Goal: Task Accomplishment & Management: Manage account settings

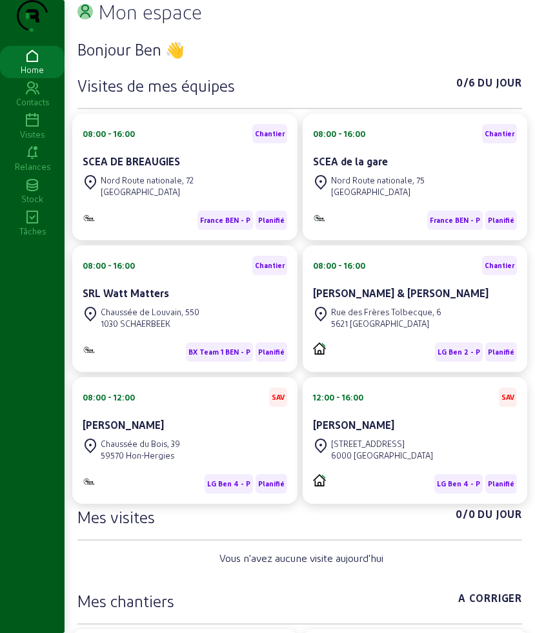
click at [21, 128] on icon at bounding box center [32, 120] width 65 height 15
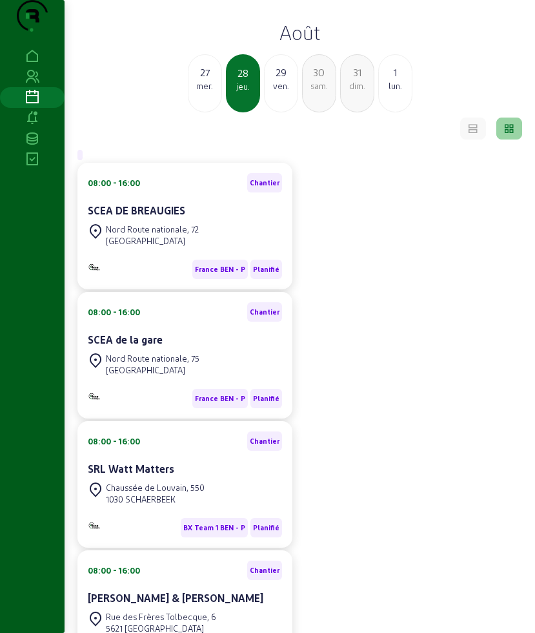
click at [270, 92] on div "ven." at bounding box center [281, 86] width 33 height 12
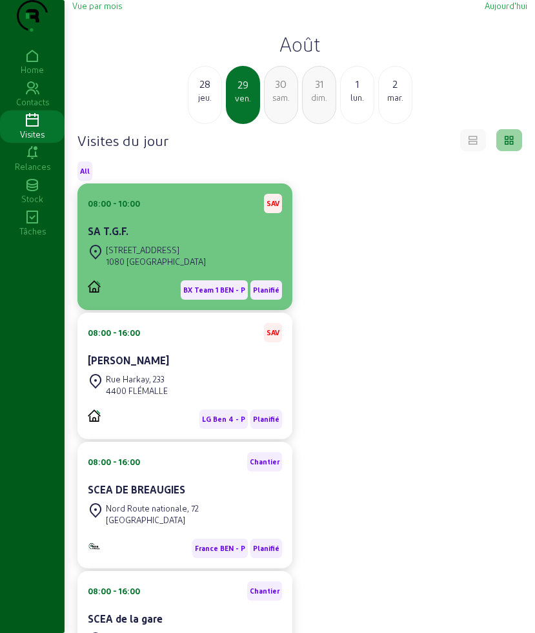
click at [200, 213] on div "08:00 - 10:00 SAV" at bounding box center [185, 203] width 194 height 19
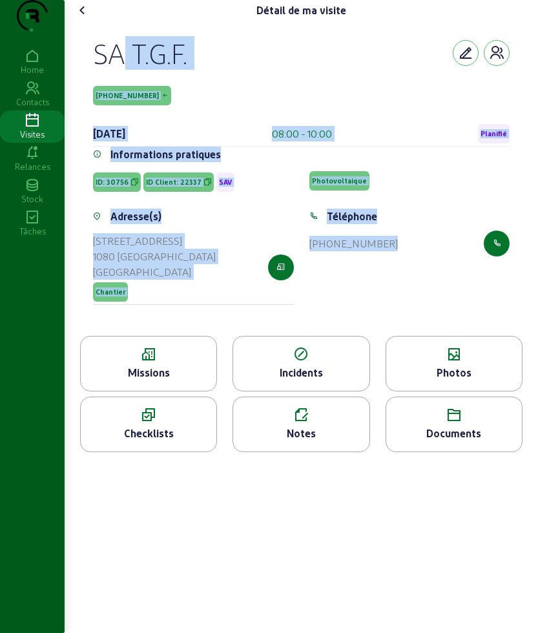
drag, startPoint x: 88, startPoint y: 70, endPoint x: 475, endPoint y: 274, distance: 436.9
click at [475, 274] on div "SA T.G.F. [PHONE_NUMBER] [DATE] 08:00 - 10:00 Planifié Informations pratiques I…" at bounding box center [300, 178] width 447 height 315
copy cam-empty "SA T.G.F. [PHONE_NUMBER] [DATE] 08:00 - 10:00 Planifié Informations pratiques I…"
click at [86, 18] on icon at bounding box center [82, 10] width 15 height 15
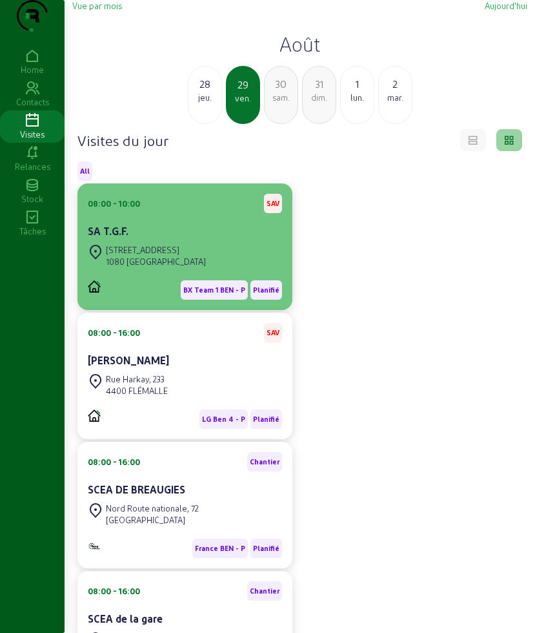
drag, startPoint x: 245, startPoint y: 145, endPoint x: 203, endPoint y: 215, distance: 81.6
click at [219, 190] on div "Vue par mois [DATE] [DATE] jeu. 29 ven. 30 sam. 31 dim. 1 [DATE] Visites du jou…" at bounding box center [300, 501] width 471 height 1002
click at [199, 213] on div "08:00 - 10:00 SAV" at bounding box center [185, 203] width 194 height 19
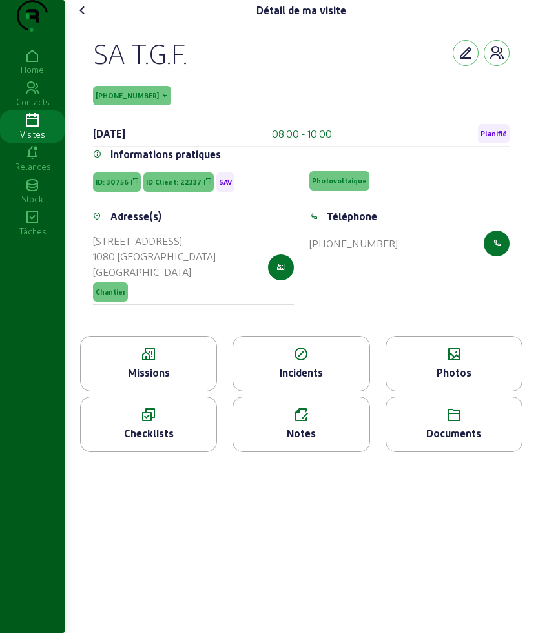
click at [161, 380] on div "Missions" at bounding box center [149, 372] width 136 height 15
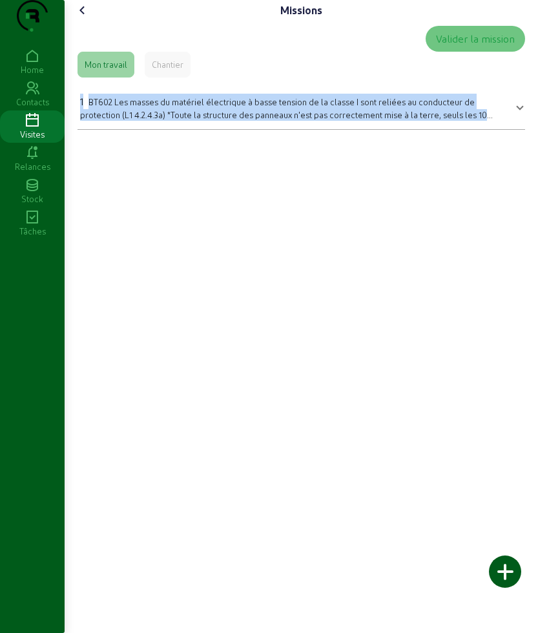
drag, startPoint x: 68, startPoint y: 111, endPoint x: 416, endPoint y: 187, distance: 356.2
click at [416, 187] on div "Missions Valider la mission Mon travail Chantier 1 BT602 Les masses du matériel…" at bounding box center [301, 316] width 473 height 633
copy div "1 BT602 Les masses du matériel électrique à basse tension de la classe I sont r…"
click at [88, 18] on icon at bounding box center [82, 10] width 15 height 15
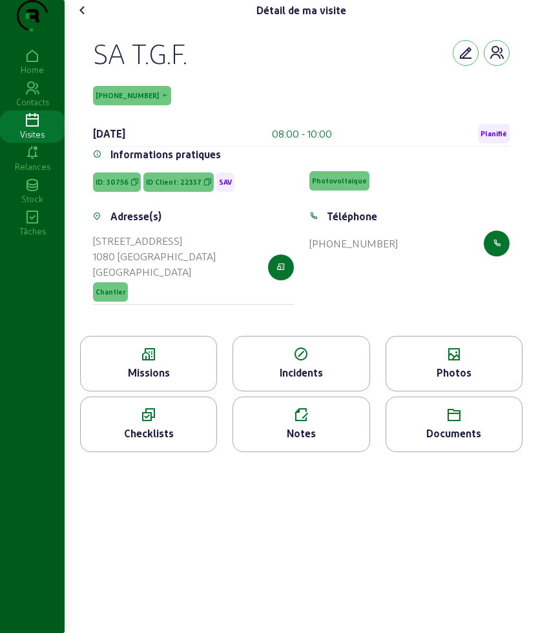
click at [463, 380] on div "Photos" at bounding box center [454, 372] width 136 height 15
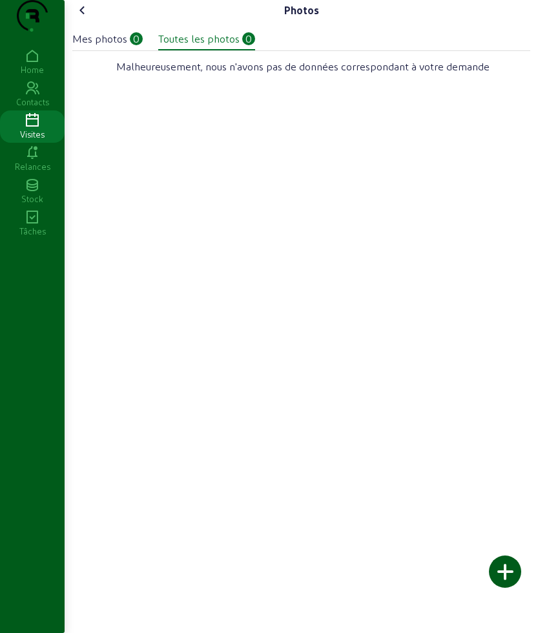
drag, startPoint x: 106, startPoint y: 69, endPoint x: 198, endPoint y: 58, distance: 92.3
click at [110, 46] on div "Mes photos" at bounding box center [99, 38] width 55 height 15
drag, startPoint x: 207, startPoint y: 58, endPoint x: 181, endPoint y: 53, distance: 26.3
click at [203, 46] on div "Toutes les photos" at bounding box center [198, 38] width 81 height 15
click at [90, 18] on icon at bounding box center [82, 10] width 15 height 15
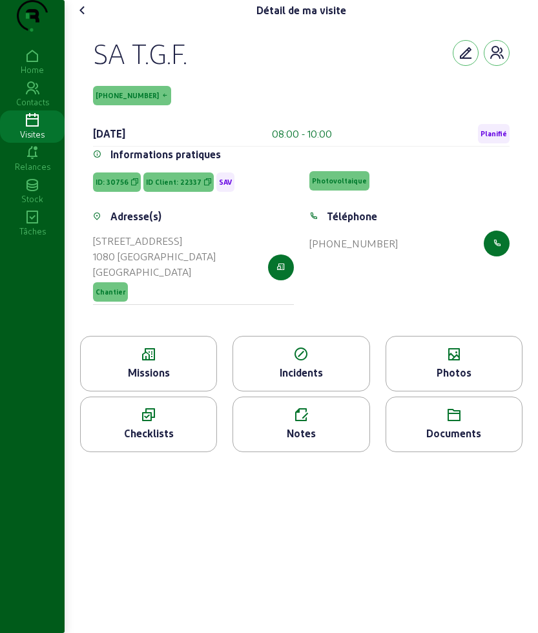
click at [88, 18] on icon at bounding box center [82, 10] width 15 height 15
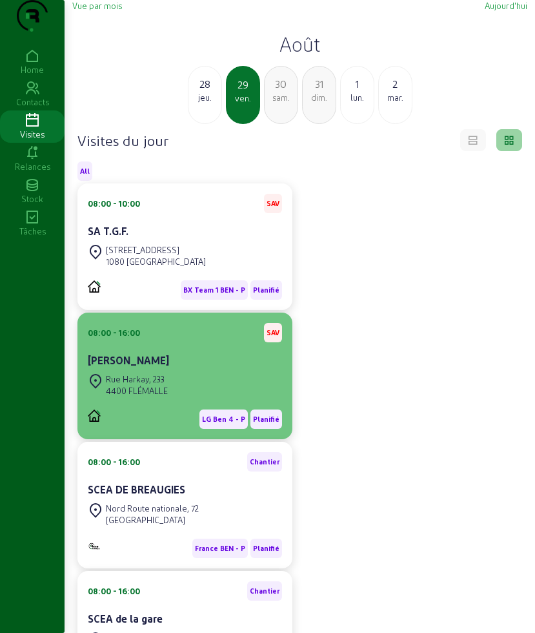
click at [198, 399] on div "[GEOGRAPHIC_DATA]" at bounding box center [185, 385] width 194 height 28
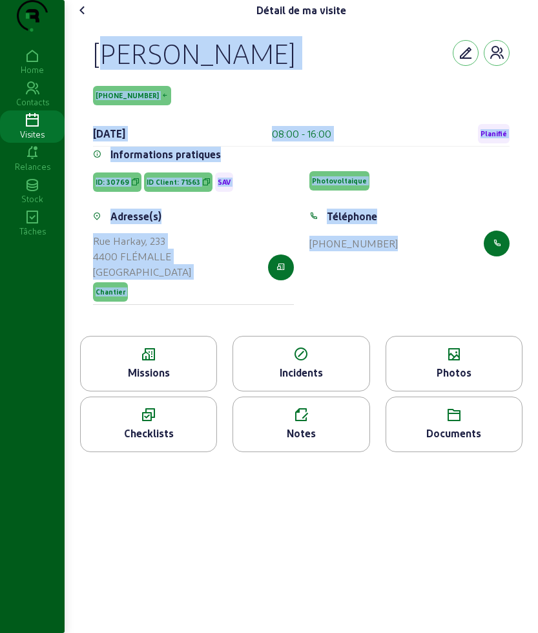
drag, startPoint x: 89, startPoint y: 51, endPoint x: 448, endPoint y: 267, distance: 418.7
click at [448, 267] on div "[PERSON_NAME] [PHONE_NUMBER] [DATE] 08:00 - 16:00 Planifié Informations pratiqu…" at bounding box center [300, 178] width 447 height 315
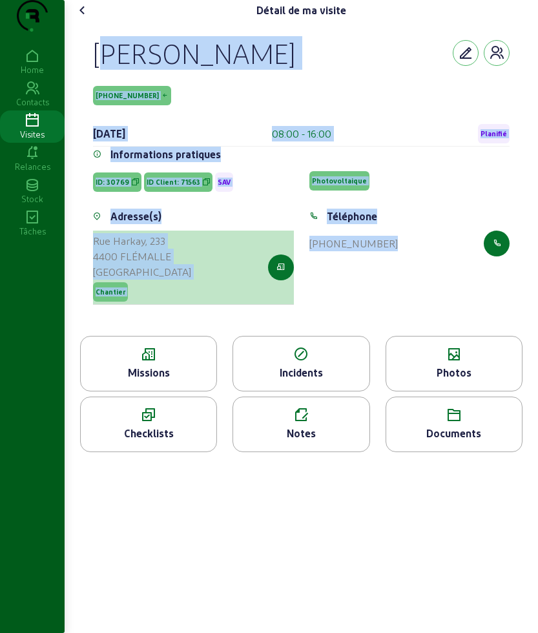
copy cam-empty "[PERSON_NAME] [PHONE_NUMBER] [DATE] 08:00 - 16:00 Planifié Informations pratiqu…"
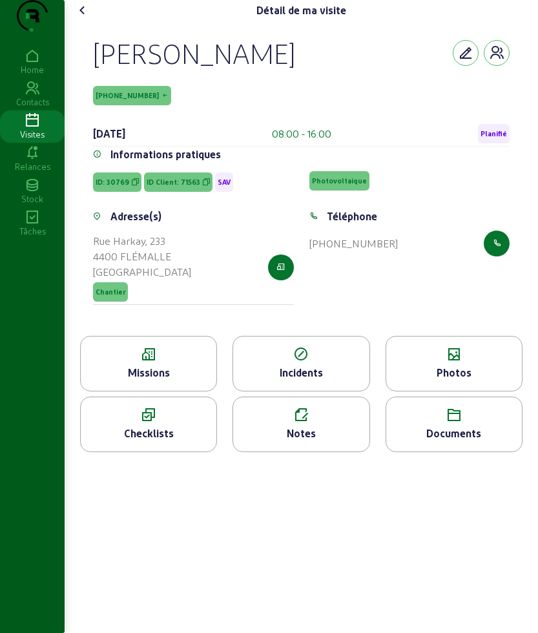
click at [158, 362] on icon at bounding box center [149, 354] width 136 height 15
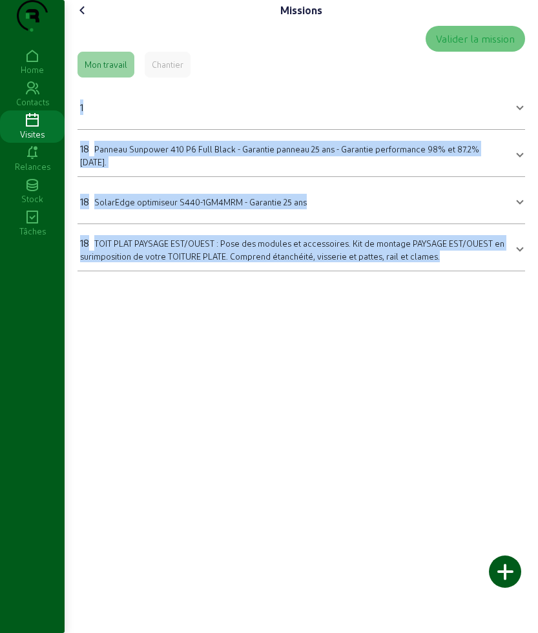
drag, startPoint x: 77, startPoint y: 125, endPoint x: 468, endPoint y: 315, distance: 434.8
click at [468, 315] on div "Missions Valider la mission Mon travail Chantier 1 Quantité 1 Sauvegarder 18 Pa…" at bounding box center [301, 316] width 473 height 633
copy mat-accordion "1 Quantité Sauvegarder 18 Panneau Sunpower 410 P6 Full Black - Garantie panneau…"
click at [83, 21] on cam-font-icon at bounding box center [82, 10] width 21 height 21
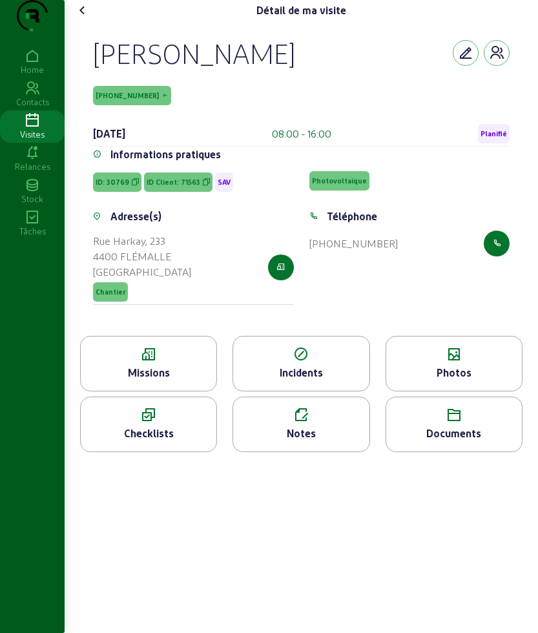
click at [466, 362] on icon at bounding box center [454, 354] width 136 height 15
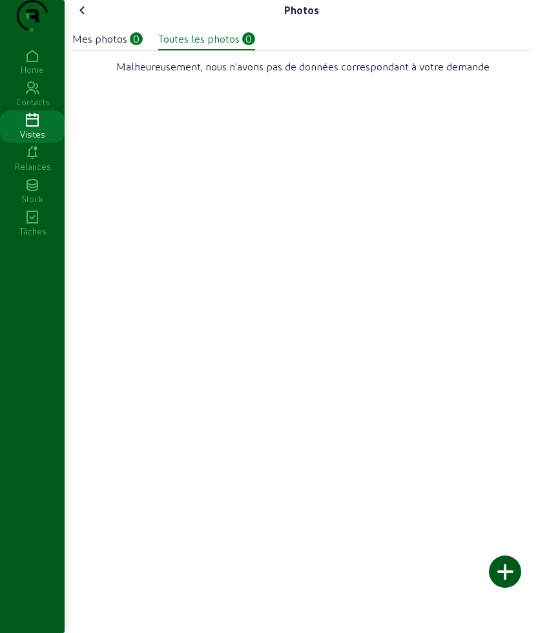
click at [101, 46] on div "Mes photos" at bounding box center [99, 38] width 55 height 15
click at [218, 46] on div "Toutes les photos" at bounding box center [198, 38] width 81 height 15
click at [89, 18] on icon at bounding box center [82, 10] width 15 height 15
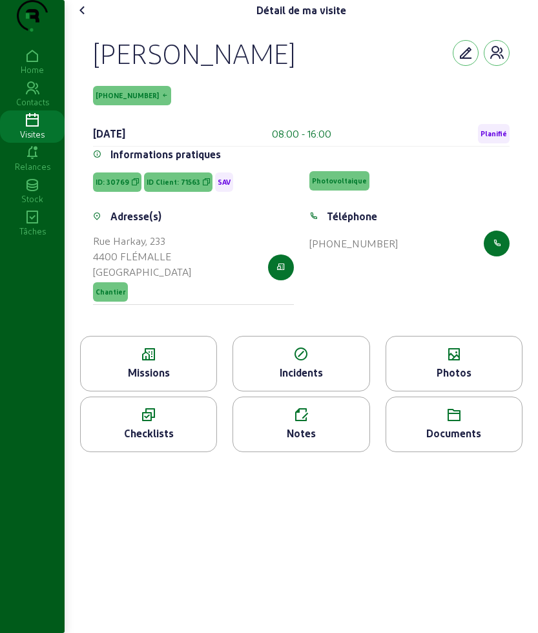
click at [139, 380] on div "Missions" at bounding box center [149, 372] width 136 height 15
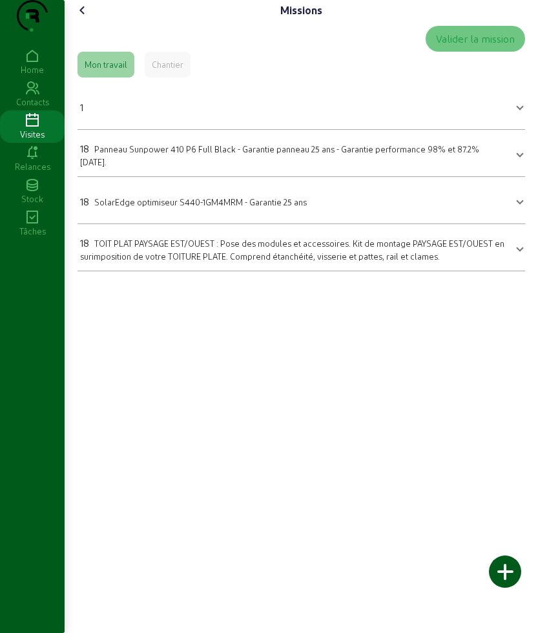
drag, startPoint x: 119, startPoint y: 65, endPoint x: 138, endPoint y: 74, distance: 21.1
click at [138, 52] on div "Valider la mission" at bounding box center [300, 39] width 447 height 26
click at [170, 70] on div "Chantier" at bounding box center [168, 65] width 32 height 12
click at [80, 18] on icon at bounding box center [82, 10] width 15 height 15
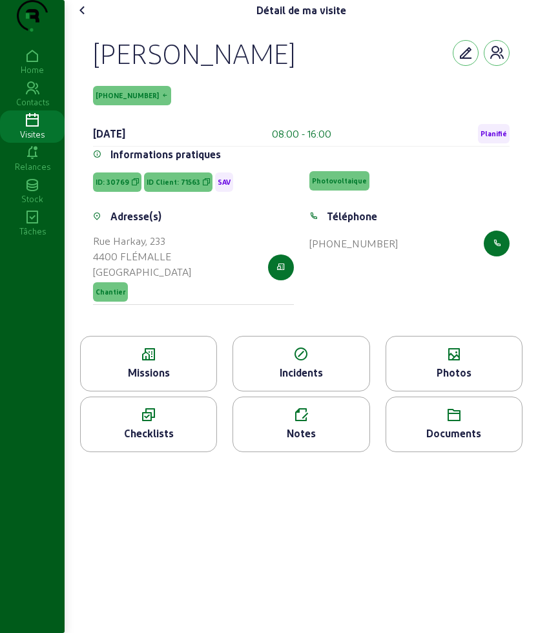
click at [84, 18] on icon at bounding box center [82, 10] width 15 height 15
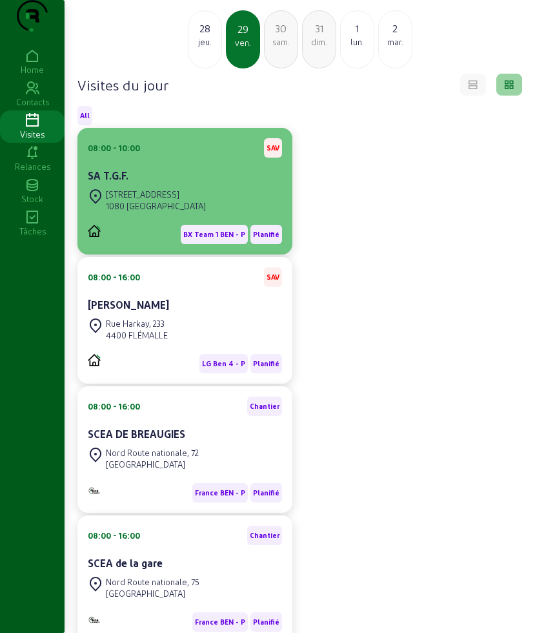
scroll to position [81, 0]
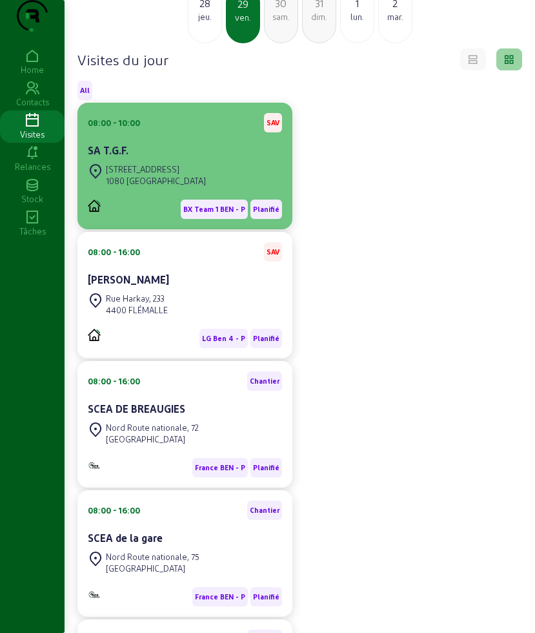
click at [188, 158] on div "SA T.G.F." at bounding box center [185, 150] width 194 height 15
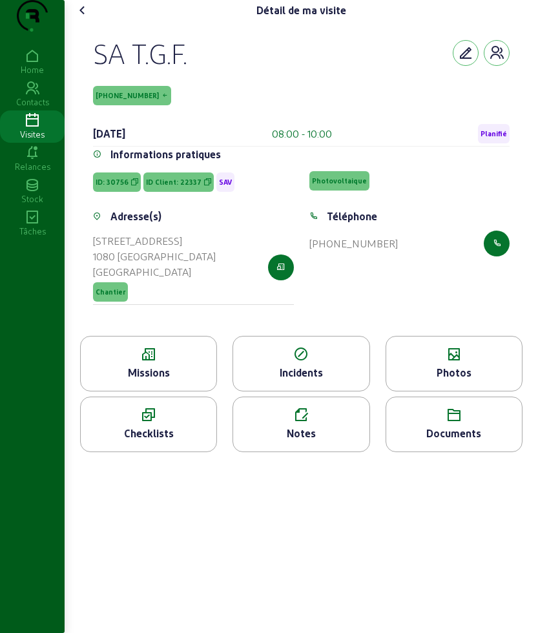
click at [149, 380] on div "Missions" at bounding box center [149, 372] width 136 height 15
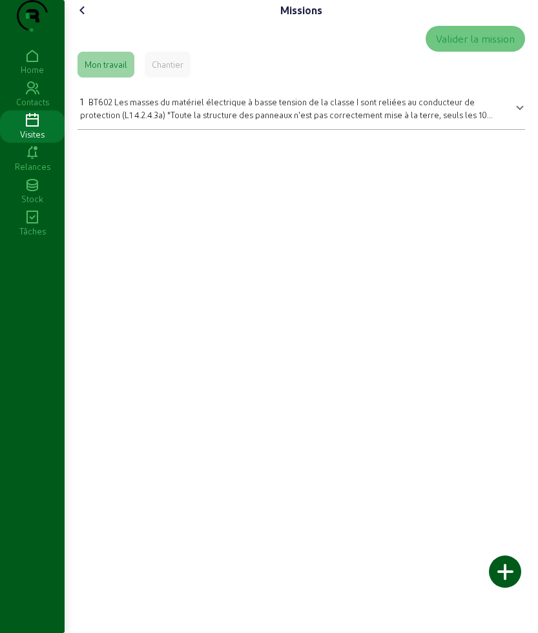
click at [277, 120] on div "1 BT602 Les masses du matériel électrique à basse tension de la classe I sont r…" at bounding box center [293, 107] width 427 height 27
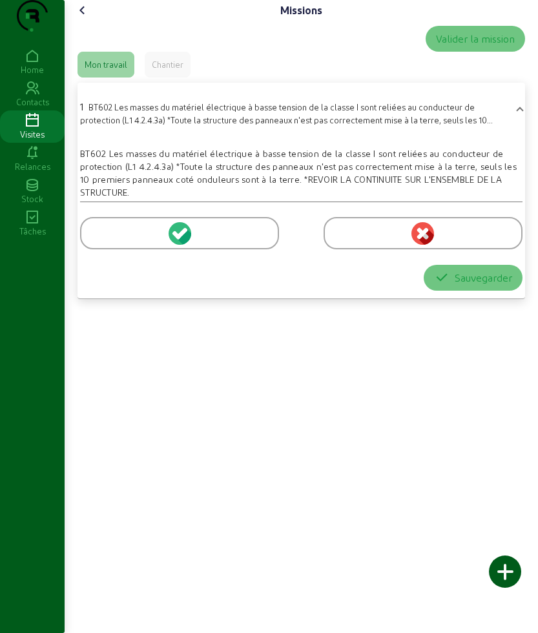
click at [86, 18] on icon at bounding box center [82, 10] width 15 height 15
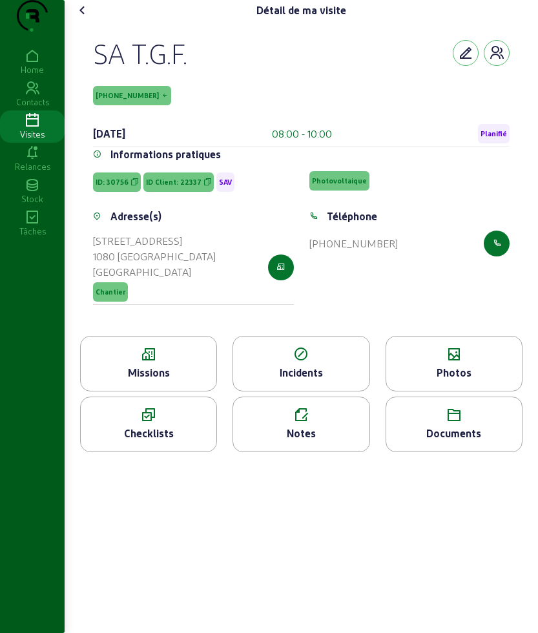
click at [88, 18] on icon at bounding box center [82, 10] width 15 height 15
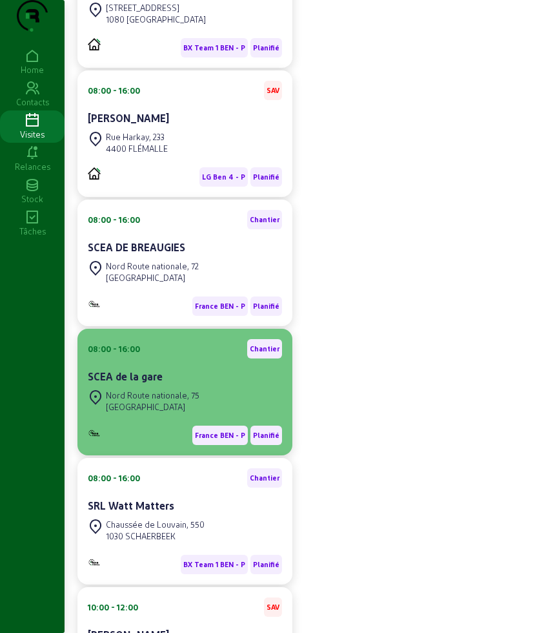
scroll to position [396, 0]
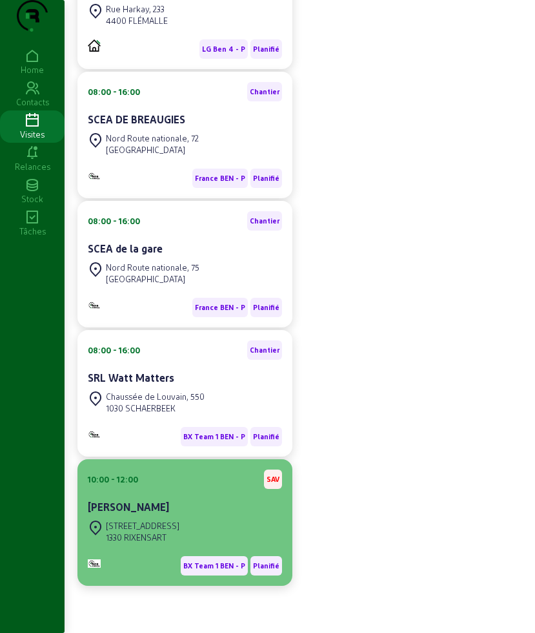
click at [191, 518] on div "[STREET_ADDRESS]" at bounding box center [185, 531] width 194 height 28
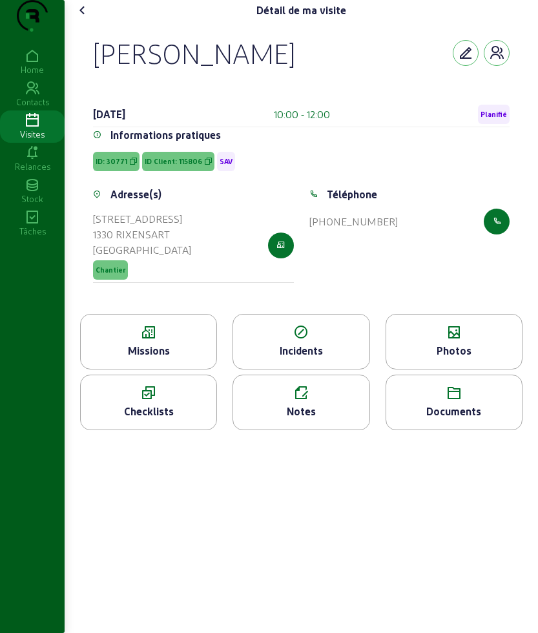
drag, startPoint x: 98, startPoint y: 70, endPoint x: 422, endPoint y: 278, distance: 385.3
click at [422, 278] on cam-empty "[PERSON_NAME] [DATE] 10:00 - 12:00 Planifié Informations pratiques ID: 30771 ID…" at bounding box center [301, 167] width 416 height 262
copy cam-empty "[PERSON_NAME] [DATE] 10:00 - 12:00 Planifié Informations pratiques ID: 30771 ID…"
click at [161, 358] on div "Missions" at bounding box center [149, 350] width 136 height 15
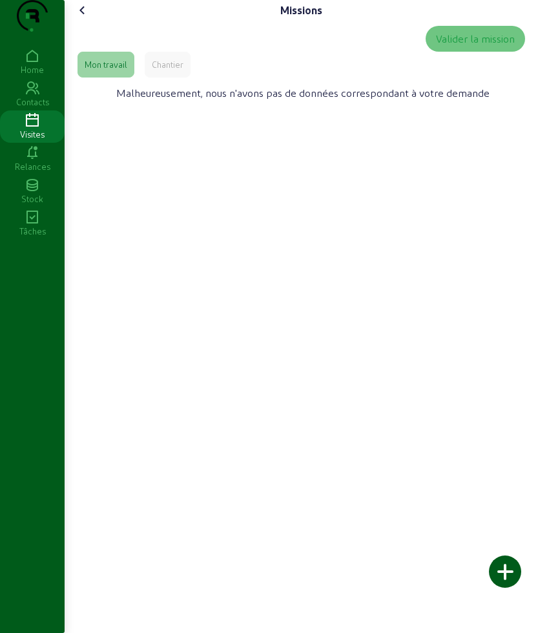
click at [166, 77] on div "Chantier" at bounding box center [168, 65] width 46 height 26
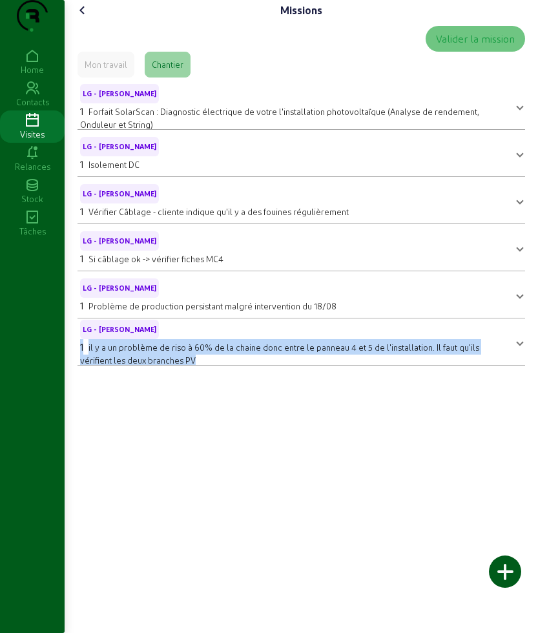
drag, startPoint x: 73, startPoint y: 367, endPoint x: 227, endPoint y: 395, distance: 156.8
click at [227, 376] on div "Missions Valider la mission Mon travail Chantier LG - [PERSON_NAME] - E 1 Forfa…" at bounding box center [301, 188] width 473 height 376
copy div "1 il y a un problème de riso à 60% de la chaine donc entre le panneau 4 et 5 de…"
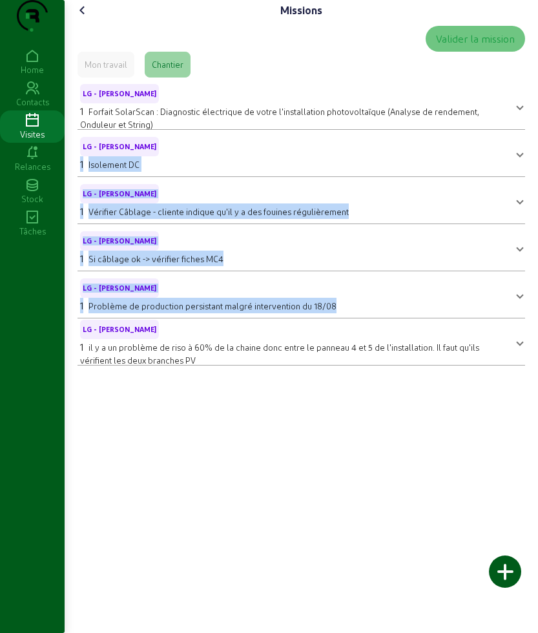
drag, startPoint x: 78, startPoint y: 184, endPoint x: 367, endPoint y: 340, distance: 328.7
click at [367, 340] on div "Valider la mission Mon travail Chantier LG - [PERSON_NAME] - E 1 Forfait SolarS…" at bounding box center [301, 196] width 458 height 350
copy mat-accordion "1 Isolement DC Isolement DC LG - [PERSON_NAME] - E 1 Vérifier Câblage - cliente…"
click at [88, 18] on icon at bounding box center [82, 10] width 15 height 15
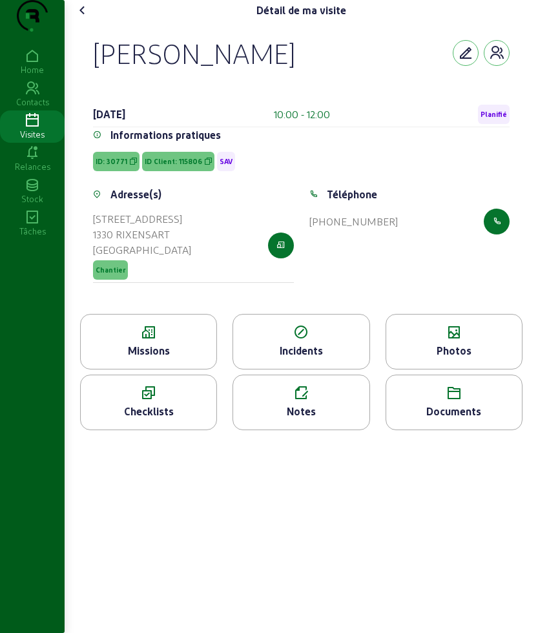
click at [480, 358] on div "Photos" at bounding box center [454, 350] width 136 height 15
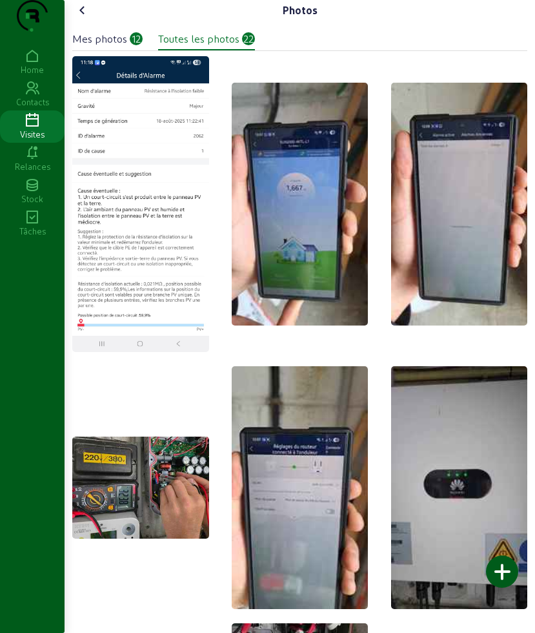
click at [86, 21] on cam-font-icon at bounding box center [82, 10] width 21 height 21
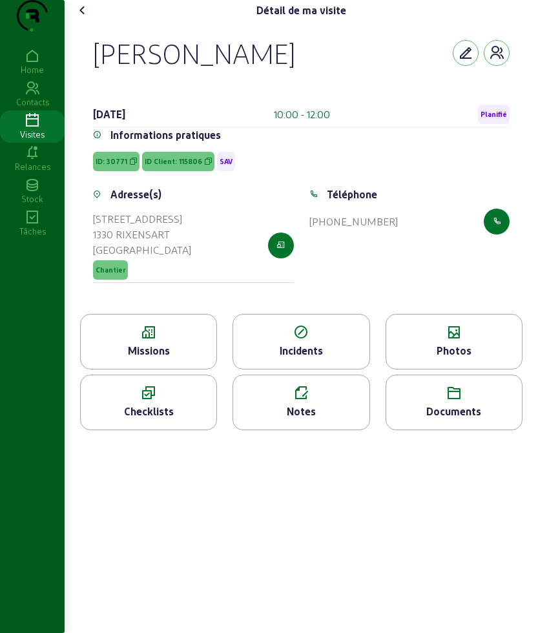
click at [88, 18] on icon at bounding box center [82, 10] width 15 height 15
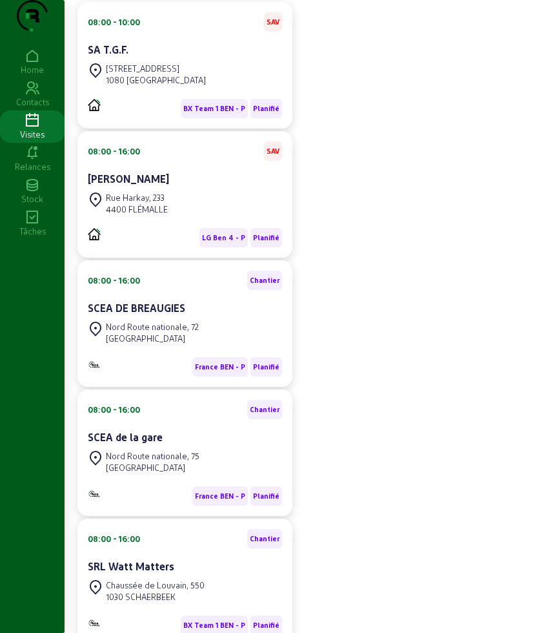
scroll to position [154, 0]
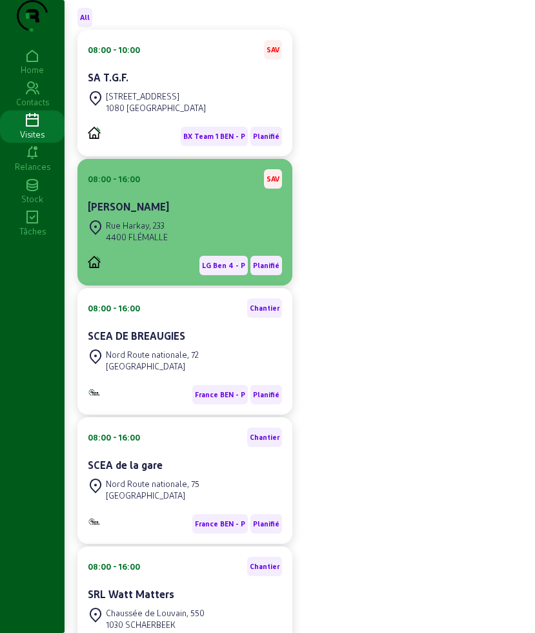
click at [172, 214] on div "[PERSON_NAME]" at bounding box center [185, 206] width 194 height 15
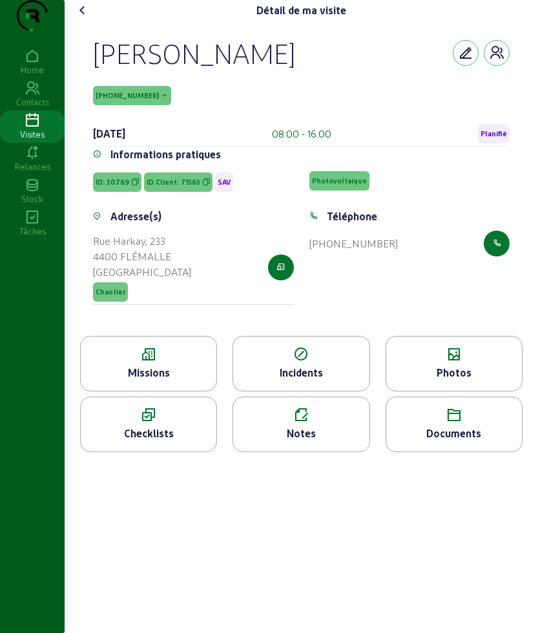
click at [468, 423] on icon at bounding box center [454, 414] width 136 height 15
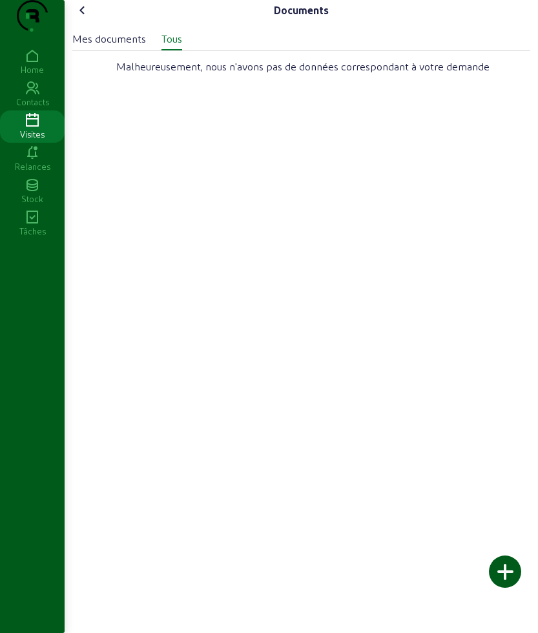
click at [113, 46] on div "Mes documents" at bounding box center [109, 38] width 74 height 15
drag, startPoint x: 178, startPoint y: 59, endPoint x: 99, endPoint y: 50, distance: 79.3
click at [175, 46] on div "Tous" at bounding box center [171, 38] width 21 height 15
click at [79, 18] on icon at bounding box center [82, 10] width 15 height 15
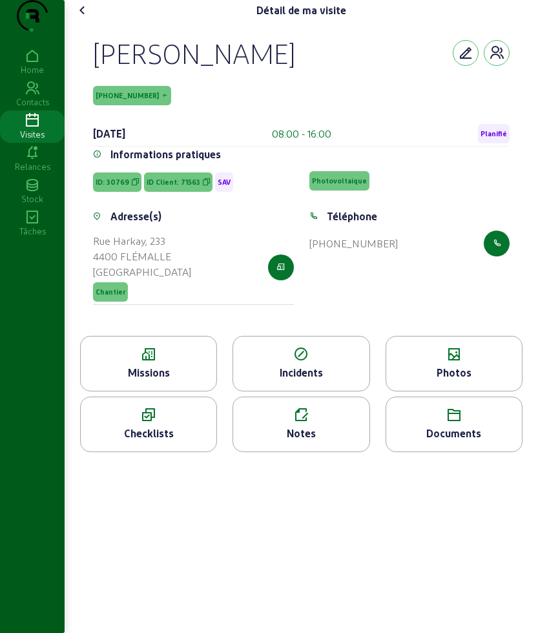
click at [229, 52] on div "[PERSON_NAME] [PHONE_NUMBER] [DATE] 08:00 - 16:00 Planifié Informations pratiqu…" at bounding box center [300, 178] width 447 height 315
click at [79, 18] on icon at bounding box center [82, 10] width 15 height 15
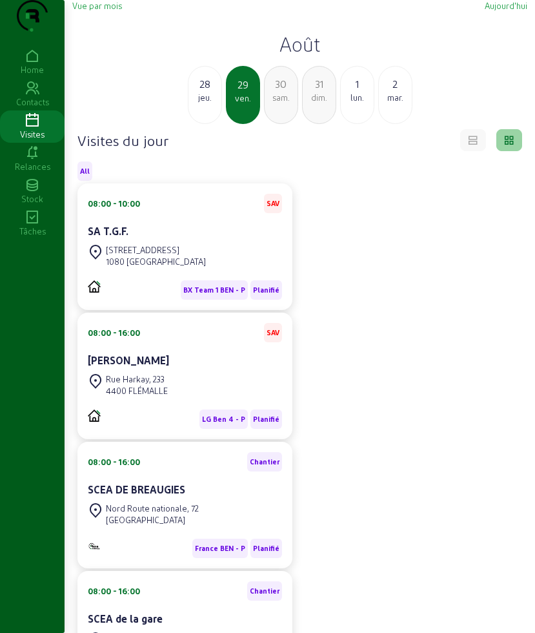
drag, startPoint x: 212, startPoint y: 40, endPoint x: 241, endPoint y: 54, distance: 32.3
click at [212, 40] on div "Vue par mois [DATE] [DATE] jeu. 29 ven. 30 sam. 31 dim. 1 [DATE]" at bounding box center [299, 62] width 455 height 124
click at [310, 56] on h2 "Août" at bounding box center [299, 43] width 455 height 23
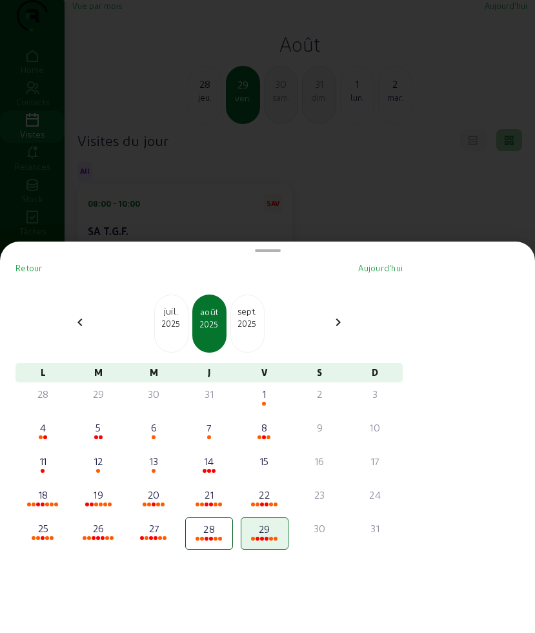
click at [170, 327] on div "2025" at bounding box center [171, 324] width 33 height 12
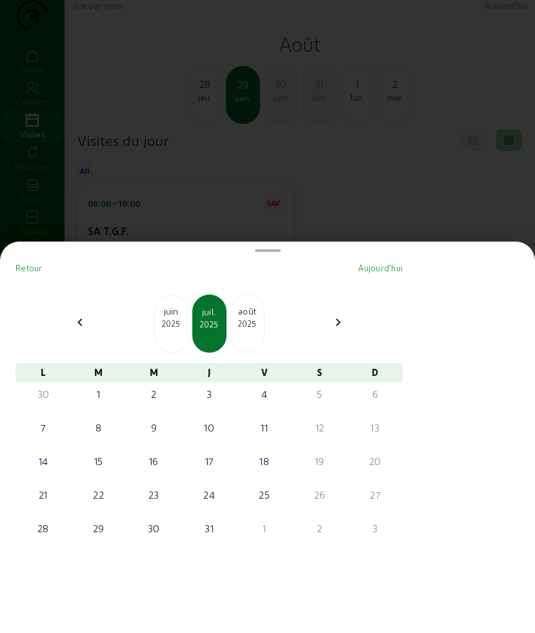
click at [175, 323] on div "2025" at bounding box center [171, 324] width 33 height 12
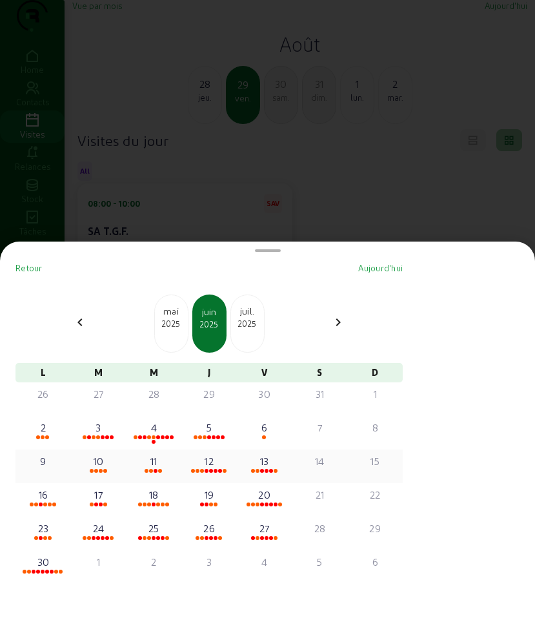
click at [159, 452] on div "11" at bounding box center [154, 466] width 48 height 32
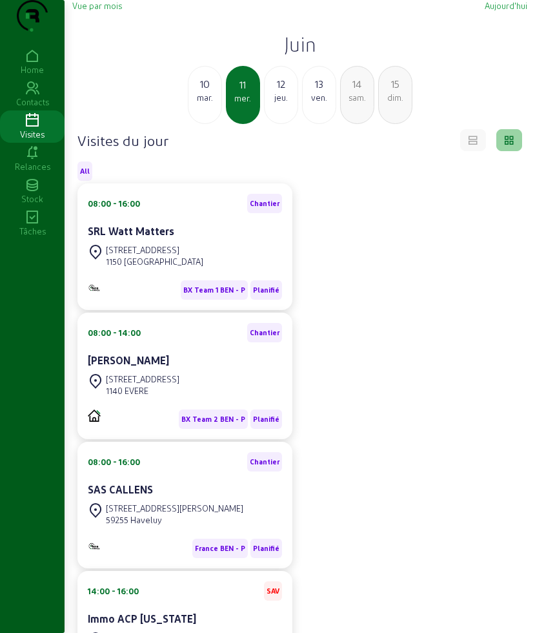
click at [314, 103] on div "ven." at bounding box center [319, 98] width 33 height 12
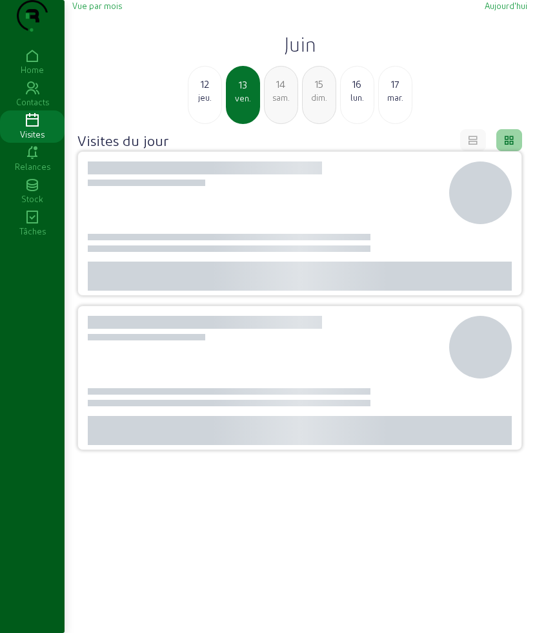
click at [403, 92] on div "17" at bounding box center [395, 83] width 33 height 15
click at [282, 92] on div "18" at bounding box center [281, 83] width 33 height 15
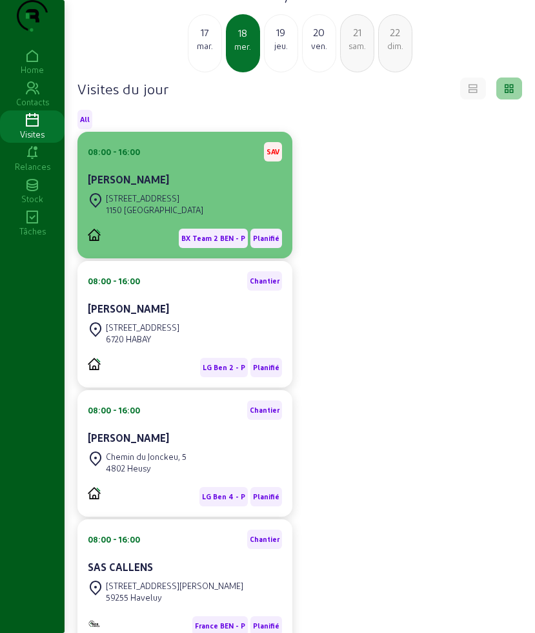
scroll to position [41, 0]
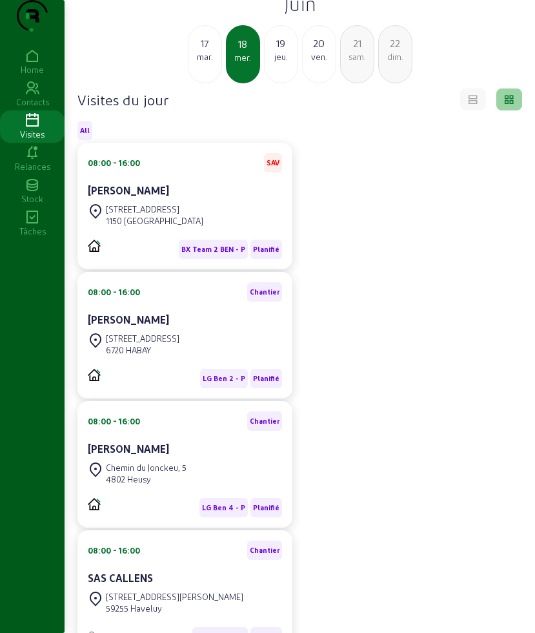
drag, startPoint x: 301, startPoint y: 46, endPoint x: 301, endPoint y: 35, distance: 11.0
click at [301, 43] on div "Vue par mois [DATE] Juin [DATE] mer. 19 jeu. 20 ven. 21 sam. 22 dim." at bounding box center [299, 21] width 455 height 124
click at [301, 15] on h2 "Juin" at bounding box center [299, 3] width 455 height 23
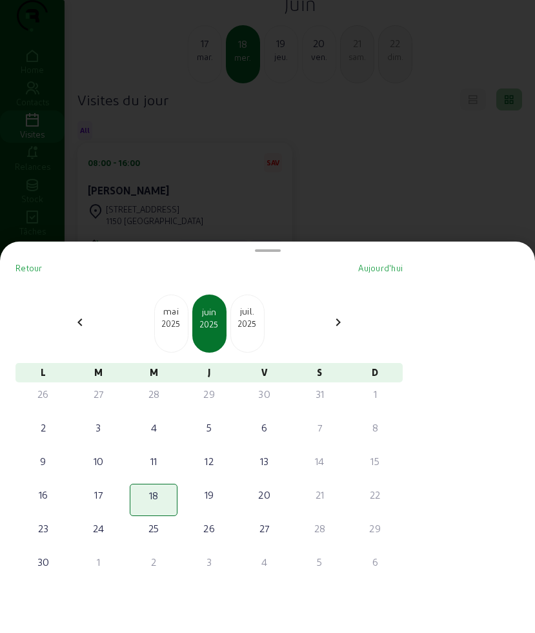
scroll to position [0, 0]
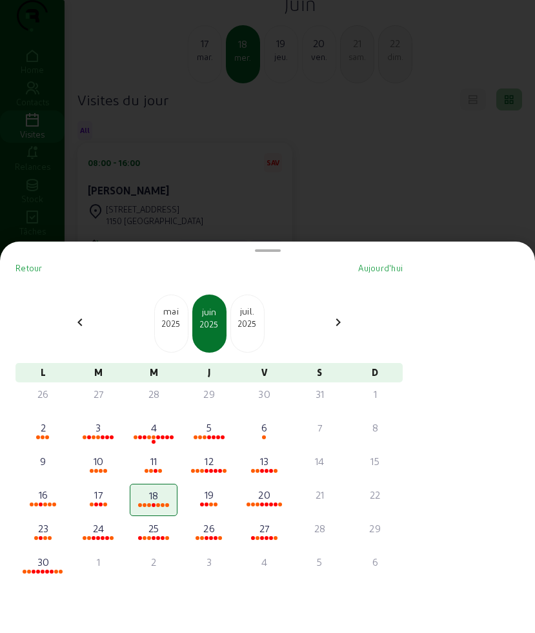
click at [250, 321] on div "2025" at bounding box center [247, 324] width 33 height 12
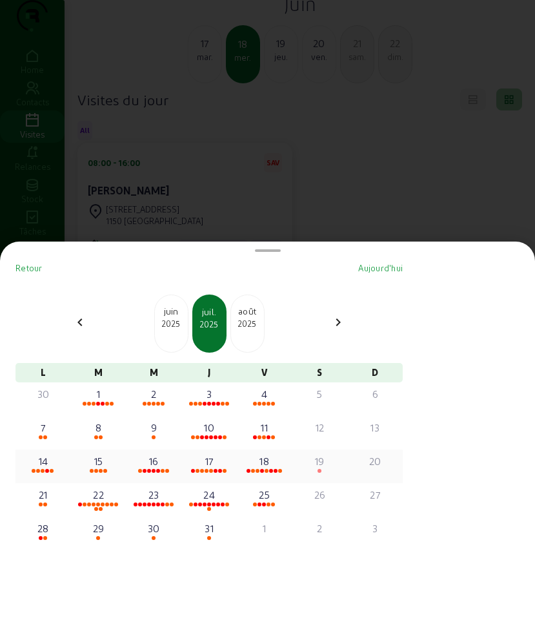
click at [270, 476] on div "18" at bounding box center [265, 466] width 48 height 32
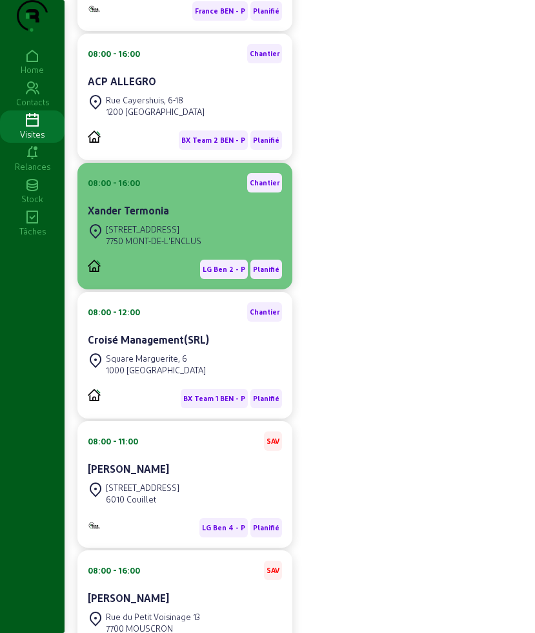
scroll to position [283, 0]
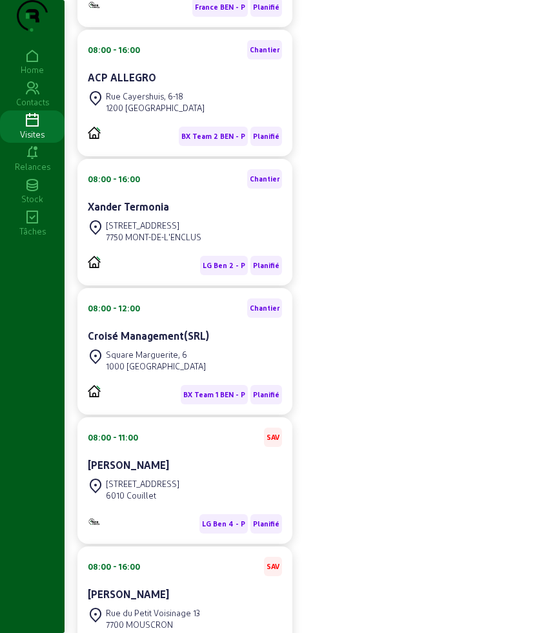
click at [167, 360] on div "Square Marguerite, 6" at bounding box center [156, 355] width 100 height 12
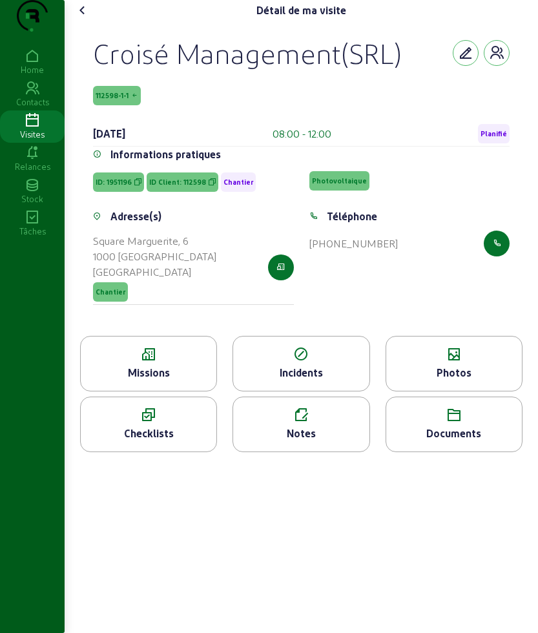
click at [163, 362] on icon at bounding box center [149, 354] width 136 height 15
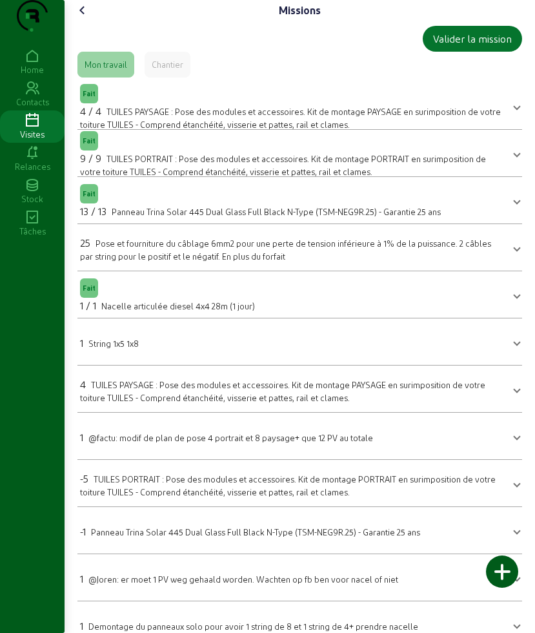
click at [89, 18] on icon at bounding box center [82, 10] width 15 height 15
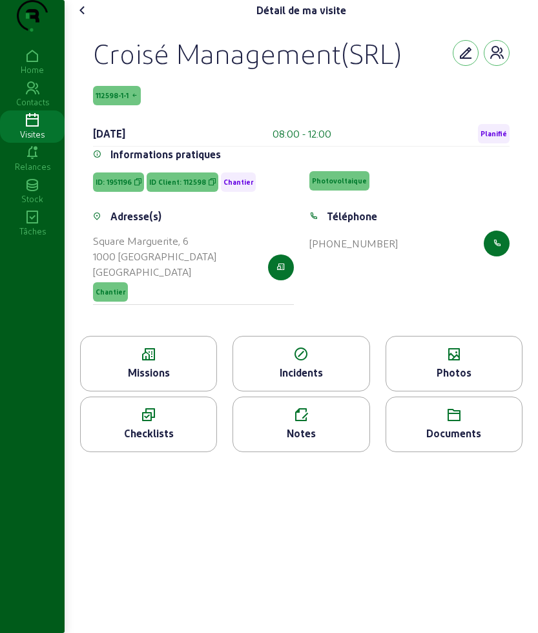
click at [447, 362] on icon at bounding box center [454, 354] width 136 height 15
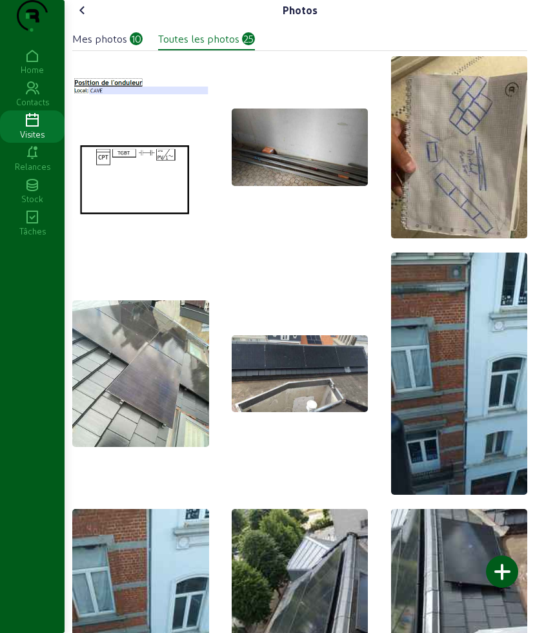
click at [88, 18] on icon at bounding box center [82, 10] width 15 height 15
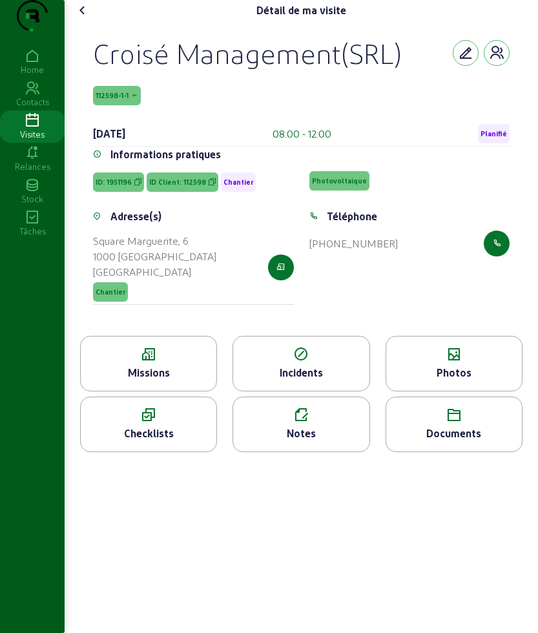
click at [156, 396] on li "Missions" at bounding box center [148, 366] width 152 height 61
click at [158, 380] on div "Missions" at bounding box center [149, 372] width 136 height 15
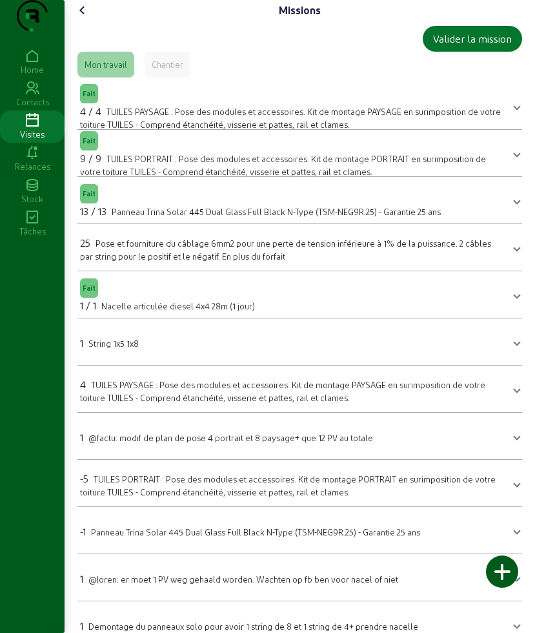
click at [76, 21] on cam-font-icon at bounding box center [82, 10] width 21 height 21
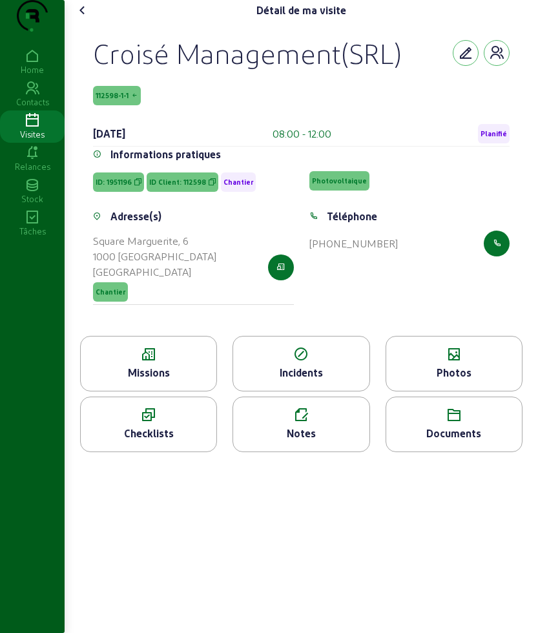
click at [81, 18] on icon at bounding box center [82, 10] width 15 height 15
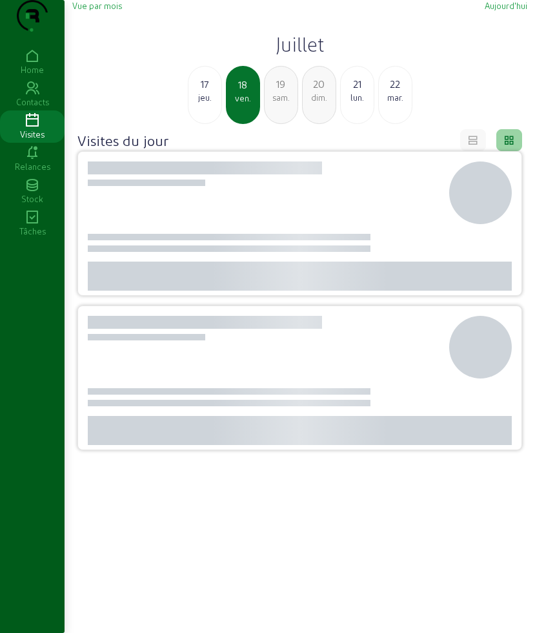
click at [292, 56] on h2 "Juillet" at bounding box center [299, 43] width 455 height 23
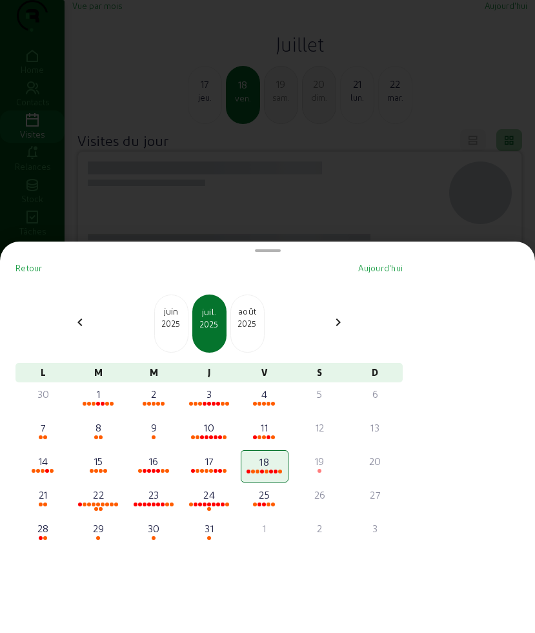
click at [178, 330] on div "[DATE]" at bounding box center [171, 323] width 34 height 58
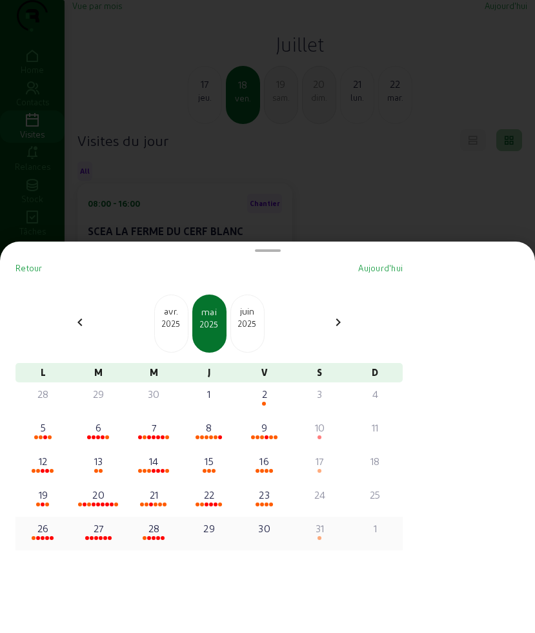
click at [160, 536] on span at bounding box center [158, 538] width 4 height 4
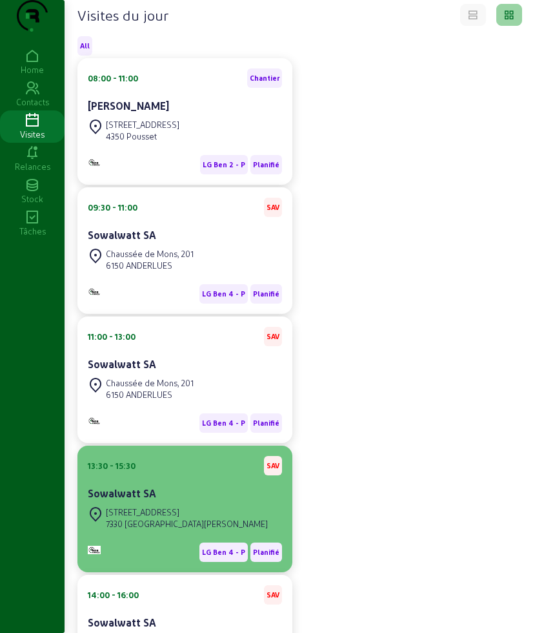
scroll to position [25, 0]
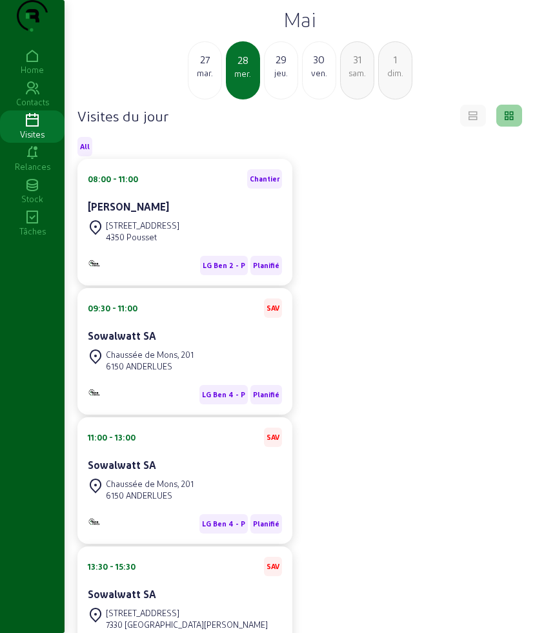
click at [305, 31] on h2 "Mai" at bounding box center [299, 19] width 455 height 23
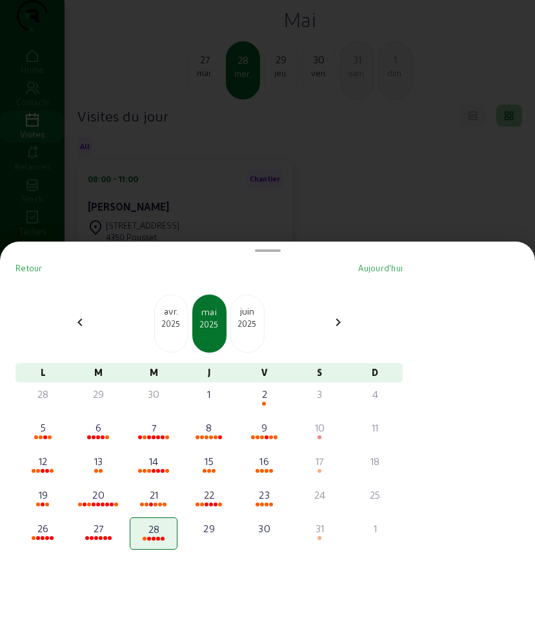
scroll to position [0, 0]
click at [261, 315] on div "juin" at bounding box center [247, 311] width 33 height 13
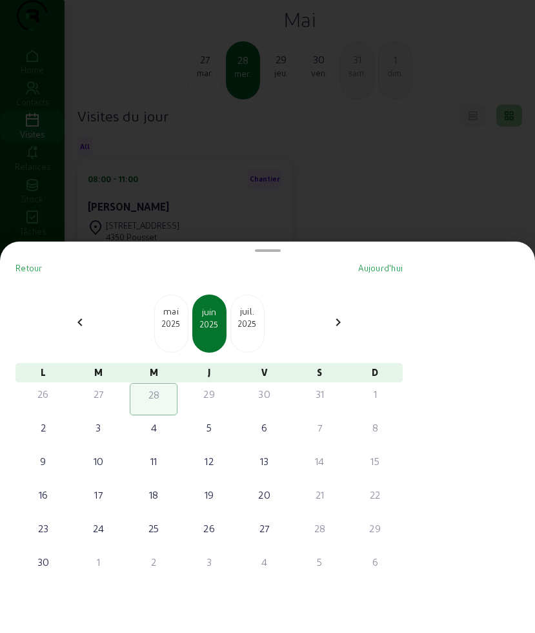
click at [261, 315] on div "juil." at bounding box center [247, 311] width 33 height 13
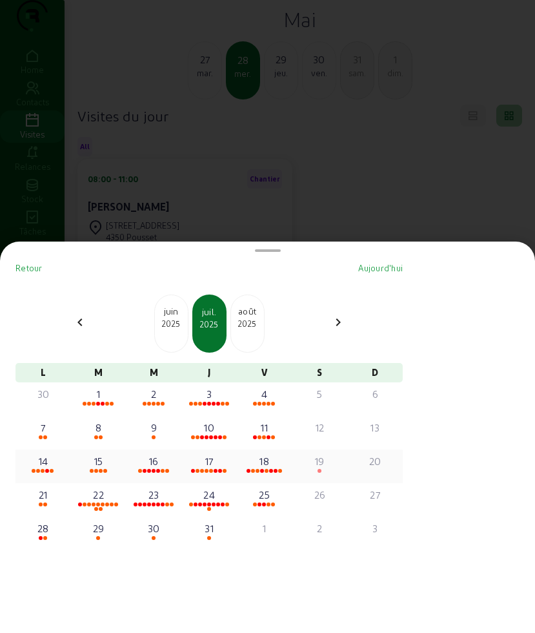
click at [155, 464] on div "16" at bounding box center [153, 460] width 45 height 15
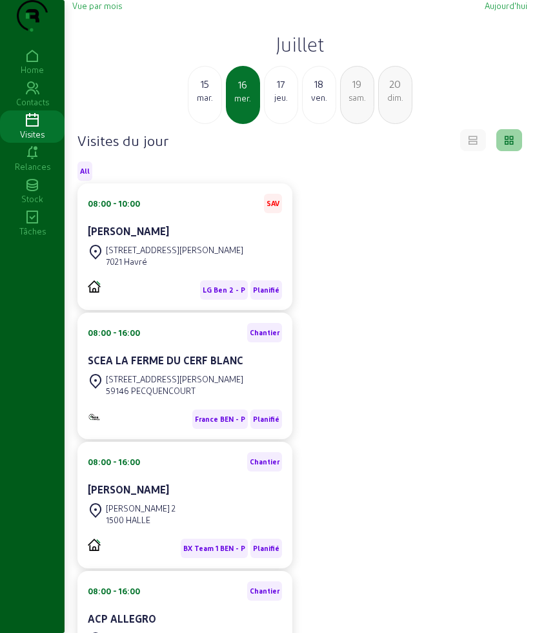
click at [169, 239] on div "[PERSON_NAME]" at bounding box center [185, 230] width 194 height 15
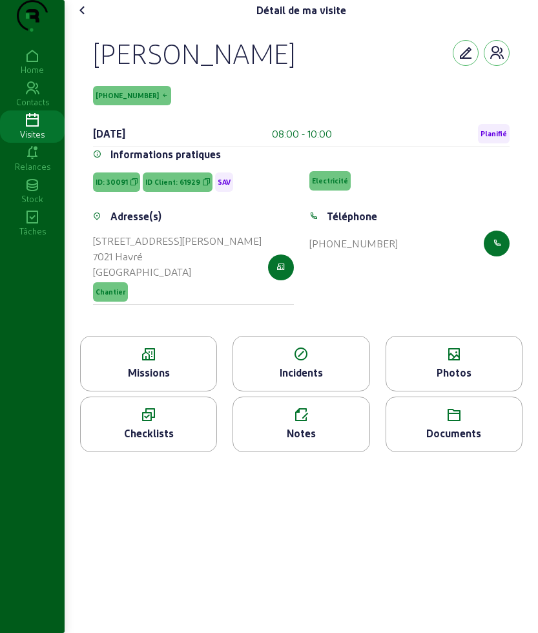
click at [156, 369] on div "Missions" at bounding box center [148, 364] width 137 height 56
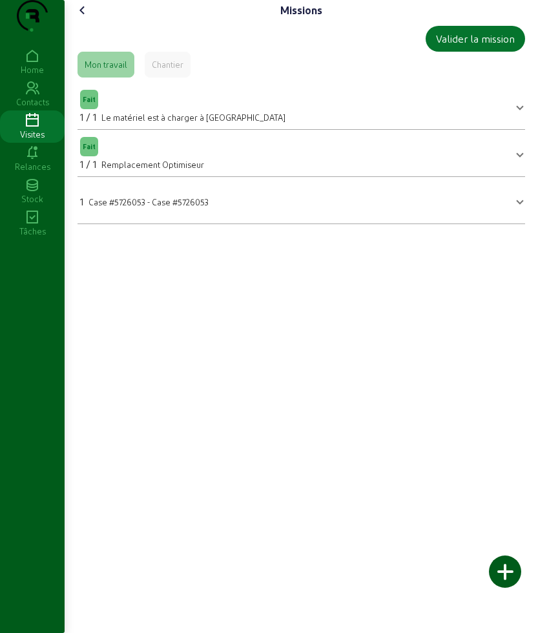
click at [78, 18] on icon at bounding box center [82, 10] width 15 height 15
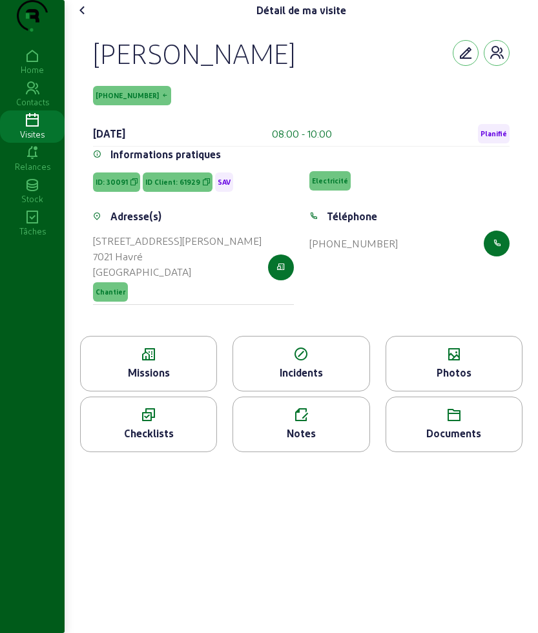
click at [465, 380] on div "Photos" at bounding box center [454, 372] width 136 height 15
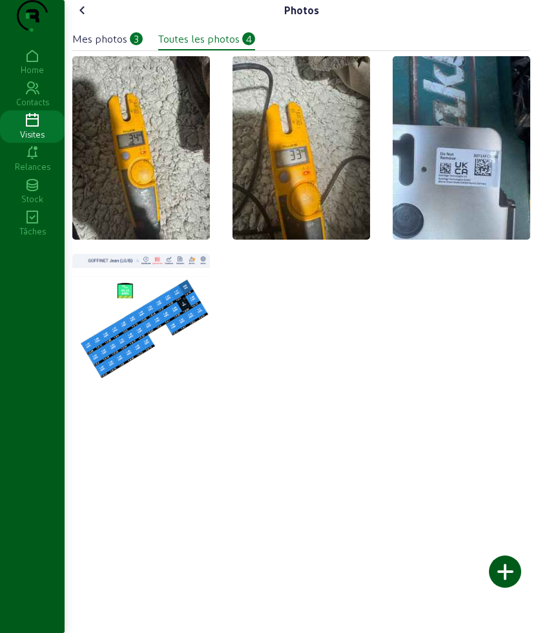
click at [110, 46] on div "Mes photos" at bounding box center [99, 38] width 55 height 15
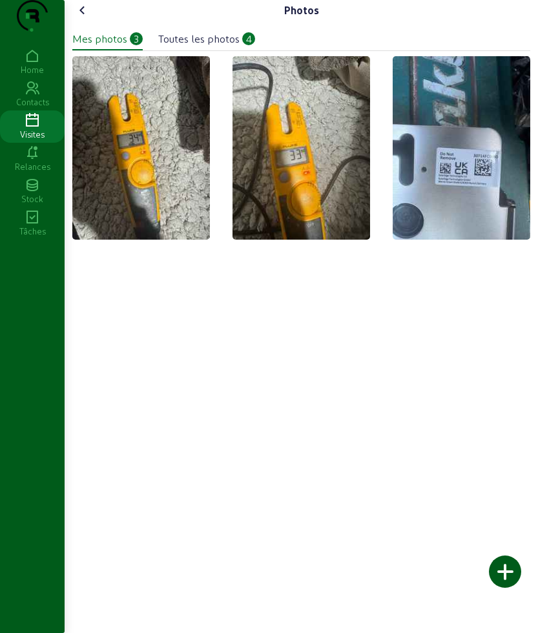
click at [90, 18] on icon at bounding box center [82, 10] width 15 height 15
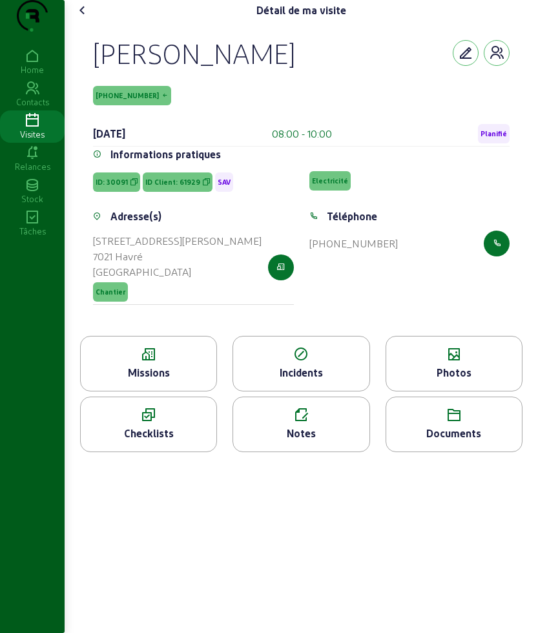
click at [163, 553] on div "Détail de ma visite [PERSON_NAME] [PHONE_NUMBER] [DATE] 08:00 - 10:00 Planifié …" at bounding box center [301, 316] width 473 height 633
click at [43, 128] on icon at bounding box center [32, 120] width 65 height 15
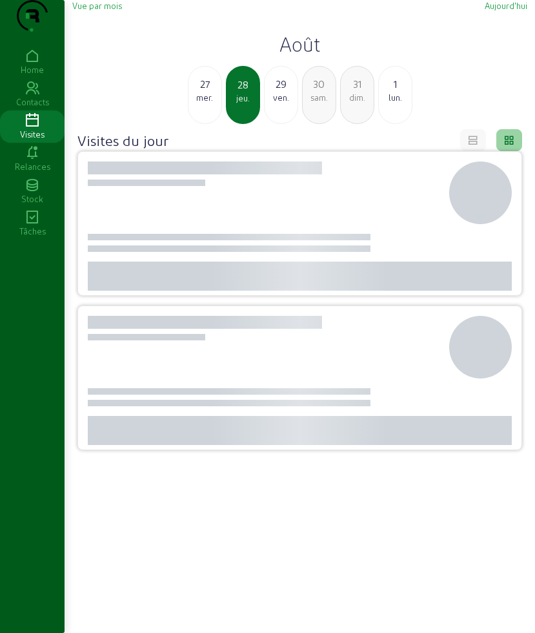
click at [281, 103] on div "ven." at bounding box center [281, 98] width 33 height 12
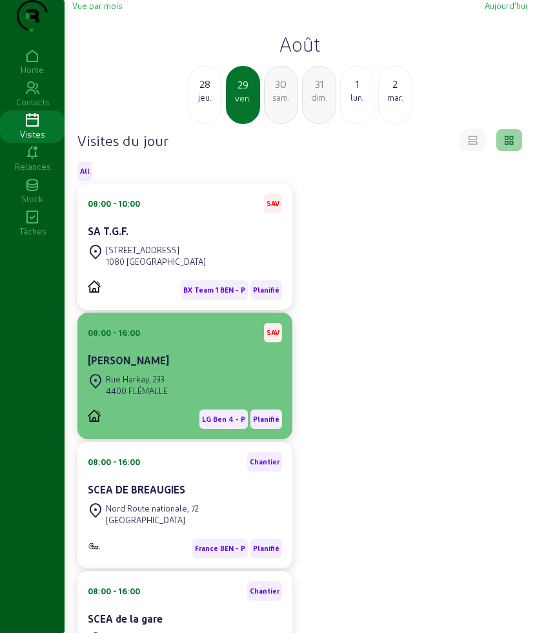
click at [158, 397] on div "[GEOGRAPHIC_DATA]" at bounding box center [128, 385] width 80 height 28
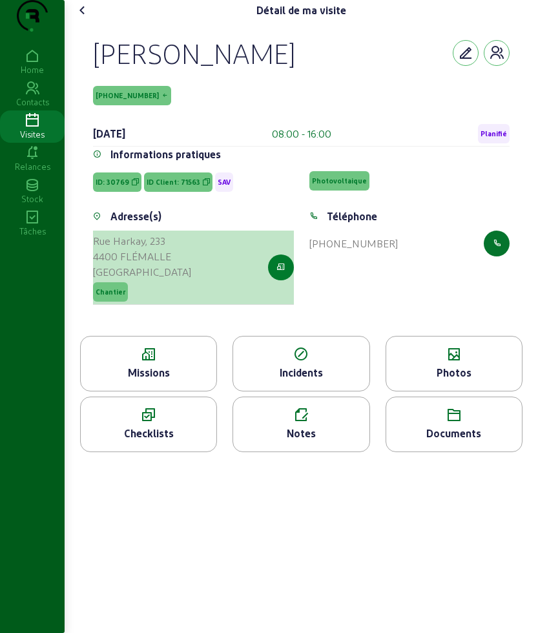
click at [277, 273] on icon "button" at bounding box center [280, 267] width 8 height 12
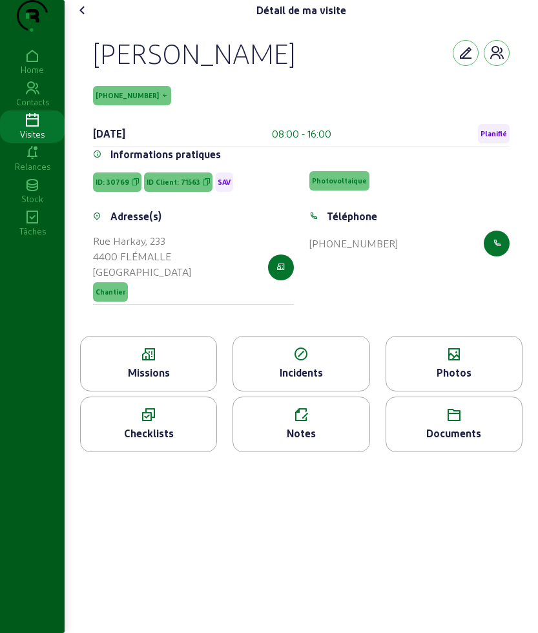
click at [93, 21] on cam-font-icon at bounding box center [82, 10] width 21 height 21
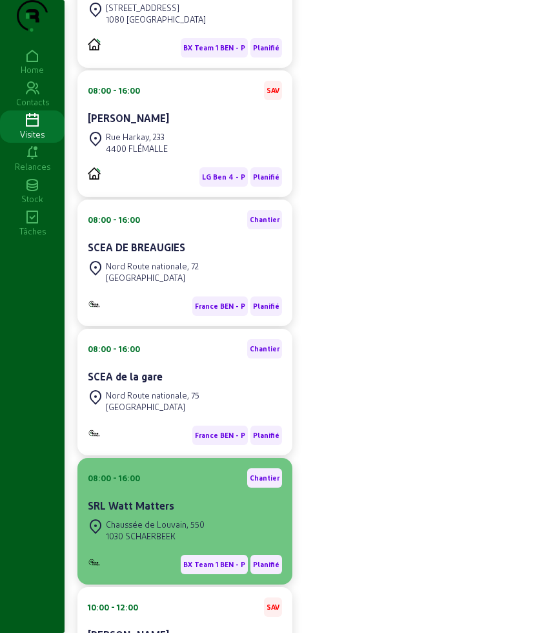
scroll to position [161, 0]
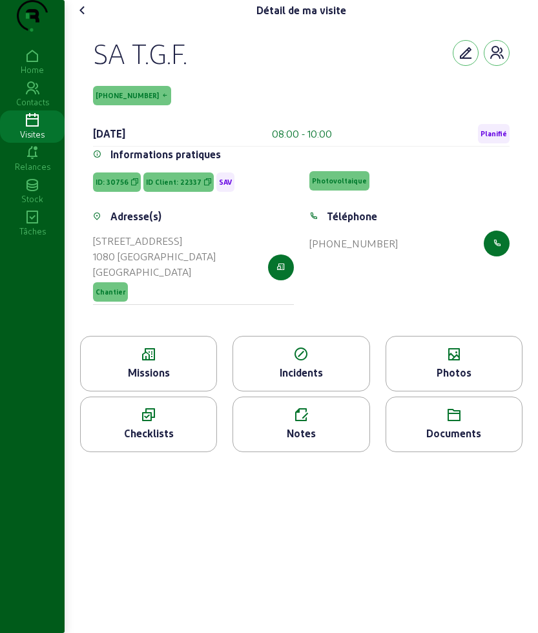
click at [146, 380] on div "Missions" at bounding box center [149, 372] width 136 height 15
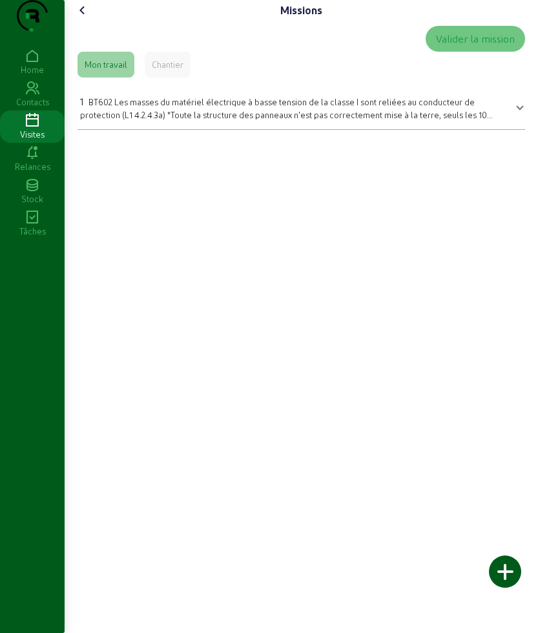
click at [91, 21] on cam-font-icon at bounding box center [82, 10] width 21 height 21
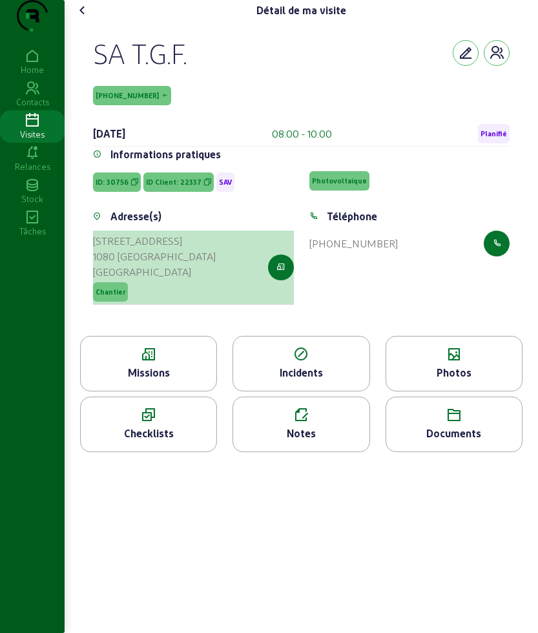
click at [165, 264] on div "1080 [GEOGRAPHIC_DATA]" at bounding box center [154, 256] width 123 height 15
click at [143, 280] on div "[GEOGRAPHIC_DATA]" at bounding box center [154, 271] width 123 height 15
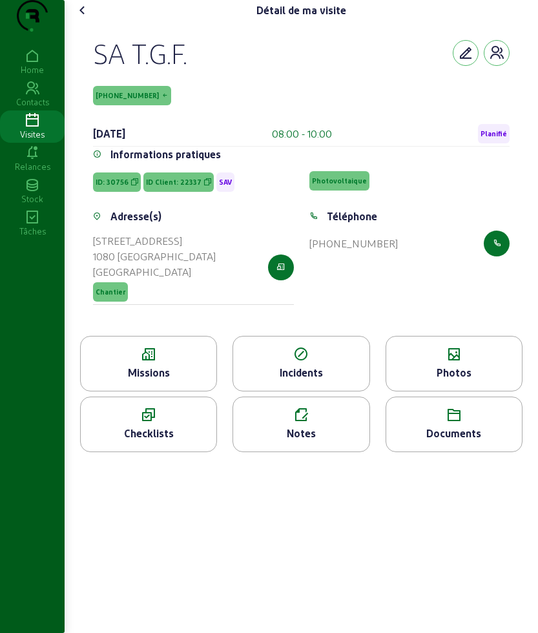
drag, startPoint x: 143, startPoint y: 298, endPoint x: 88, endPoint y: 256, distance: 69.5
click at [88, 256] on div "Adresse(s) [STREET_ADDRESS] Chantier" at bounding box center [193, 265] width 216 height 112
copy cam-list-title "[STREET_ADDRESS]"
click at [79, 23] on div "Détail de ma visite SA T.G.F. [PHONE_NUMBER] [DATE] 08:00 - 10:00 Planifié Info…" at bounding box center [301, 231] width 473 height 462
click at [85, 18] on icon at bounding box center [82, 10] width 15 height 15
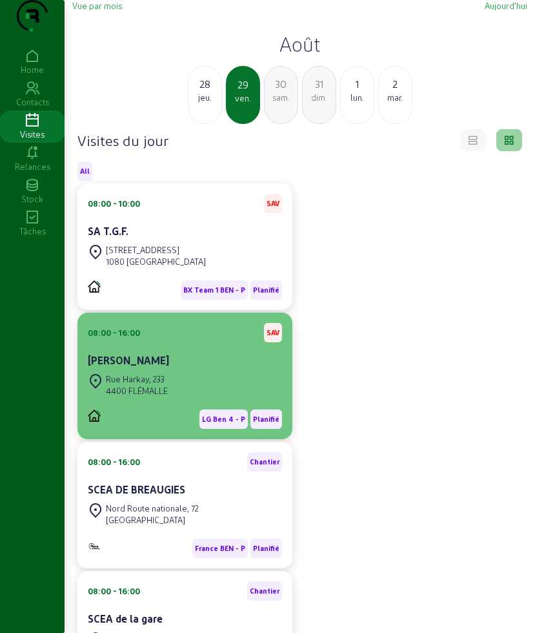
click at [276, 368] on div "[PERSON_NAME]" at bounding box center [185, 359] width 194 height 15
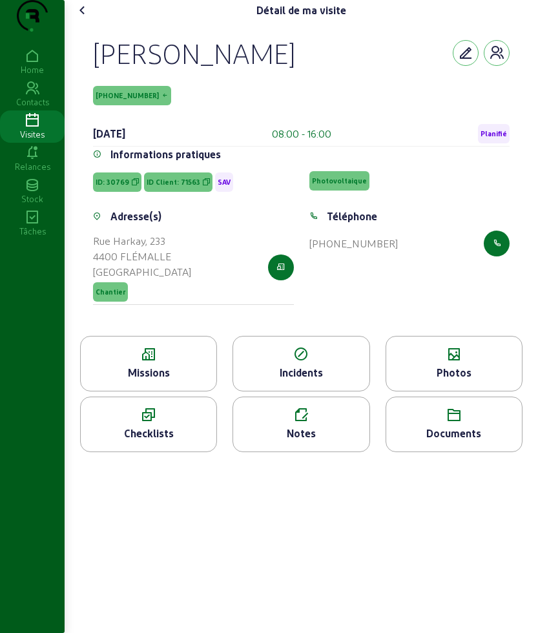
click at [140, 380] on div "Missions" at bounding box center [149, 372] width 136 height 15
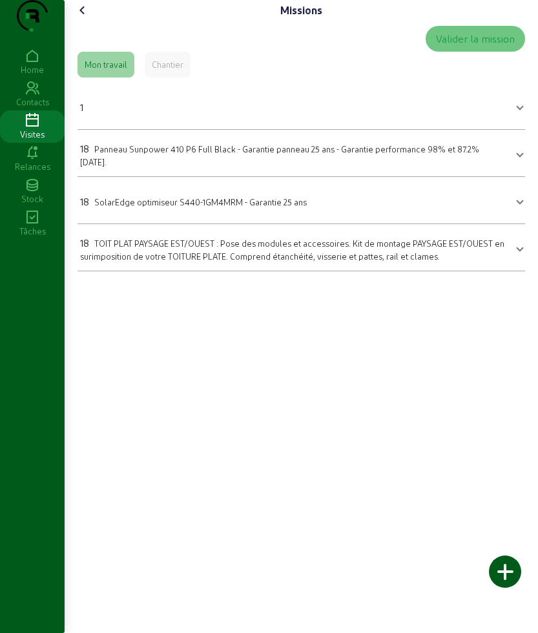
click at [86, 18] on icon at bounding box center [82, 10] width 15 height 15
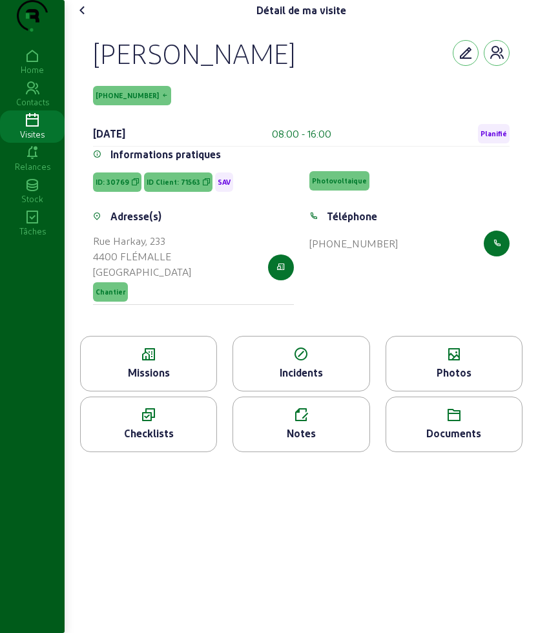
click at [81, 18] on icon at bounding box center [82, 10] width 15 height 15
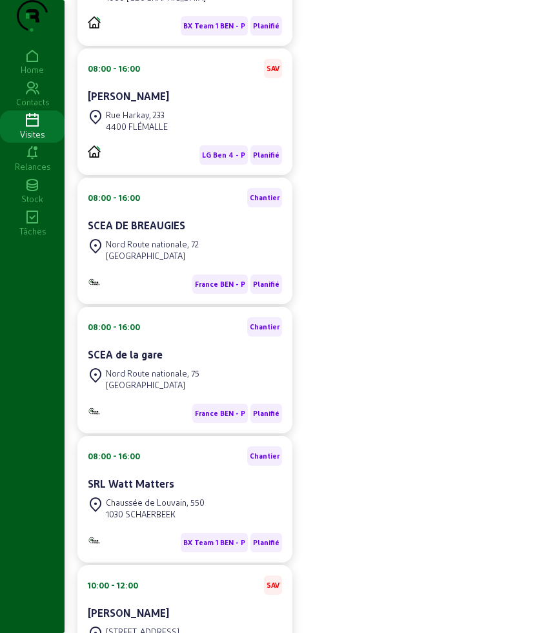
scroll to position [242, 0]
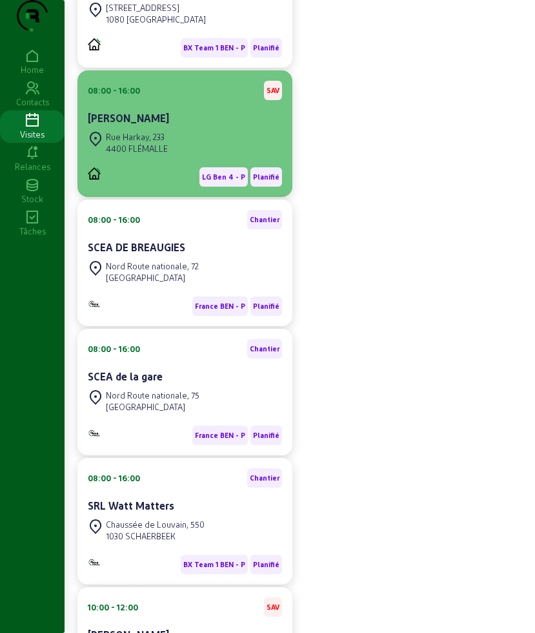
click at [129, 124] on cam-card-title "[PERSON_NAME]" at bounding box center [128, 118] width 81 height 12
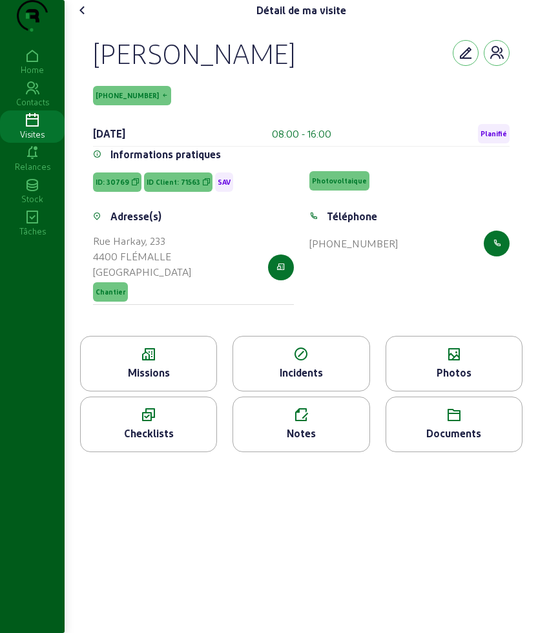
drag, startPoint x: 94, startPoint y: 72, endPoint x: 327, endPoint y: 100, distance: 234.1
click at [327, 100] on div "[PERSON_NAME] [PHONE_NUMBER] [DATE] 08:00 - 16:00 Planifié Informations pratiqu…" at bounding box center [300, 178] width 447 height 315
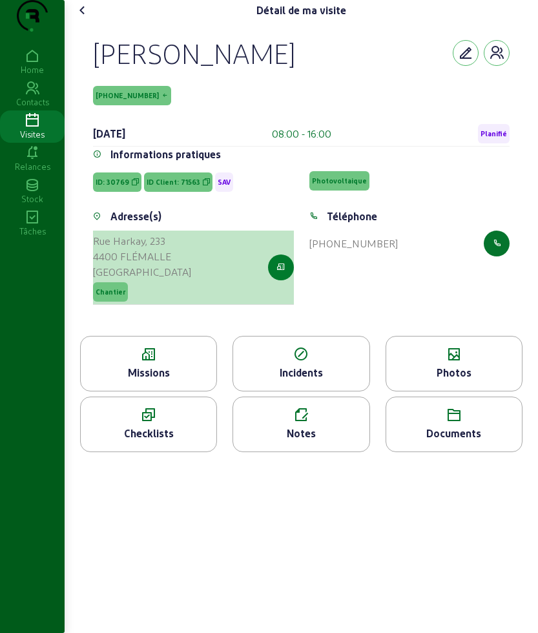
click at [285, 280] on button "button" at bounding box center [281, 267] width 26 height 26
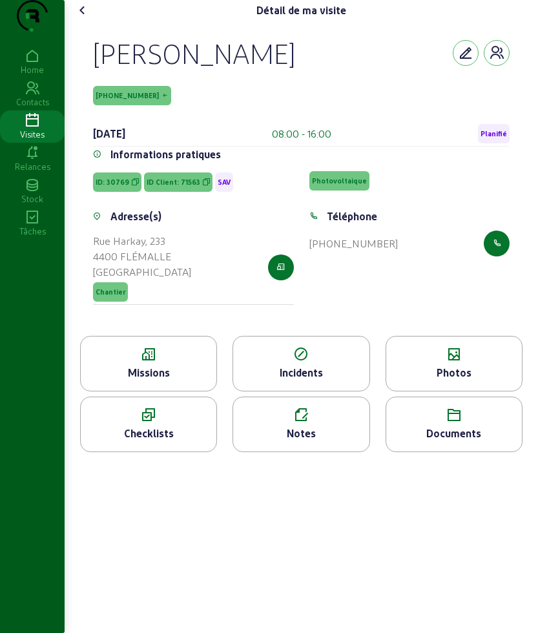
click at [82, 18] on icon at bounding box center [82, 10] width 15 height 15
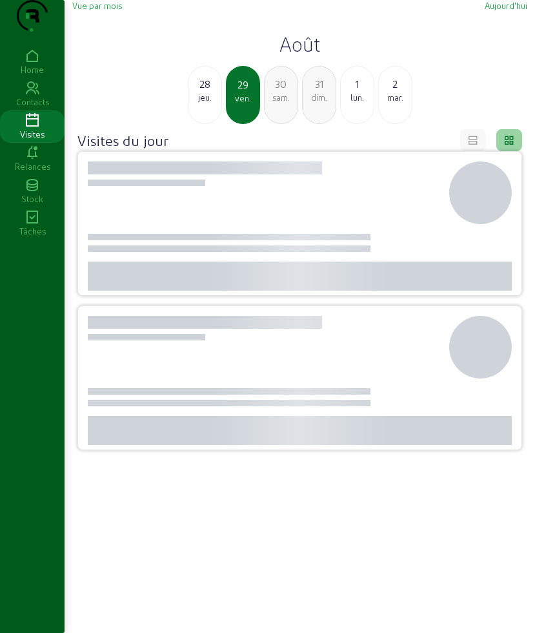
click at [294, 57] on div "Vue par mois [DATE] [DATE] jeu. 29 ven. 30 sam. 31 dim. 1 [DATE]" at bounding box center [299, 62] width 455 height 124
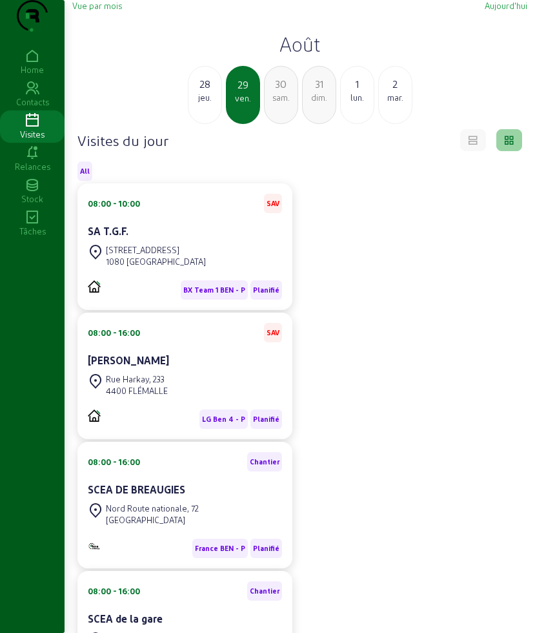
click at [301, 56] on h2 "Août" at bounding box center [299, 43] width 455 height 23
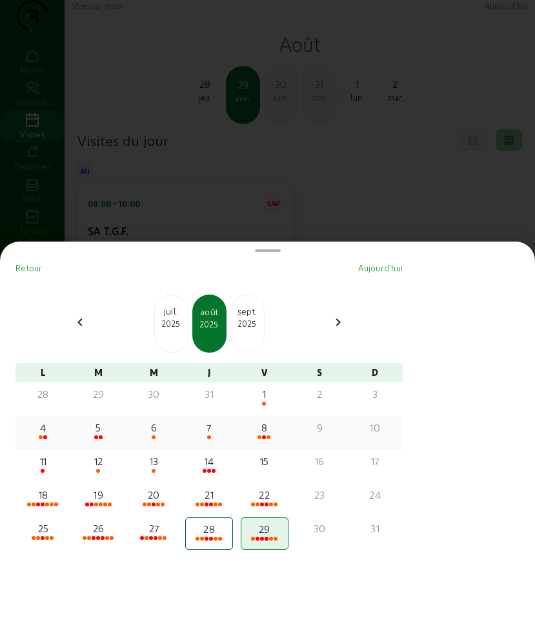
click at [103, 435] on span at bounding box center [101, 437] width 4 height 4
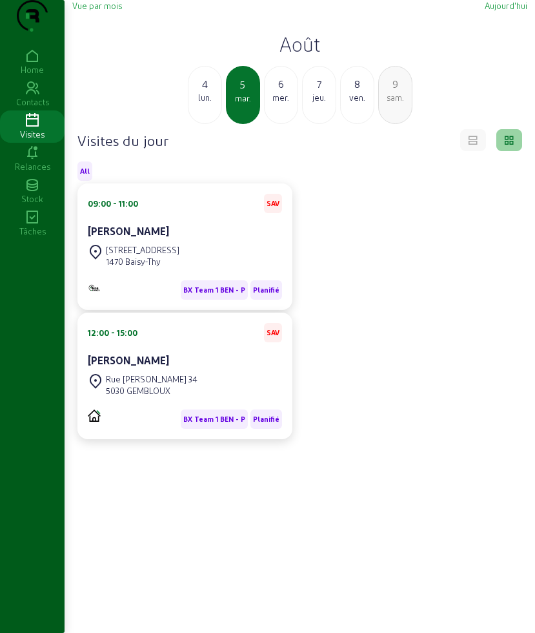
click at [311, 56] on h2 "Août" at bounding box center [299, 43] width 455 height 23
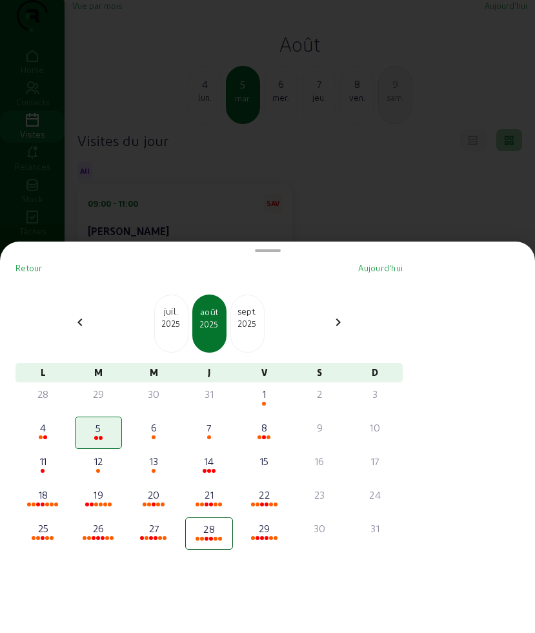
click at [180, 309] on div "juil." at bounding box center [171, 311] width 33 height 13
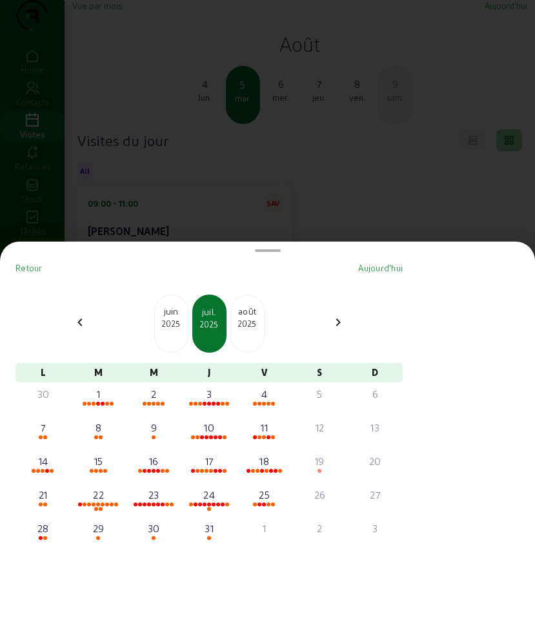
click at [176, 318] on div "2025" at bounding box center [171, 324] width 33 height 12
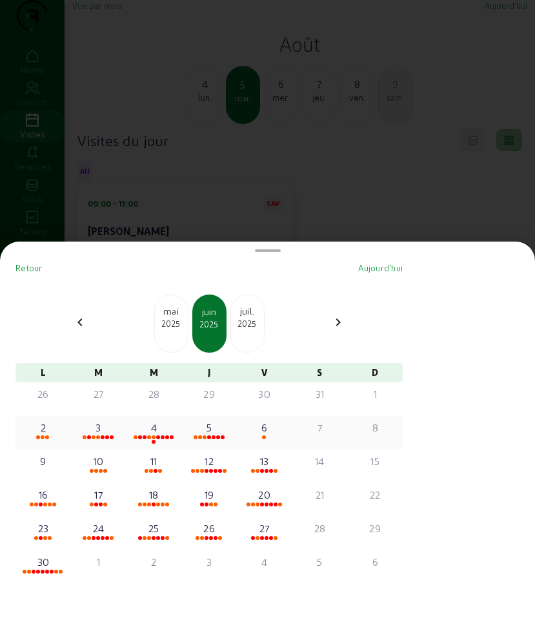
click at [218, 432] on div "5" at bounding box center [209, 427] width 45 height 15
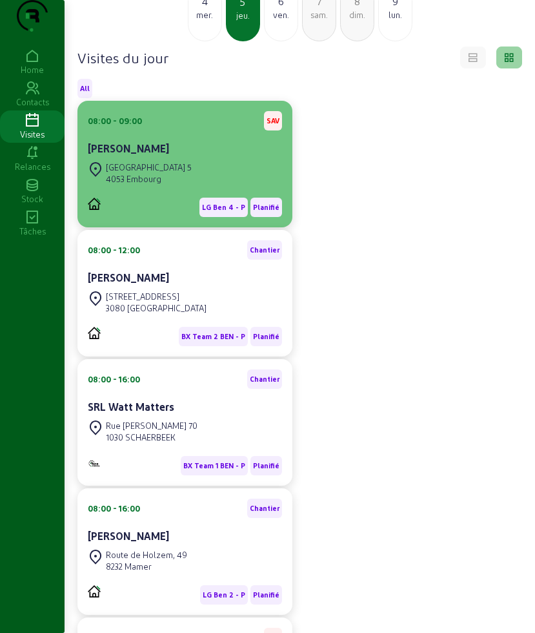
scroll to position [81, 0]
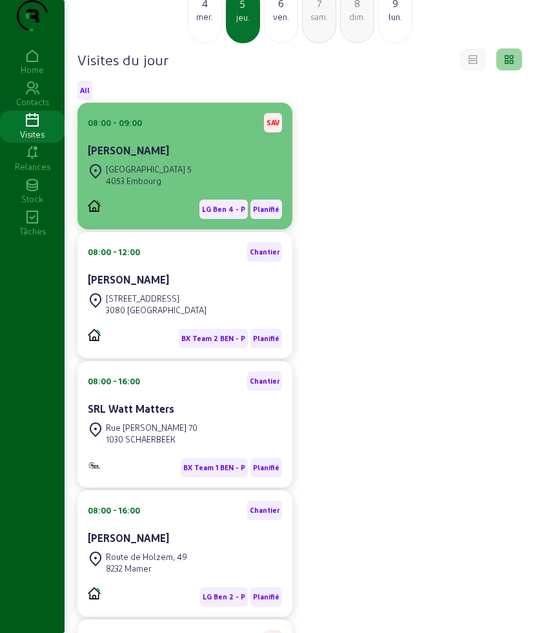
click at [176, 216] on div "LG Ben 4 - P Planifié" at bounding box center [185, 204] width 194 height 30
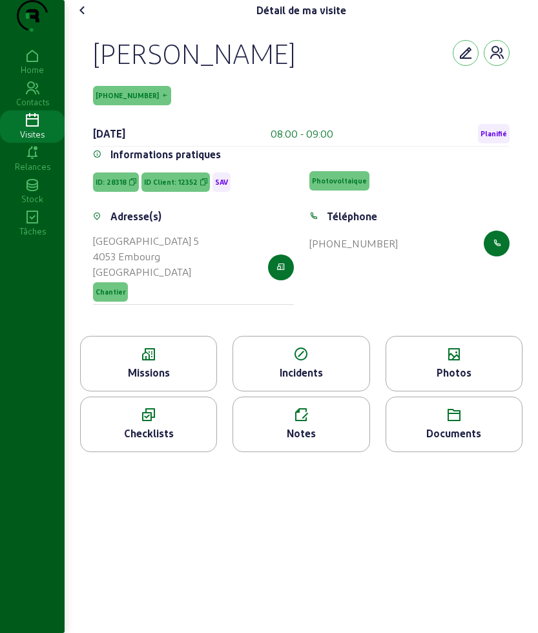
click at [247, 450] on div "Notes" at bounding box center [300, 424] width 137 height 56
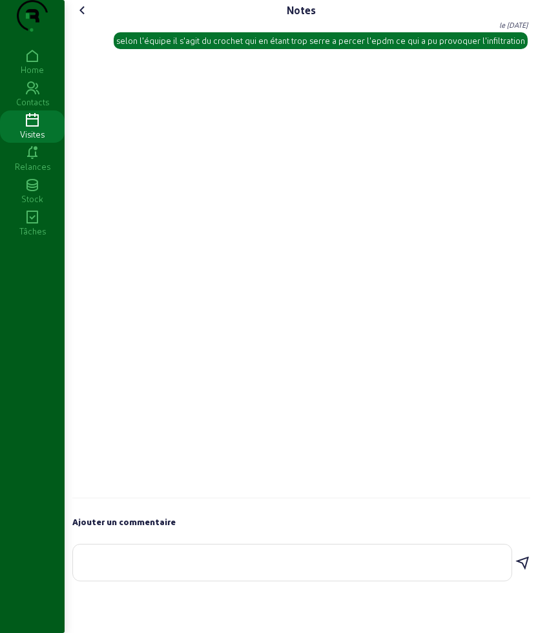
click at [83, 18] on icon at bounding box center [82, 10] width 15 height 15
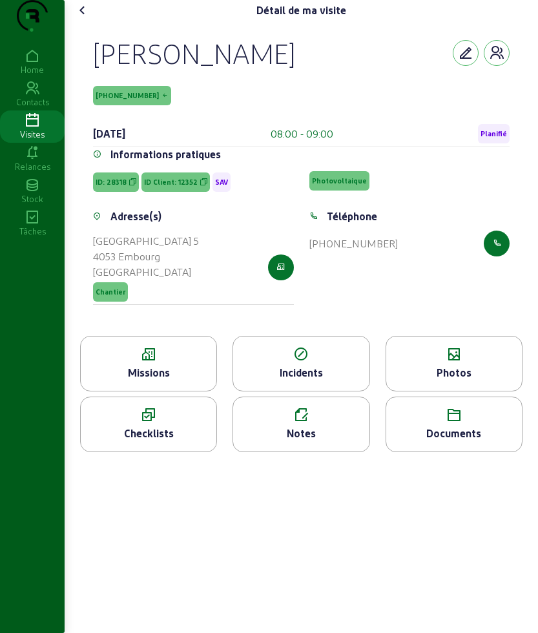
click at [473, 380] on div "Photos" at bounding box center [454, 372] width 136 height 15
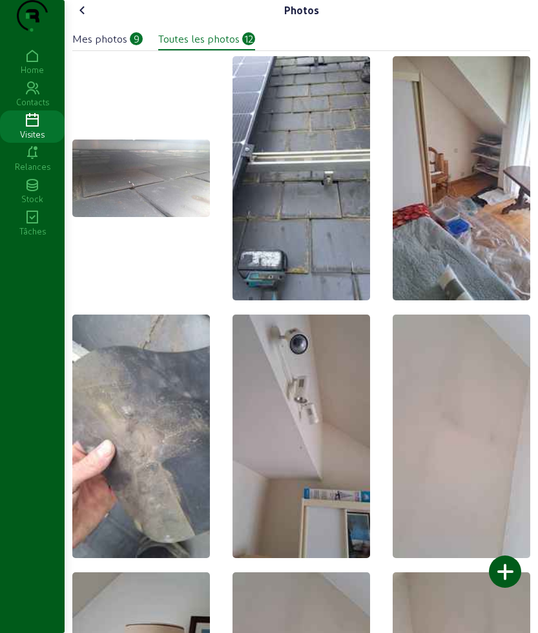
click at [106, 46] on div "Mes photos" at bounding box center [99, 38] width 55 height 15
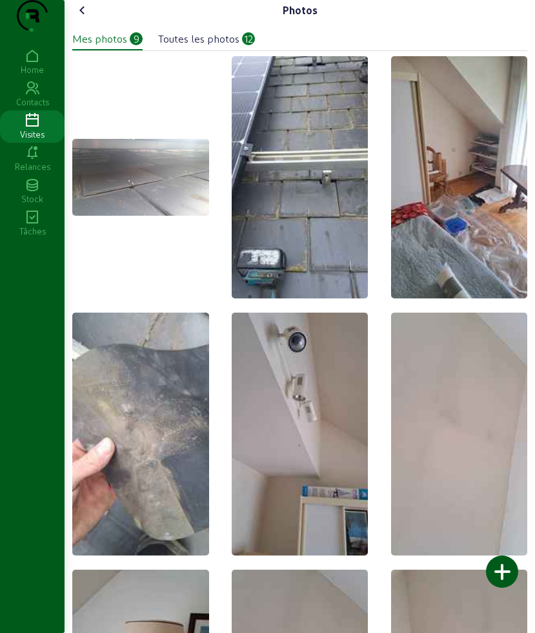
click at [129, 46] on div "Mes photos 9" at bounding box center [107, 38] width 70 height 15
click at [80, 18] on icon at bounding box center [82, 10] width 15 height 15
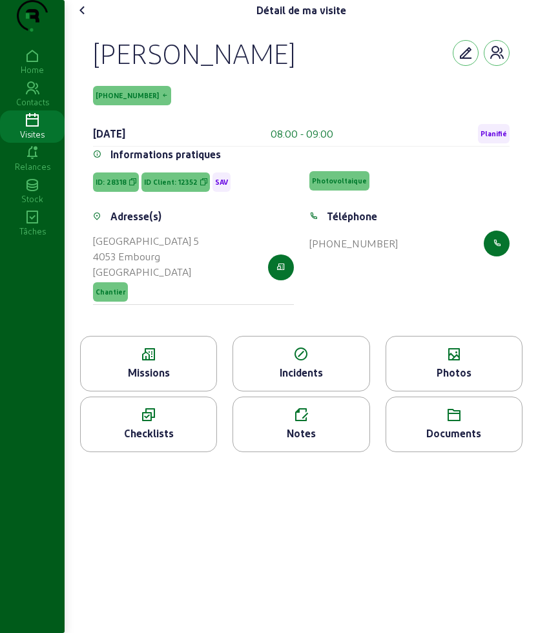
click at [311, 441] on div "Notes" at bounding box center [301, 432] width 136 height 15
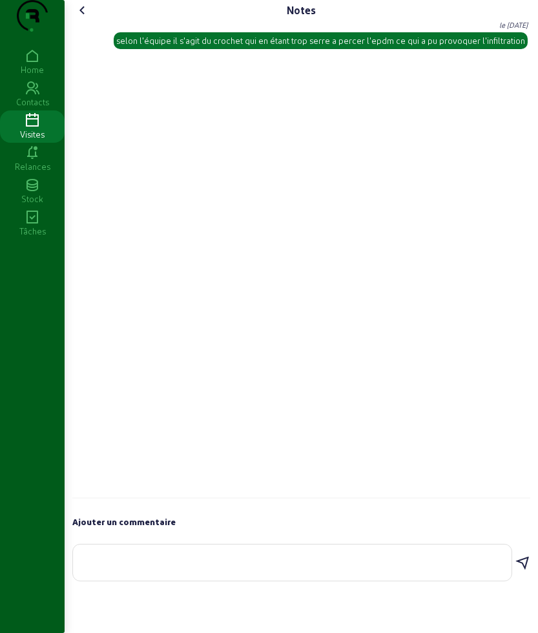
click at [253, 567] on textarea at bounding box center [292, 559] width 418 height 15
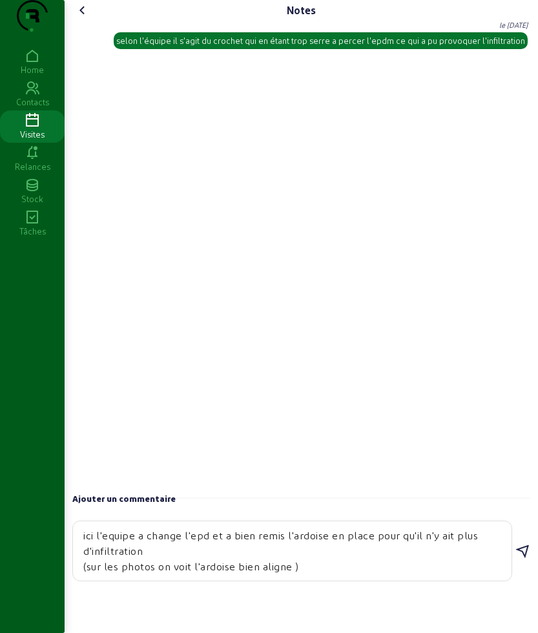
type textarea "ici l'equipe a change l'epd et a bien remis l'ardoise en place pour qu'il n'y a…"
click at [528, 575] on div "Notes Ben le [DATE] selon l'équipe il s'agit du crochet qui en étant trop serre…" at bounding box center [301, 293] width 473 height 587
click at [520, 559] on icon at bounding box center [521, 551] width 15 height 15
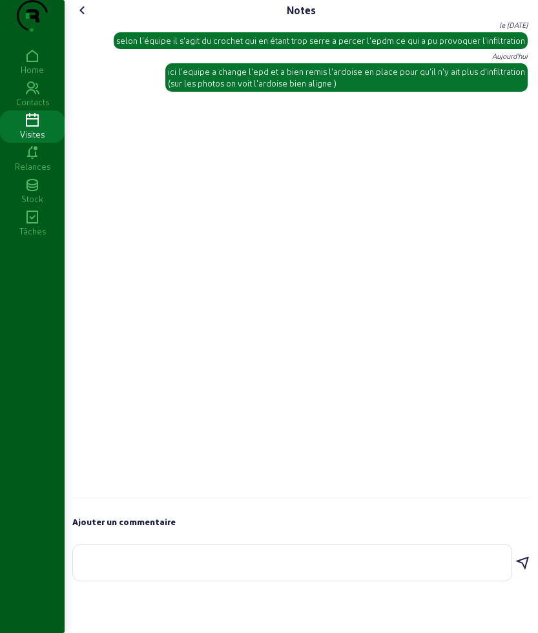
click at [90, 18] on icon at bounding box center [82, 10] width 15 height 15
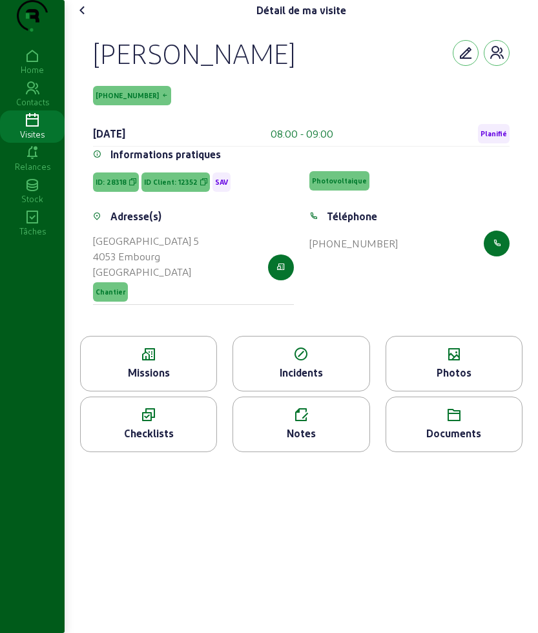
click at [90, 18] on icon at bounding box center [82, 10] width 15 height 15
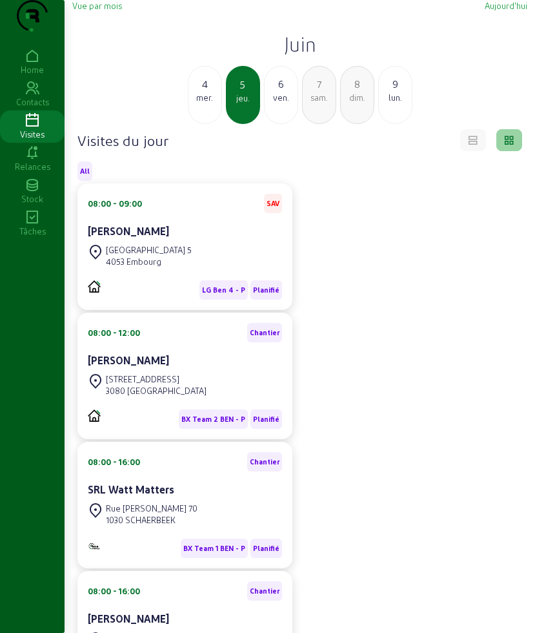
click at [299, 56] on h2 "Juin" at bounding box center [299, 43] width 455 height 23
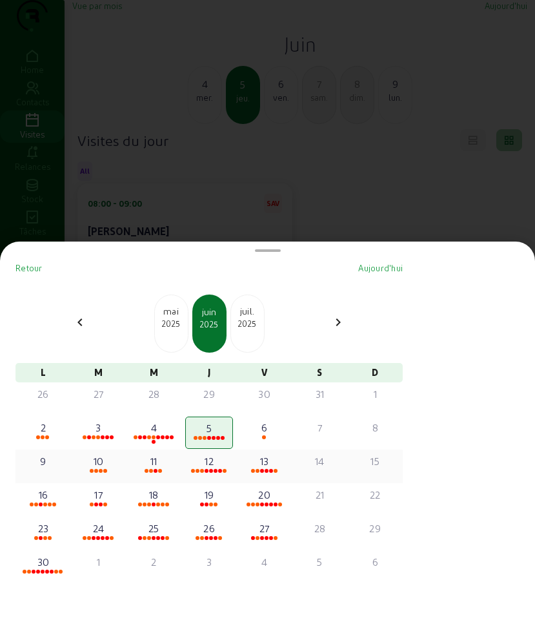
drag, startPoint x: 144, startPoint y: 505, endPoint x: 167, endPoint y: 473, distance: 39.4
click at [142, 504] on span at bounding box center [140, 504] width 4 height 4
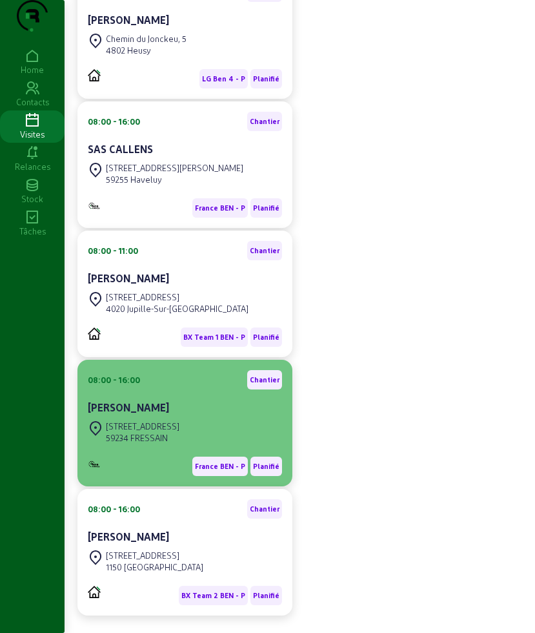
scroll to position [484, 0]
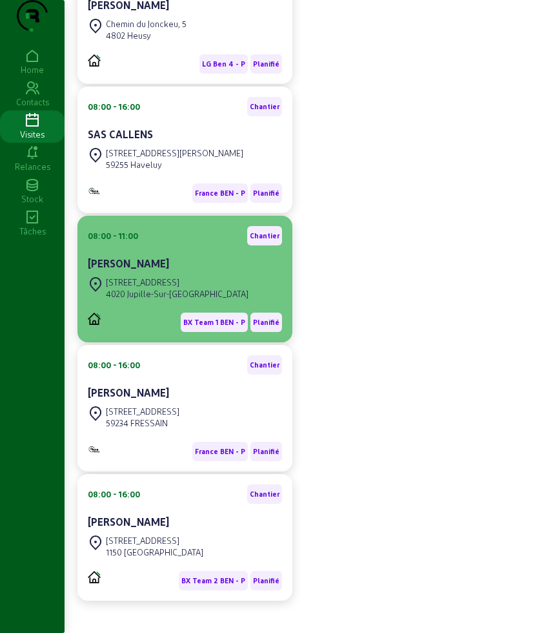
click at [185, 288] on div "[STREET_ADDRESS]" at bounding box center [177, 282] width 143 height 12
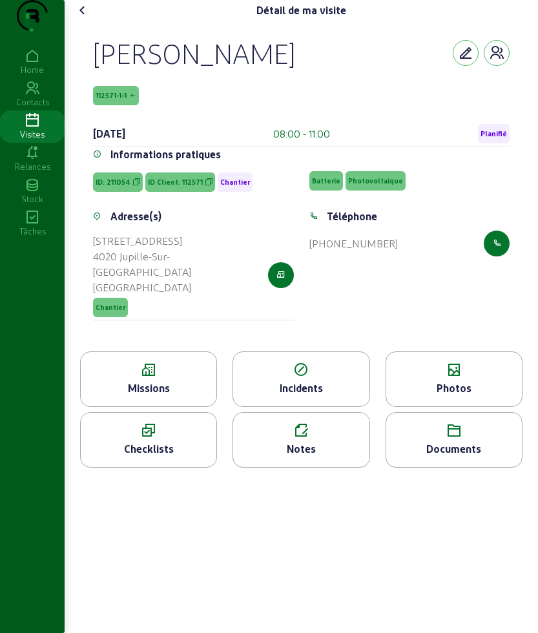
click at [168, 394] on div "Missions" at bounding box center [149, 387] width 136 height 15
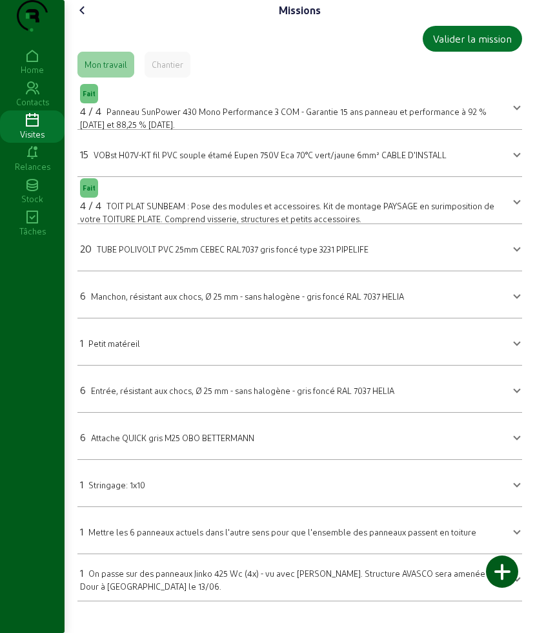
click at [85, 18] on icon at bounding box center [82, 10] width 15 height 15
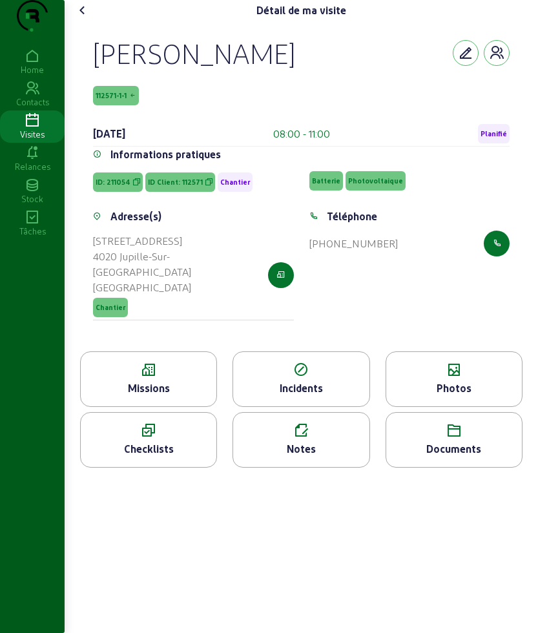
click at [476, 378] on icon at bounding box center [454, 369] width 136 height 15
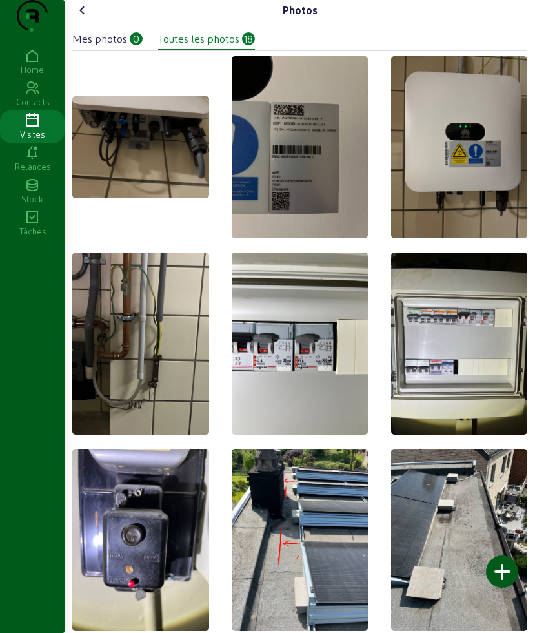
click at [92, 50] on div "Mes photos 0" at bounding box center [107, 40] width 70 height 19
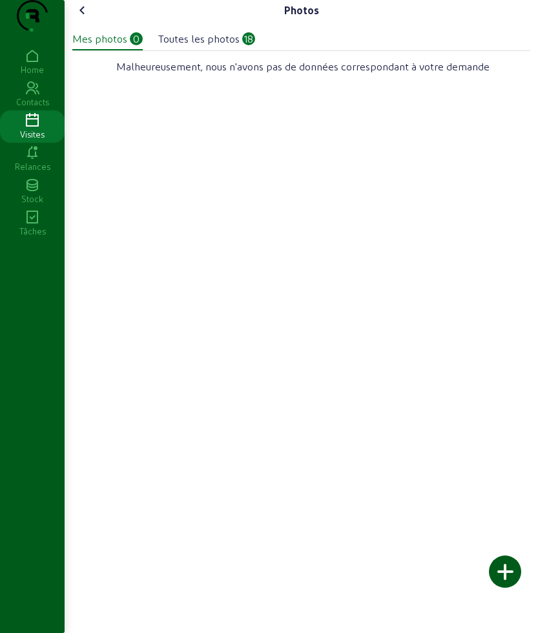
click at [504, 566] on div at bounding box center [505, 571] width 32 height 32
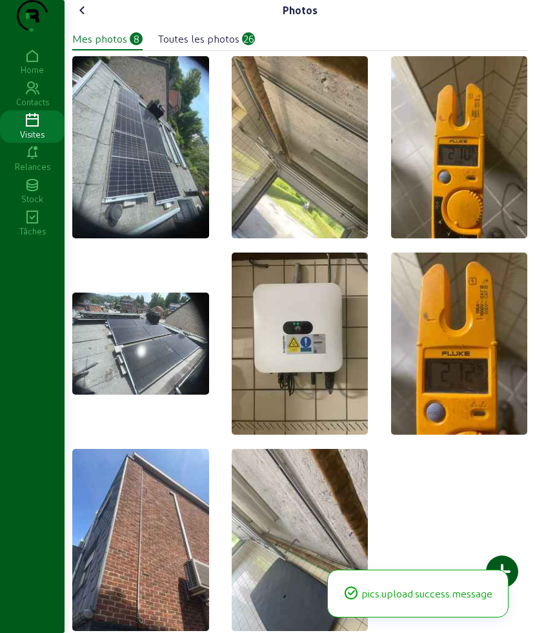
click at [82, 18] on icon at bounding box center [82, 10] width 15 height 15
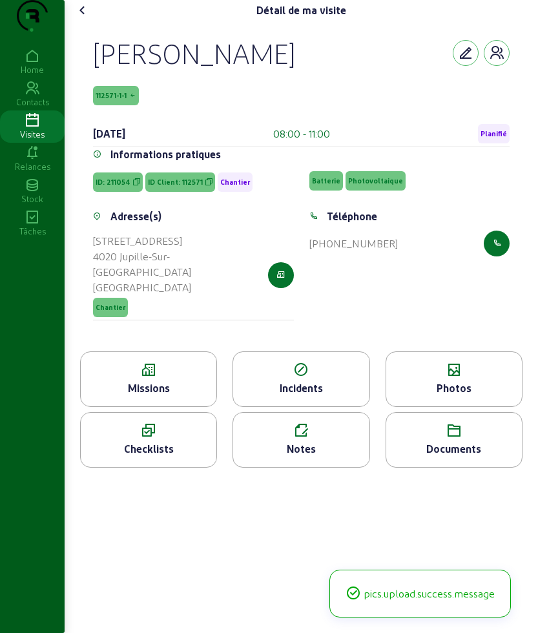
click at [82, 18] on icon at bounding box center [82, 10] width 15 height 15
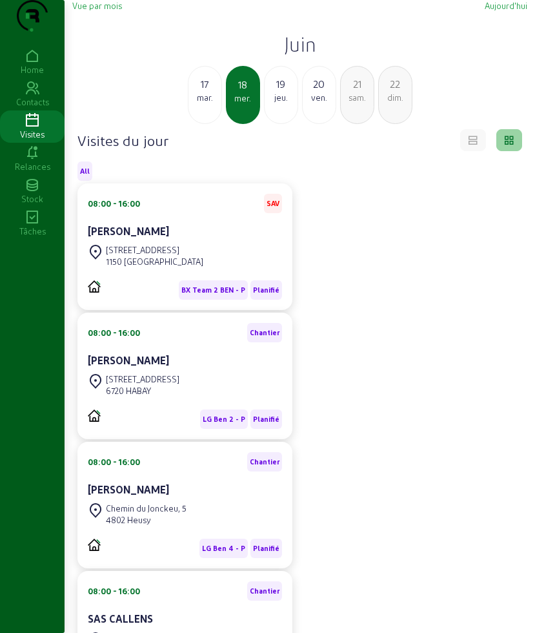
click at [297, 56] on h2 "Juin" at bounding box center [299, 43] width 455 height 23
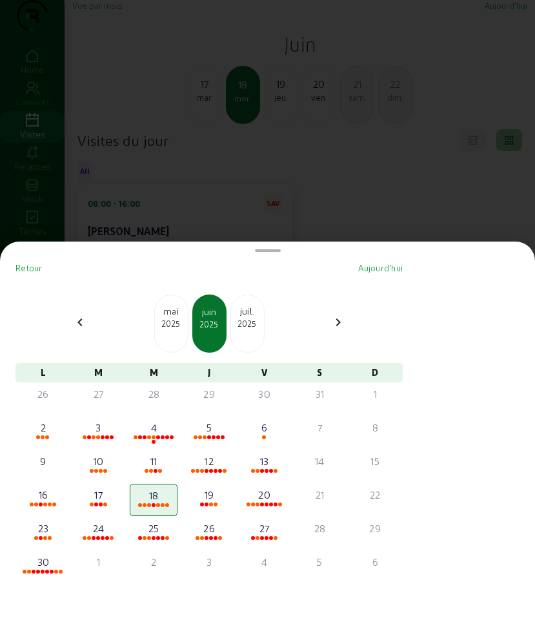
click at [245, 324] on div "2025" at bounding box center [247, 324] width 33 height 12
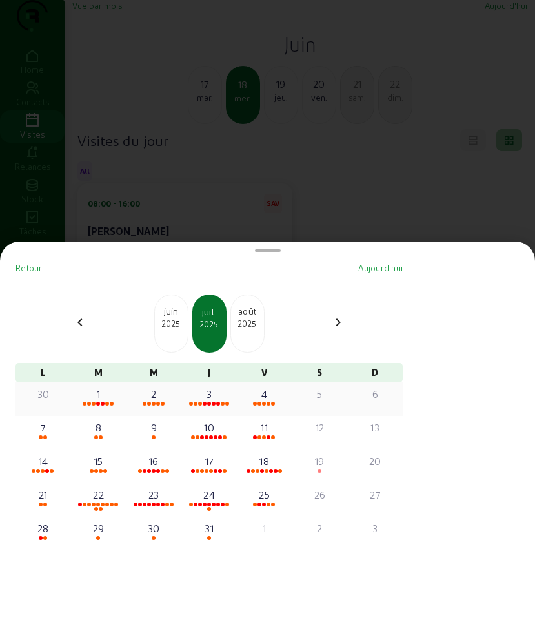
click at [110, 398] on div "1" at bounding box center [98, 393] width 45 height 15
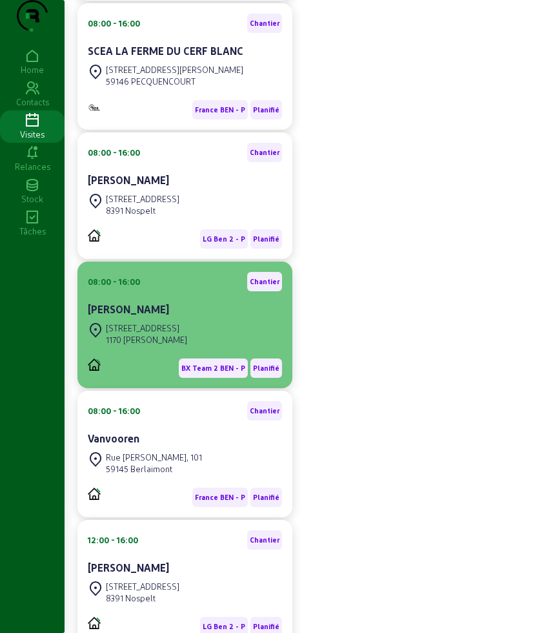
scroll to position [323, 0]
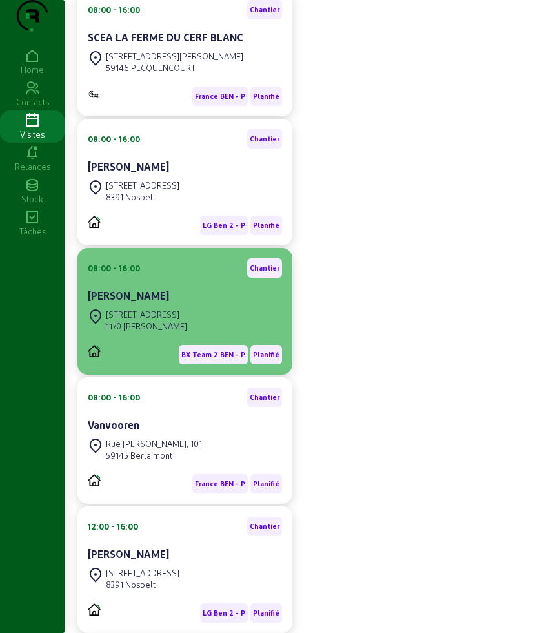
click at [170, 320] on div "[STREET_ADDRESS]" at bounding box center [146, 315] width 81 height 12
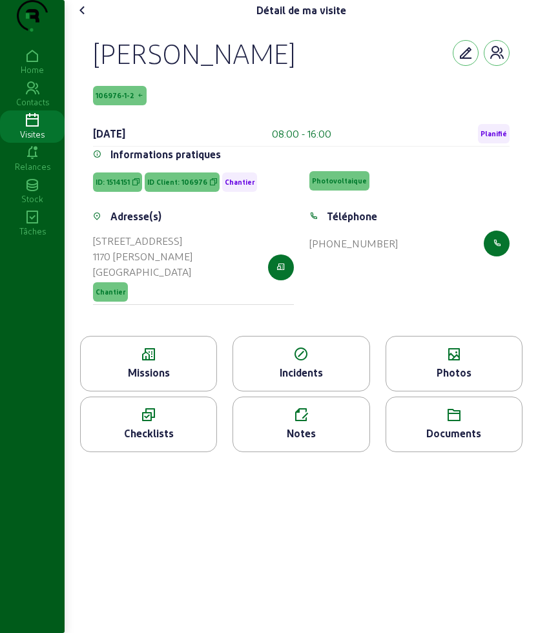
click at [166, 362] on icon at bounding box center [149, 354] width 136 height 15
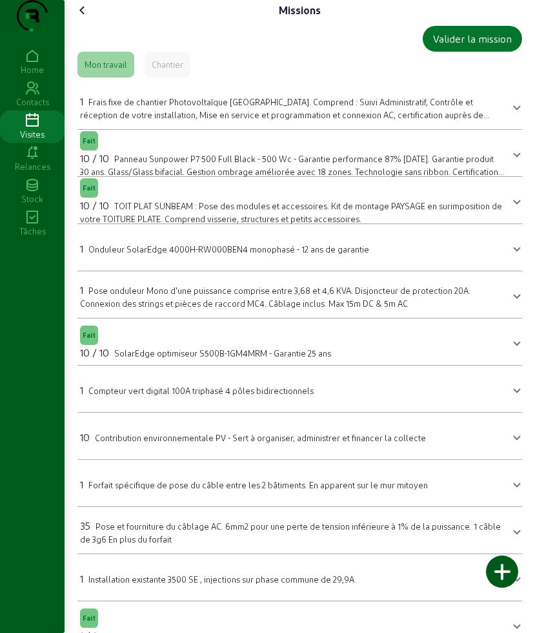
click at [90, 18] on icon at bounding box center [82, 10] width 15 height 15
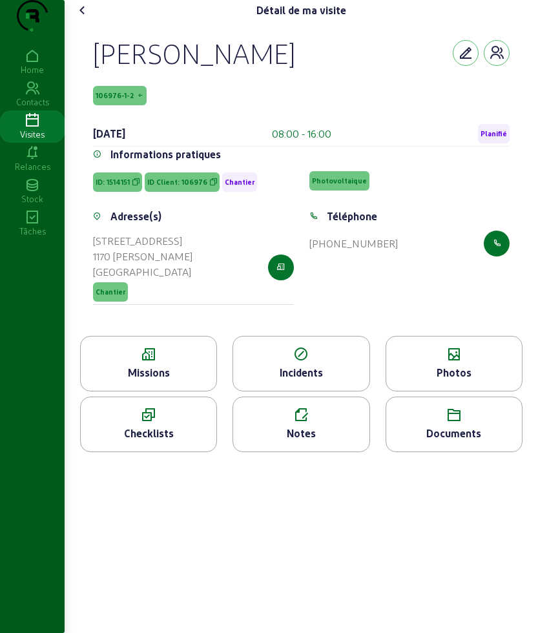
click at [443, 380] on div "Photos" at bounding box center [454, 372] width 136 height 15
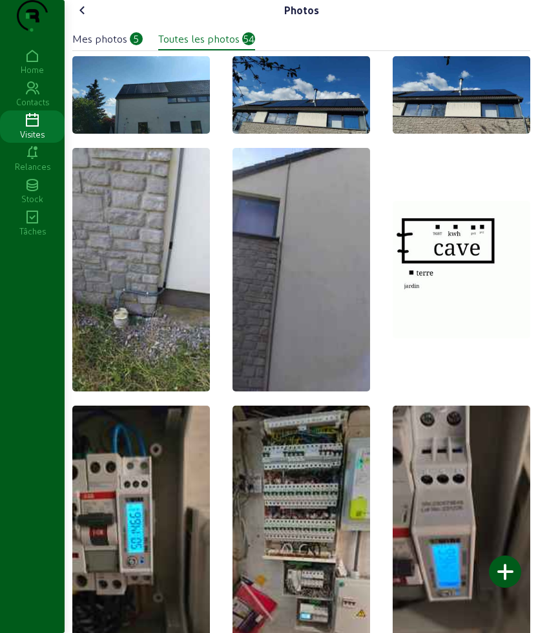
click at [115, 46] on div "Mes photos" at bounding box center [99, 38] width 55 height 15
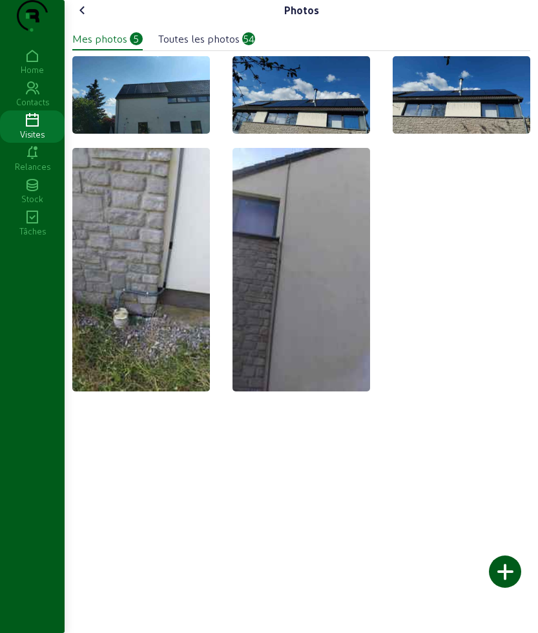
click at [93, 21] on cam-font-icon at bounding box center [82, 10] width 21 height 21
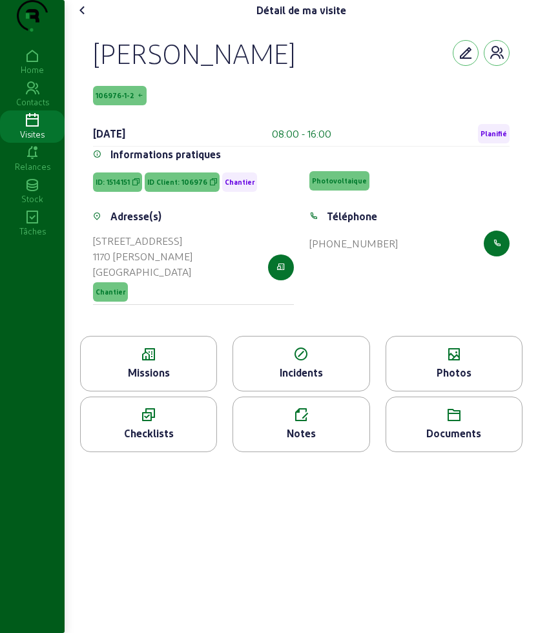
click at [150, 380] on div "Missions" at bounding box center [149, 372] width 136 height 15
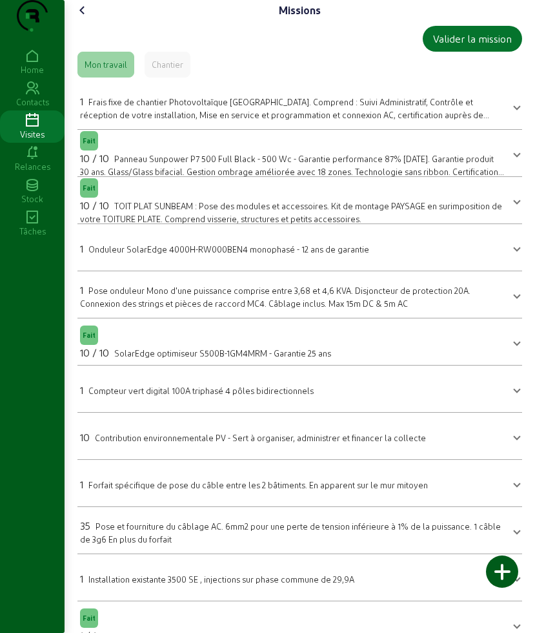
click at [84, 18] on icon at bounding box center [82, 10] width 15 height 15
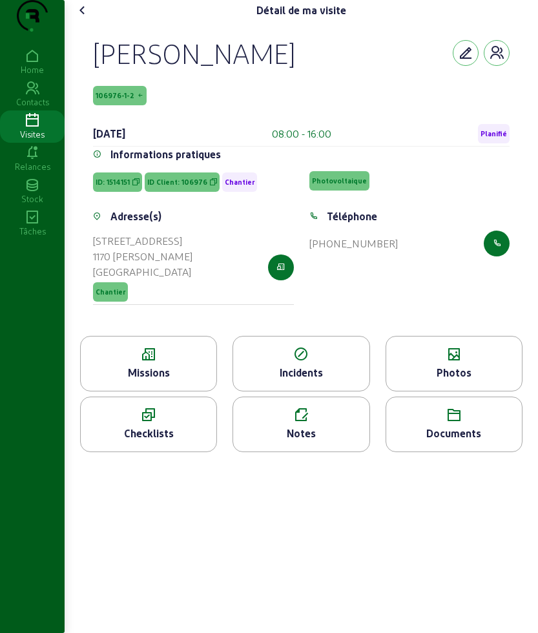
click at [87, 21] on cam-font-icon at bounding box center [82, 10] width 21 height 21
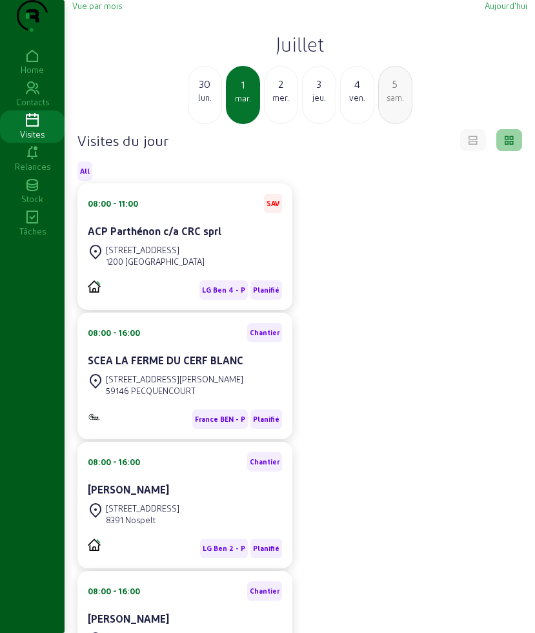
click at [311, 56] on h2 "Juillet" at bounding box center [299, 43] width 455 height 23
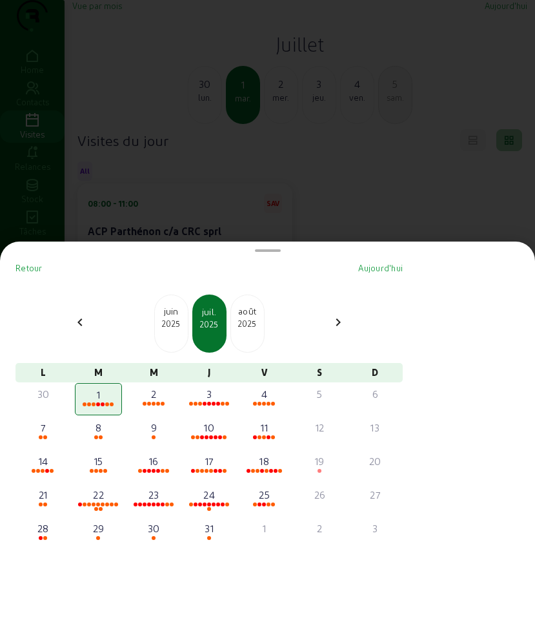
click at [241, 309] on div "août" at bounding box center [247, 311] width 33 height 13
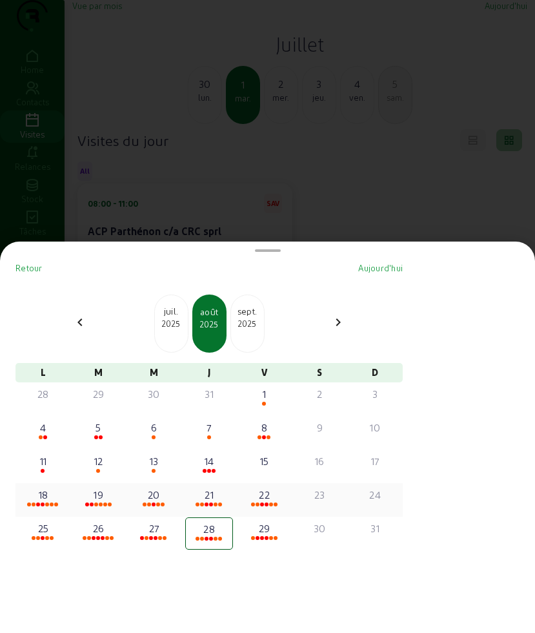
click at [99, 493] on div "19" at bounding box center [98, 494] width 45 height 15
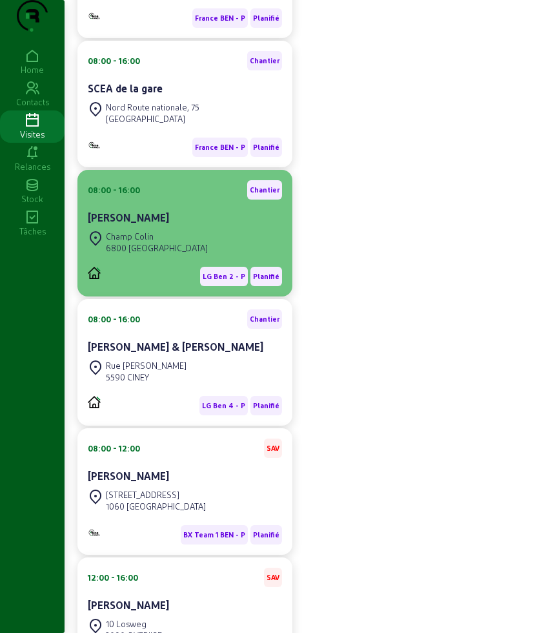
scroll to position [26, 0]
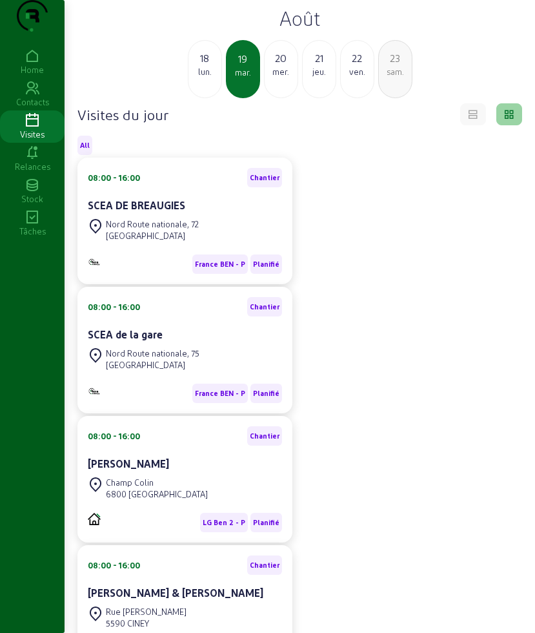
click at [466, 362] on div "08:00 - 16:00 Chantier SCEA DE [GEOGRAPHIC_DATA] 59570 [GEOGRAPHIC_DATA] [GEOGR…" at bounding box center [300, 544] width 460 height 772
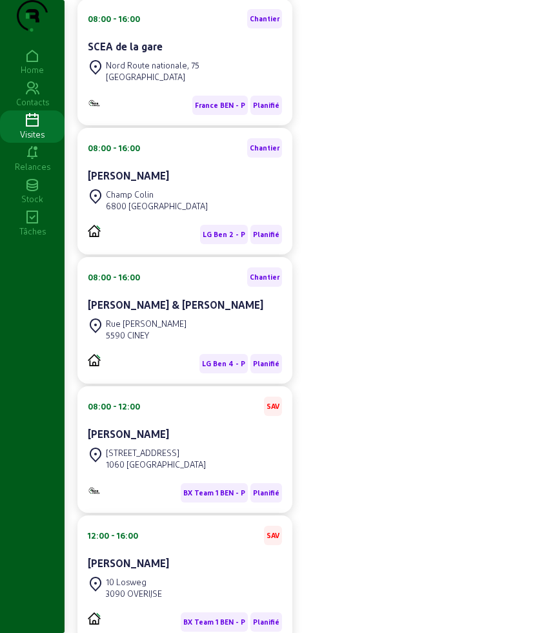
scroll to position [329, 0]
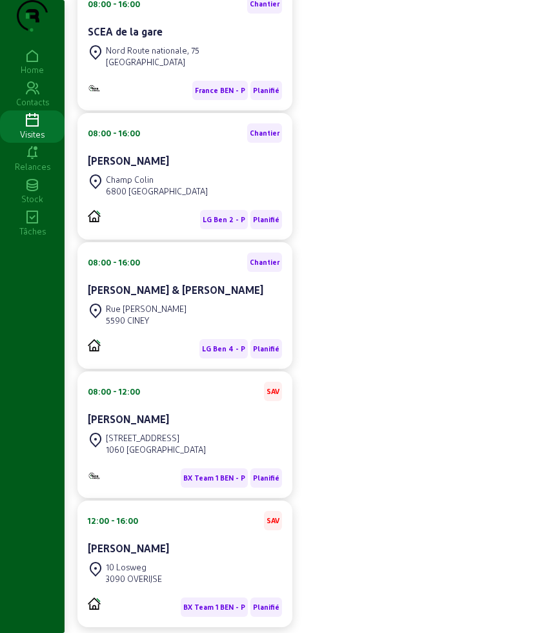
click at [438, 518] on div "08:00 - 16:00 Chantier SCEA DE [GEOGRAPHIC_DATA] 59570 [GEOGRAPHIC_DATA] [GEOGR…" at bounding box center [300, 241] width 460 height 772
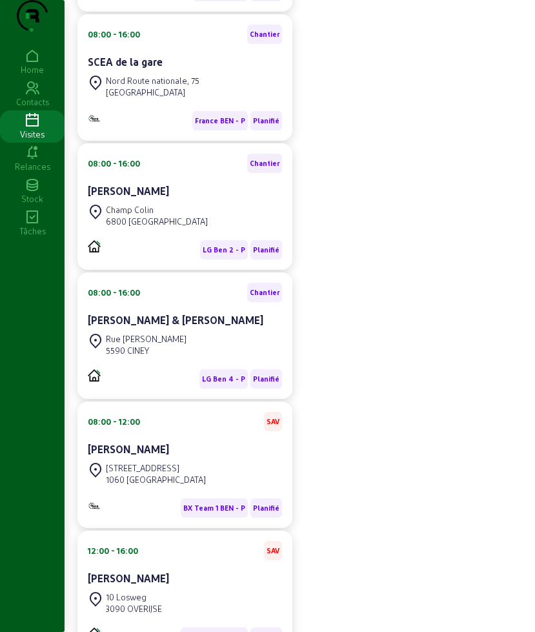
scroll to position [323, 0]
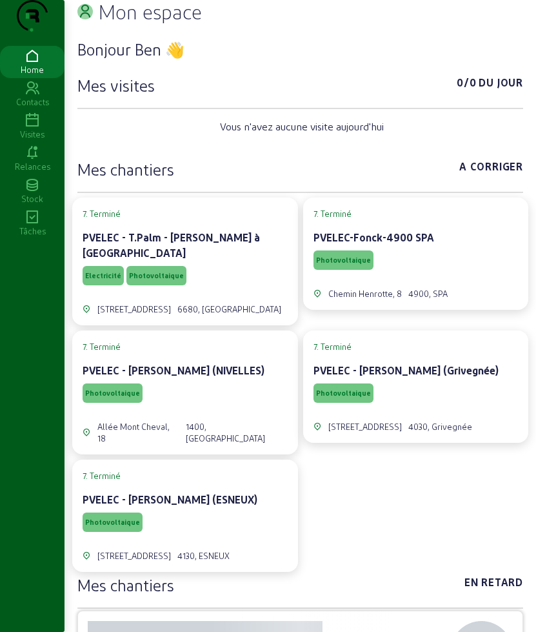
click at [32, 128] on icon at bounding box center [32, 120] width 65 height 15
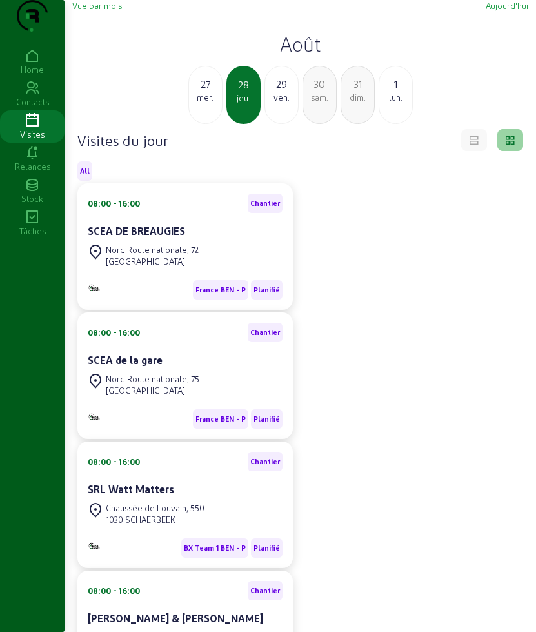
click at [301, 56] on h2 "Août" at bounding box center [300, 43] width 456 height 23
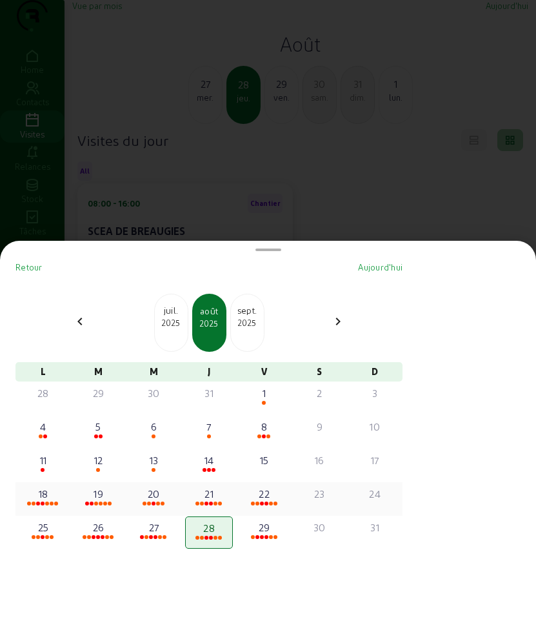
click at [105, 500] on div "19" at bounding box center [98, 493] width 45 height 15
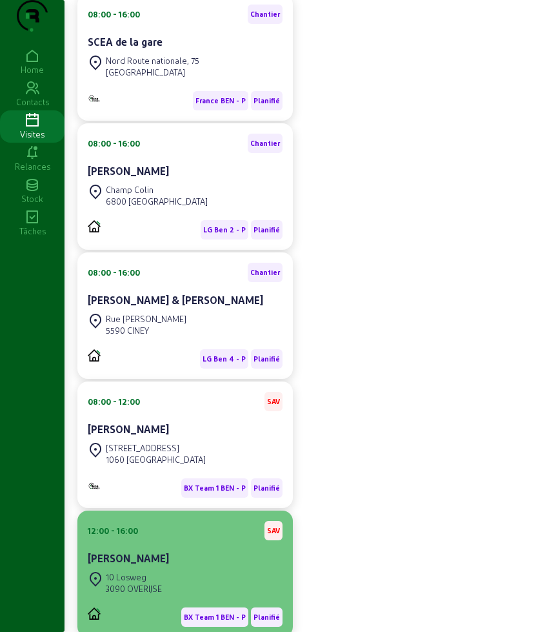
scroll to position [396, 0]
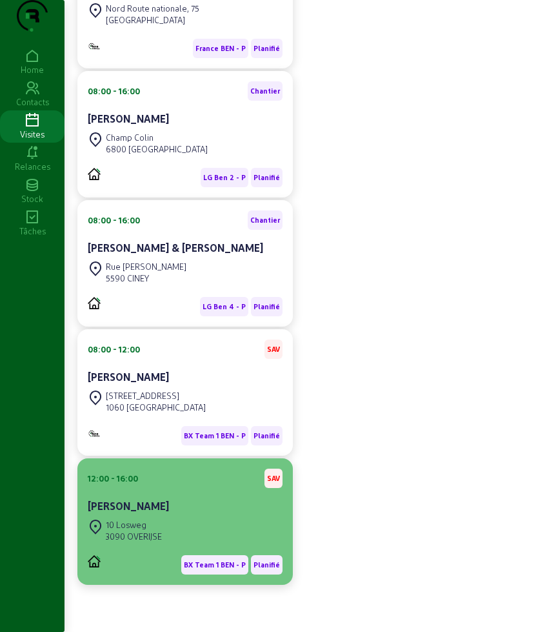
click at [148, 531] on div "3090 OVERIJSE" at bounding box center [134, 537] width 56 height 12
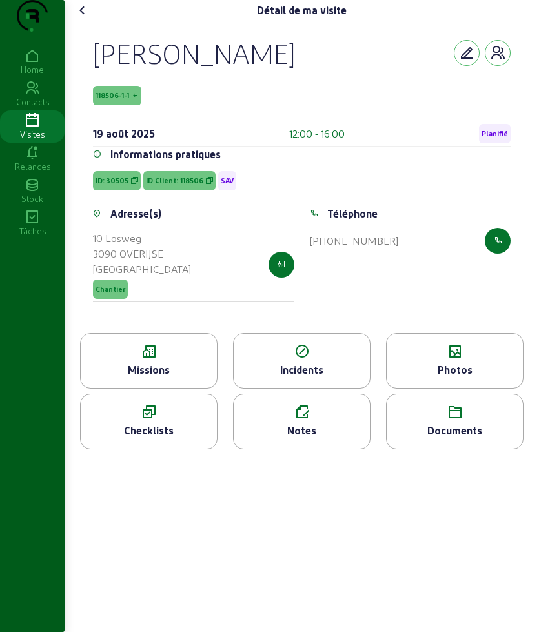
click at [160, 378] on div "Missions" at bounding box center [149, 369] width 136 height 15
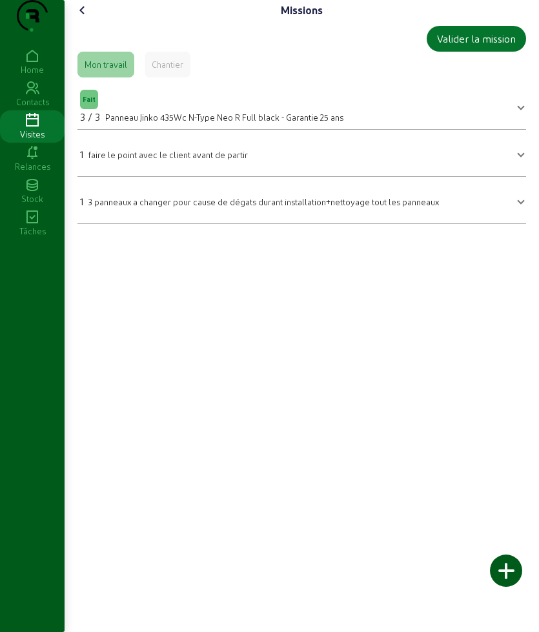
click at [83, 18] on icon at bounding box center [82, 10] width 15 height 15
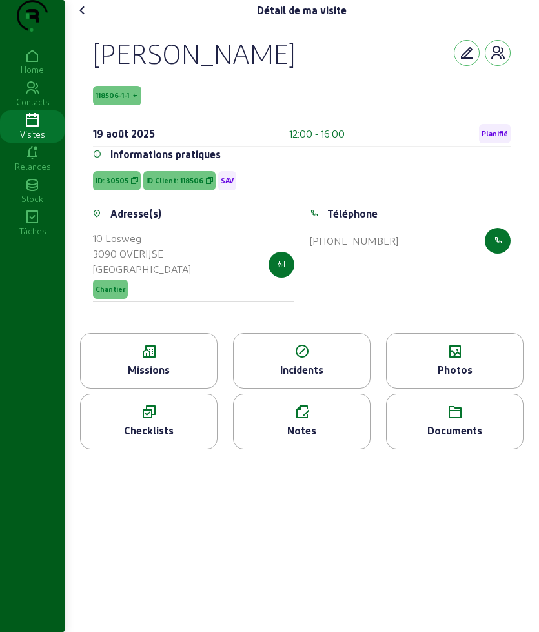
click at [464, 378] on div "Photos" at bounding box center [455, 369] width 136 height 15
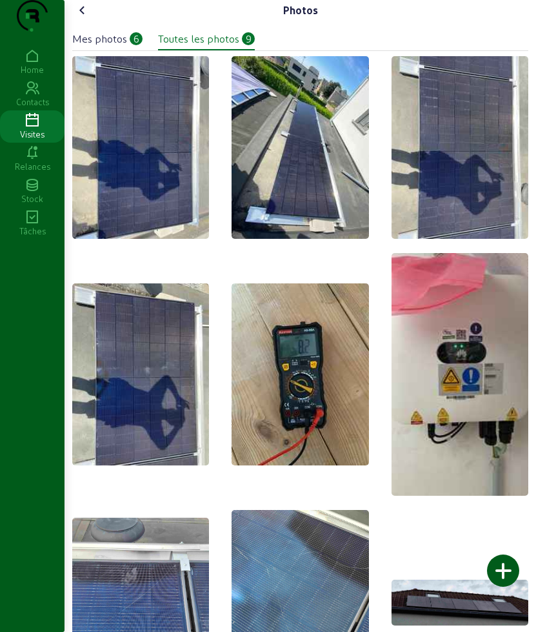
click at [93, 21] on cam-font-icon at bounding box center [82, 10] width 21 height 21
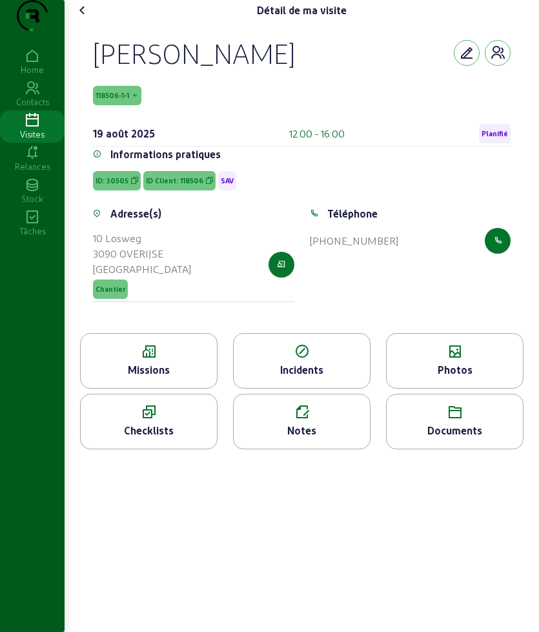
click at [86, 18] on icon at bounding box center [82, 10] width 15 height 15
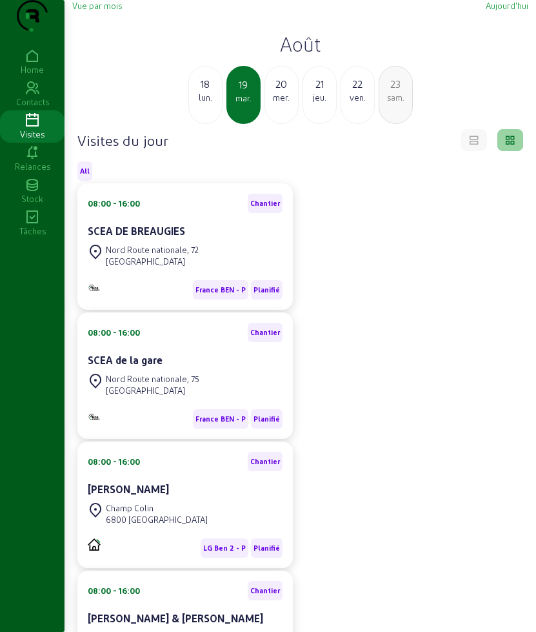
click at [301, 56] on h2 "Août" at bounding box center [300, 43] width 456 height 23
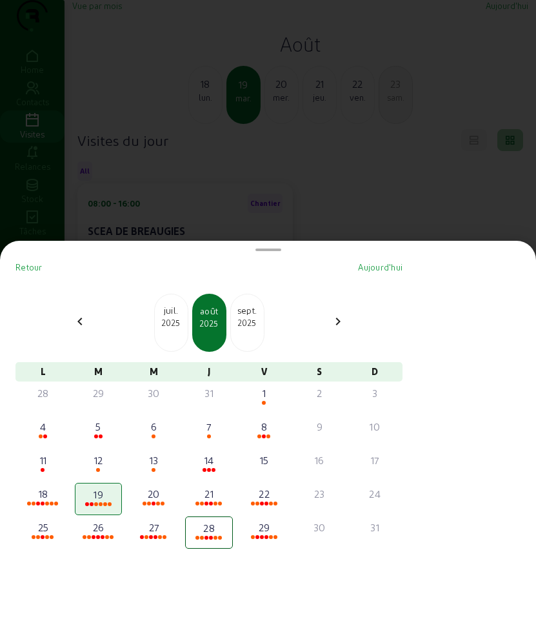
click at [176, 325] on div "2025" at bounding box center [171, 323] width 33 height 12
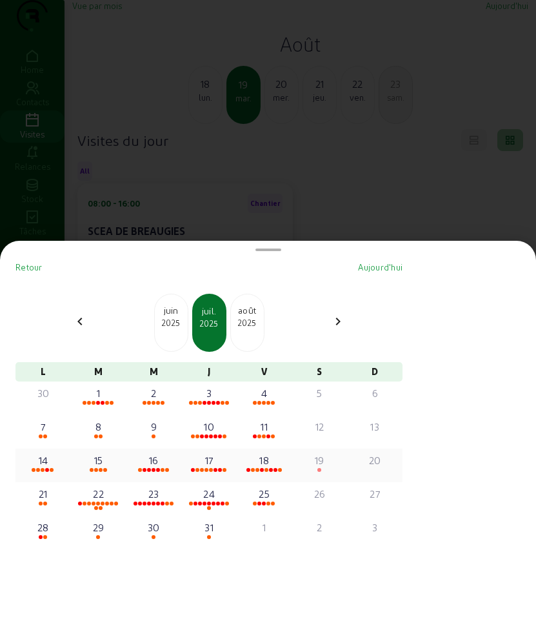
click at [163, 465] on div "16" at bounding box center [153, 460] width 45 height 15
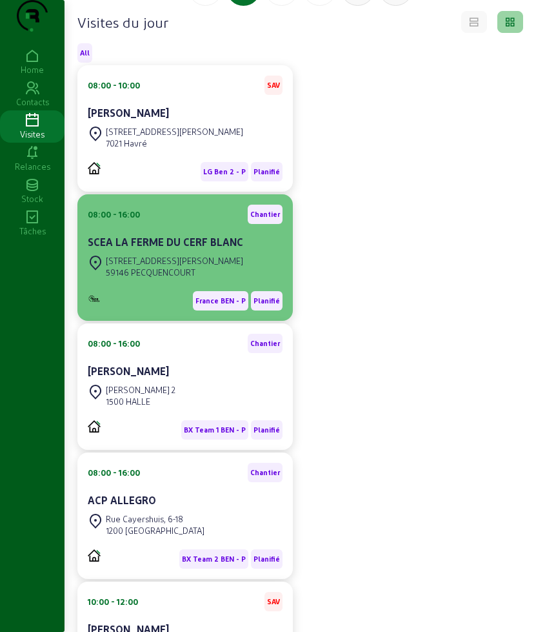
scroll to position [242, 0]
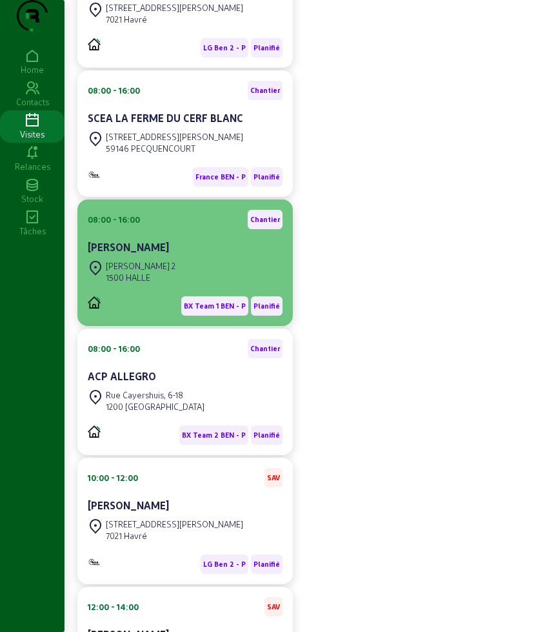
click at [157, 255] on div "[PERSON_NAME]" at bounding box center [185, 246] width 195 height 15
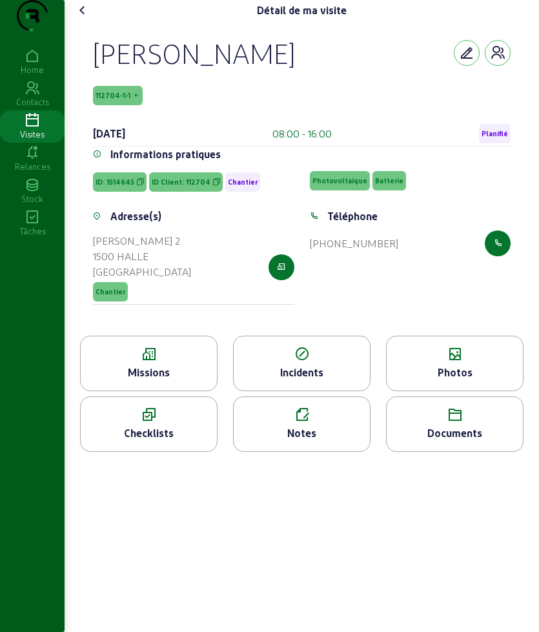
click at [164, 362] on icon at bounding box center [149, 354] width 136 height 15
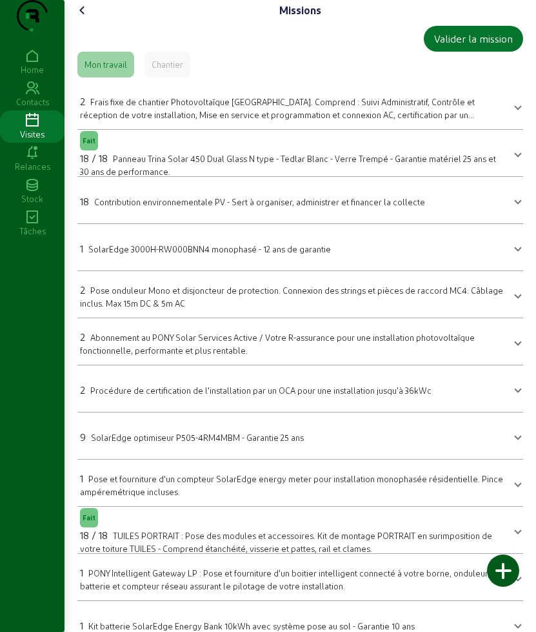
click at [88, 18] on icon at bounding box center [82, 10] width 15 height 15
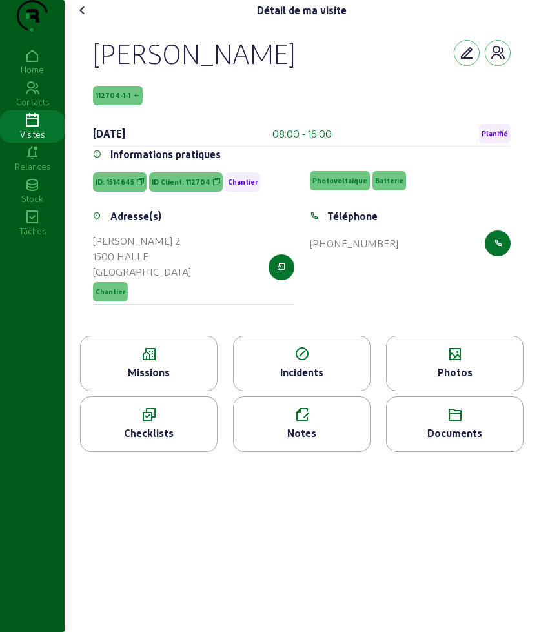
click at [442, 380] on div "Photos" at bounding box center [455, 372] width 136 height 15
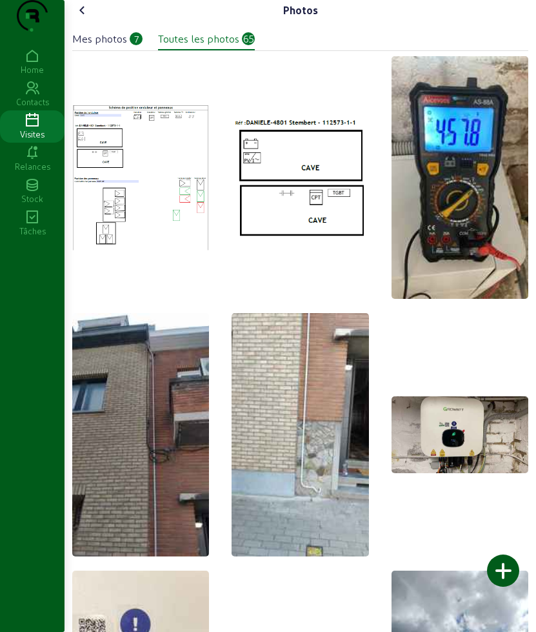
click at [107, 46] on div "Mes photos" at bounding box center [99, 38] width 55 height 15
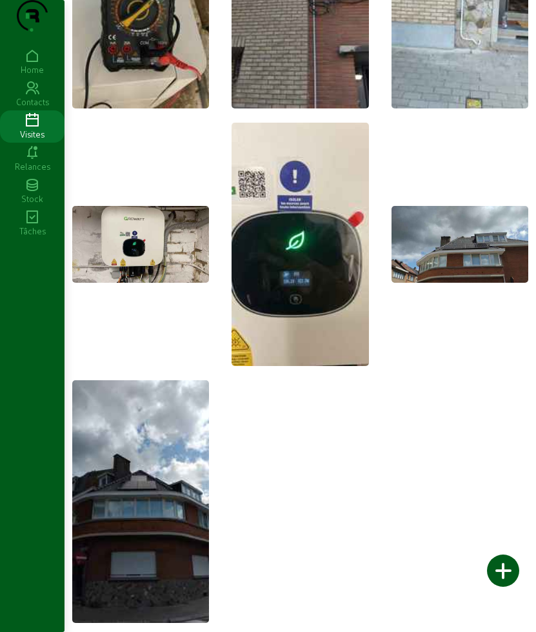
scroll to position [209, 0]
click at [156, 516] on img at bounding box center [140, 501] width 137 height 243
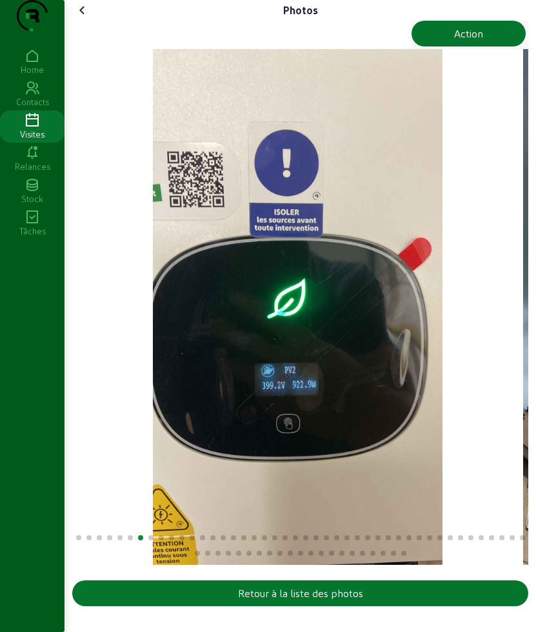
click at [153, 394] on img "7 / 65" at bounding box center [298, 307] width 290 height 516
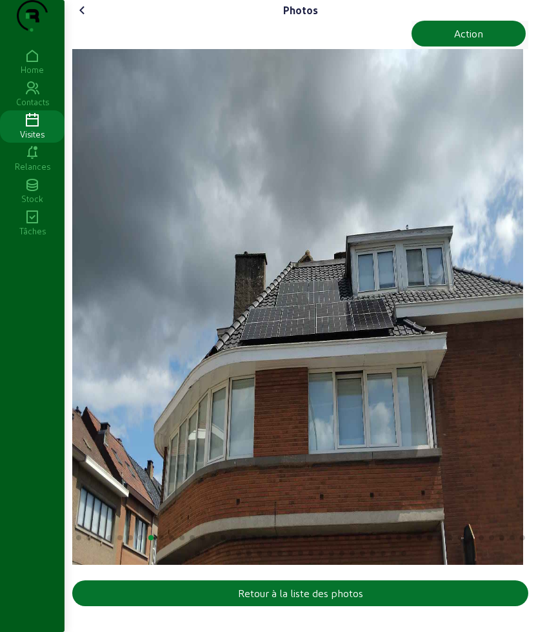
click at [55, 374] on div "Photos Action Retour à la liste des photos Home Contacts Visites Relances Stock…" at bounding box center [268, 316] width 536 height 632
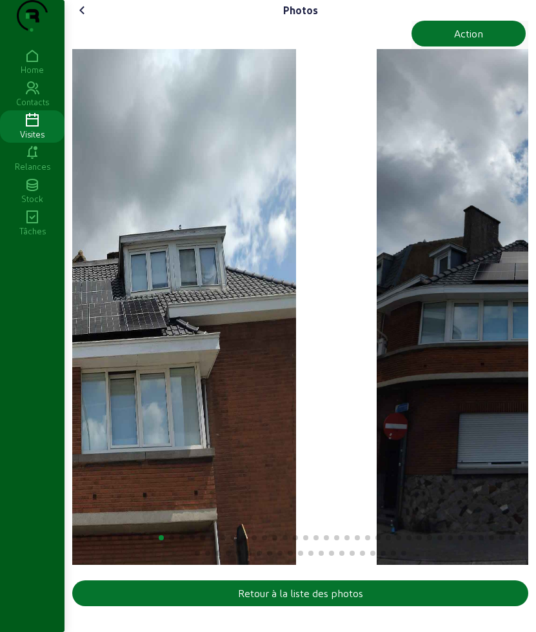
click at [481, 332] on img "9 / 65" at bounding box center [522, 307] width 290 height 516
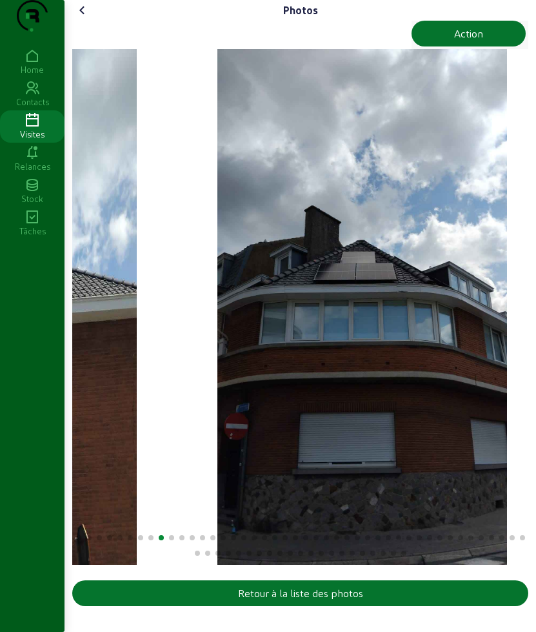
click at [0, 323] on html "Photos Action Retour à la liste des photos Home Contacts Visites Relances Stock…" at bounding box center [268, 316] width 536 height 632
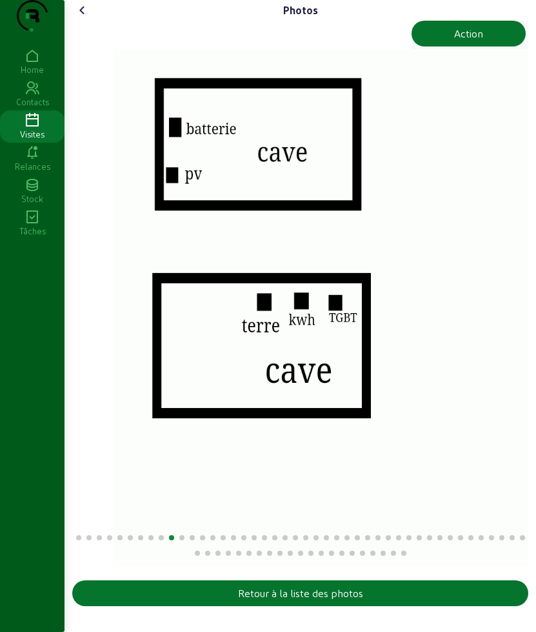
click at [0, 278] on html "Photos Action Retour à la liste des photos Home Contacts Visites Relances Stock…" at bounding box center [268, 316] width 536 height 632
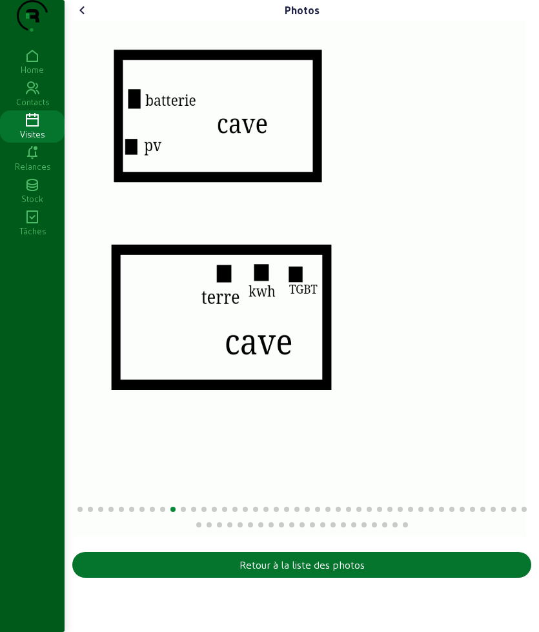
click at [85, 18] on icon at bounding box center [82, 10] width 15 height 15
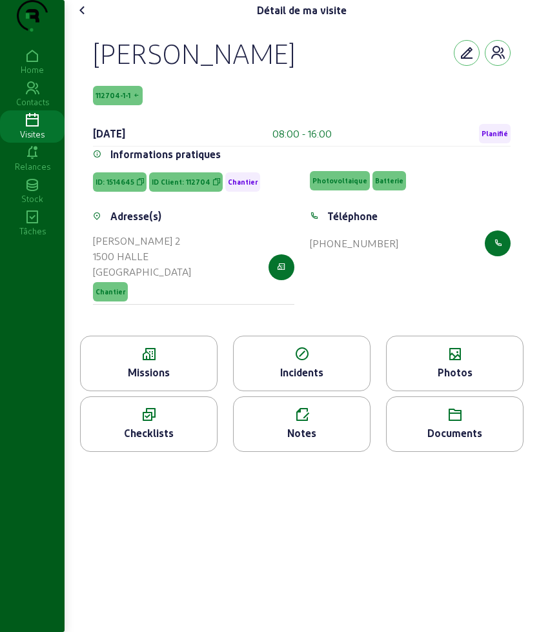
click at [85, 18] on icon at bounding box center [82, 10] width 15 height 15
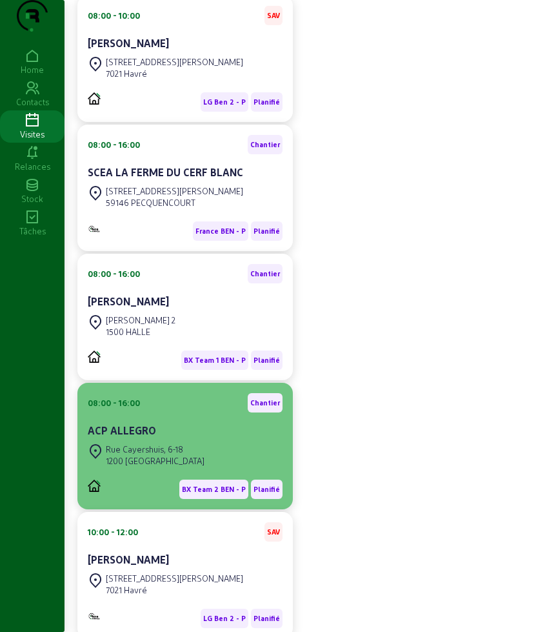
scroll to position [242, 0]
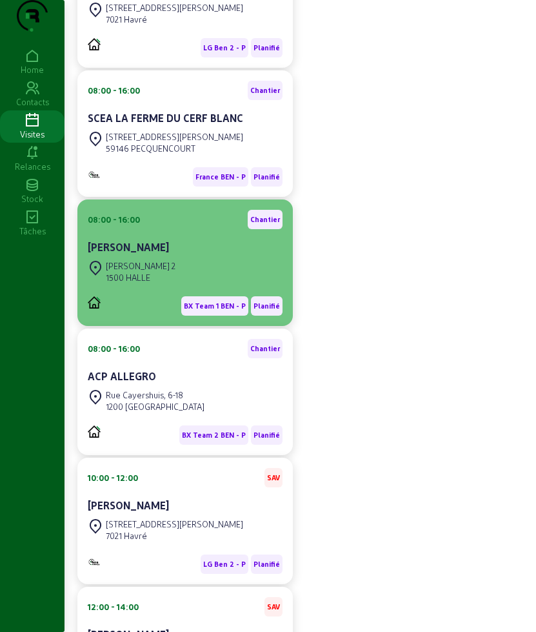
click at [173, 272] on div "[PERSON_NAME] 2" at bounding box center [141, 266] width 70 height 12
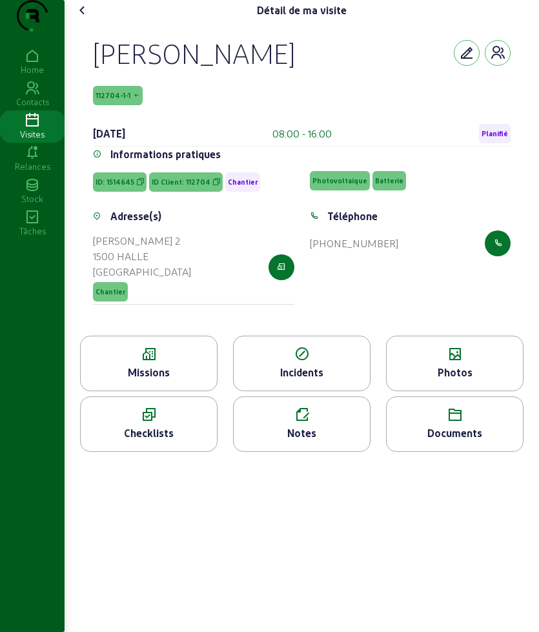
click at [165, 389] on div "Missions" at bounding box center [148, 364] width 137 height 56
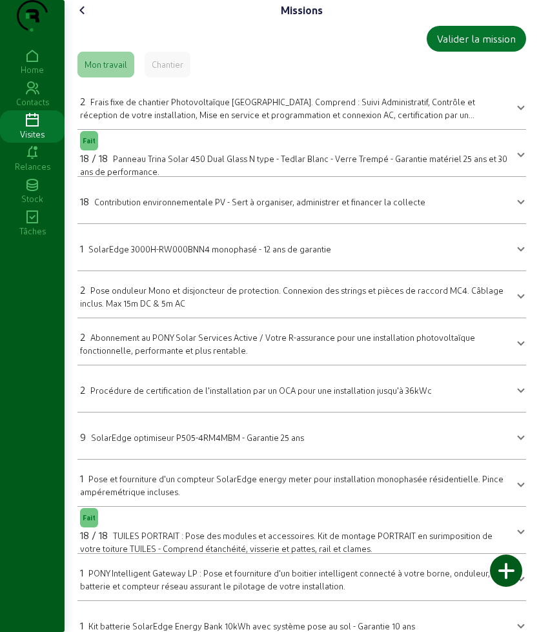
click at [150, 176] on span "Panneau Trina Solar 450 Dual Glass N type - Tedlar Blanc - Verre Trempé - Garan…" at bounding box center [293, 165] width 427 height 23
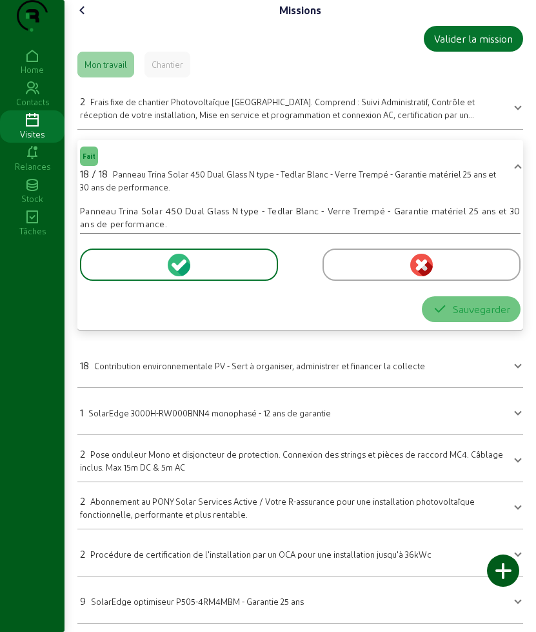
click at [349, 281] on div at bounding box center [422, 265] width 198 height 32
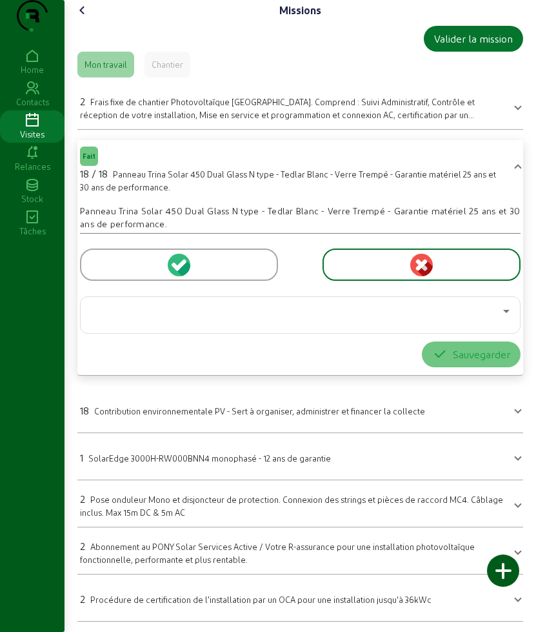
click at [209, 281] on div at bounding box center [179, 265] width 198 height 32
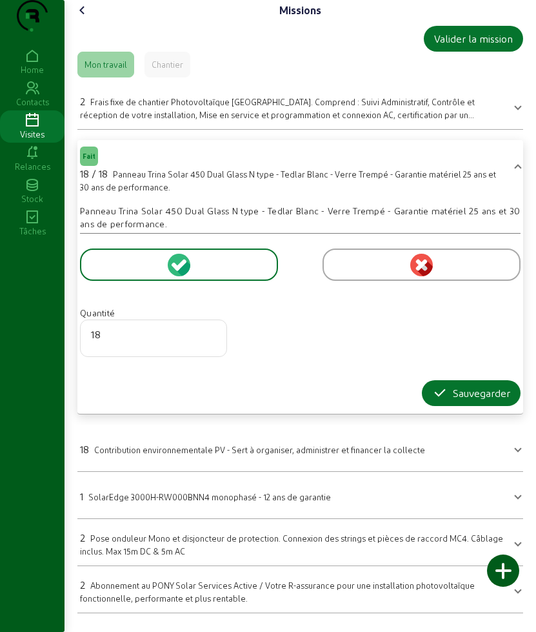
click at [190, 342] on input "18" at bounding box center [153, 334] width 125 height 15
type input "9"
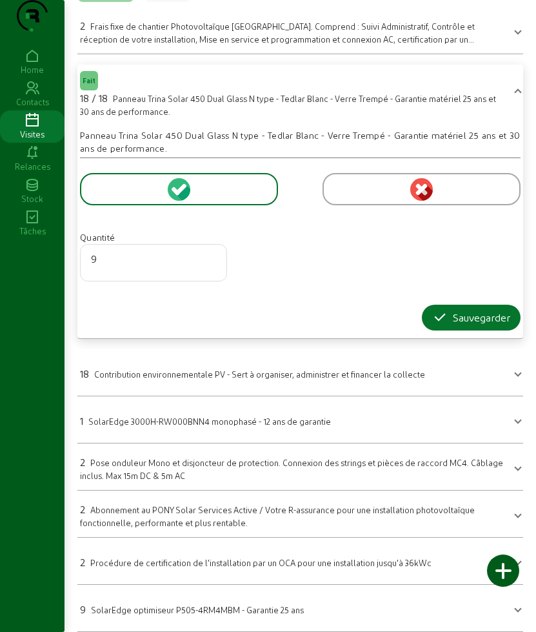
scroll to position [69, 0]
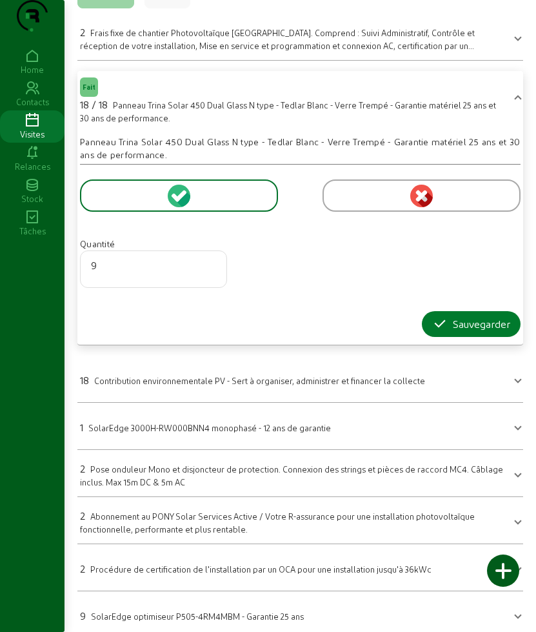
click at [440, 332] on icon "button" at bounding box center [440, 323] width 15 height 15
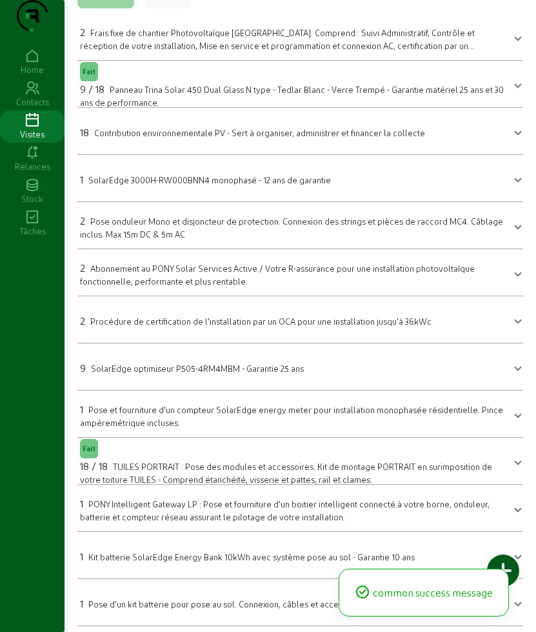
click at [121, 462] on span "TUILES PORTRAIT : Pose des modules et accessoires. Kit de montage PORTRAIT en s…" at bounding box center [286, 473] width 412 height 23
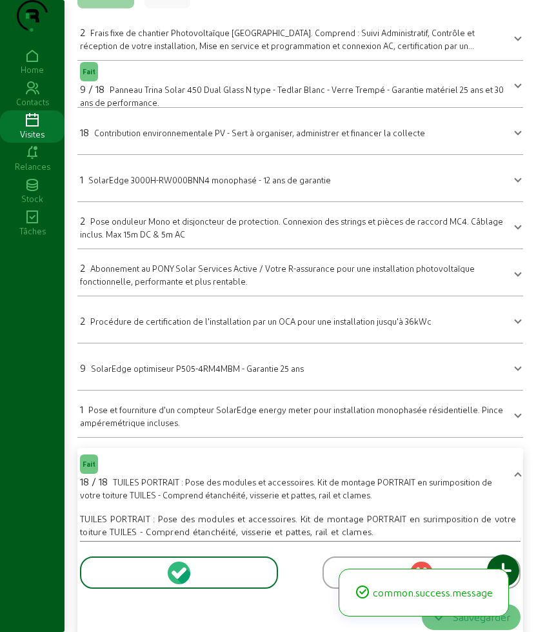
scroll to position [230, 0]
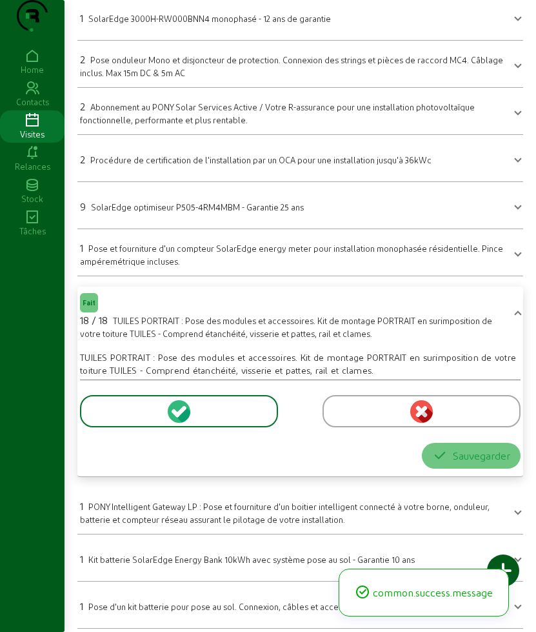
click at [120, 427] on div at bounding box center [179, 411] width 198 height 32
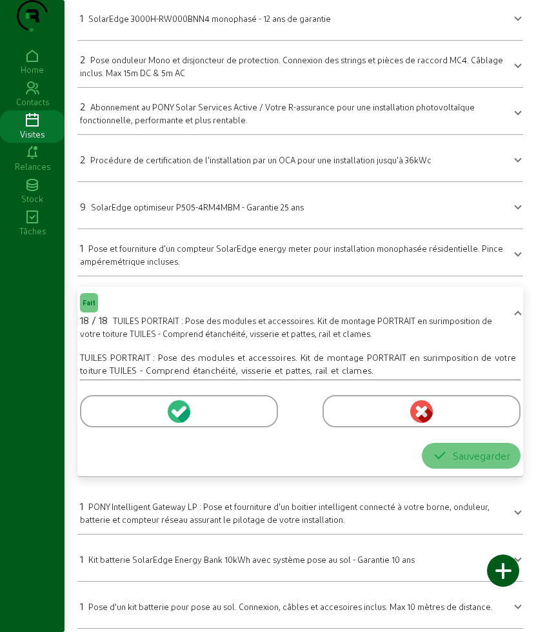
click at [320, 427] on div at bounding box center [300, 411] width 441 height 32
click at [334, 427] on div at bounding box center [422, 411] width 198 height 32
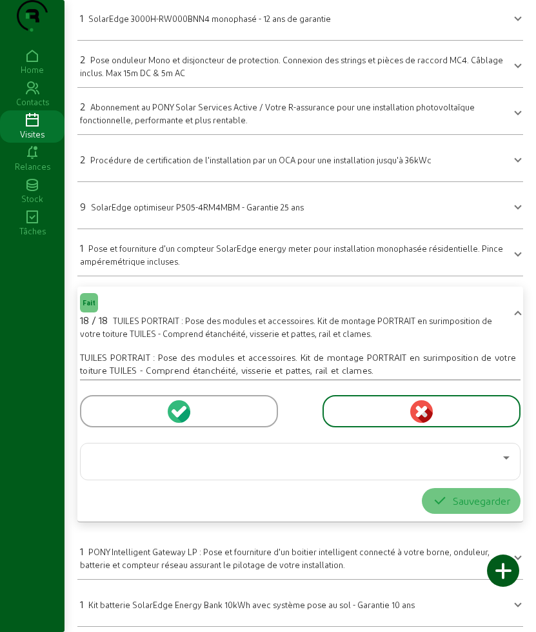
click at [221, 427] on div at bounding box center [179, 411] width 198 height 32
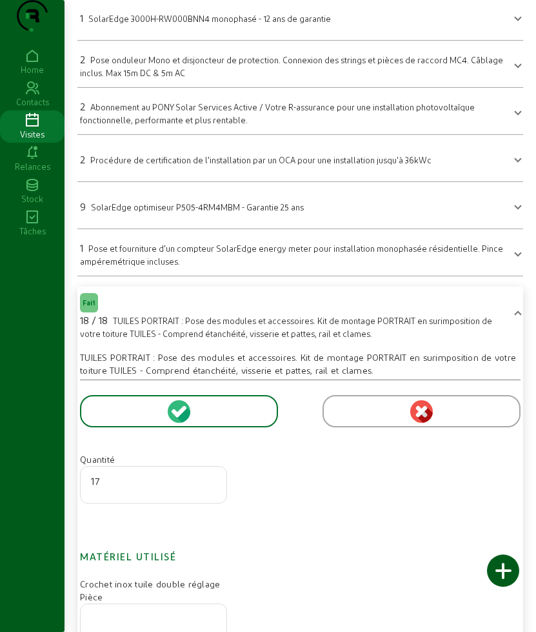
click at [212, 489] on input "17" at bounding box center [153, 480] width 125 height 15
click at [212, 489] on input "16" at bounding box center [153, 480] width 125 height 15
click at [212, 489] on input "15" at bounding box center [153, 480] width 125 height 15
click at [212, 489] on input "14" at bounding box center [153, 480] width 125 height 15
click at [212, 489] on input "13" at bounding box center [153, 480] width 125 height 15
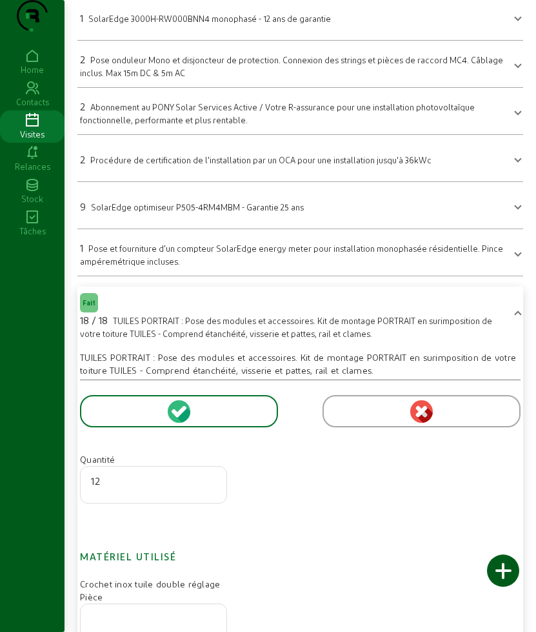
click at [212, 489] on input "12" at bounding box center [153, 480] width 125 height 15
click at [212, 489] on input "11" at bounding box center [153, 480] width 125 height 15
click at [212, 489] on input "10" at bounding box center [153, 480] width 125 height 15
type input "9"
click at [212, 489] on input "9" at bounding box center [153, 480] width 125 height 15
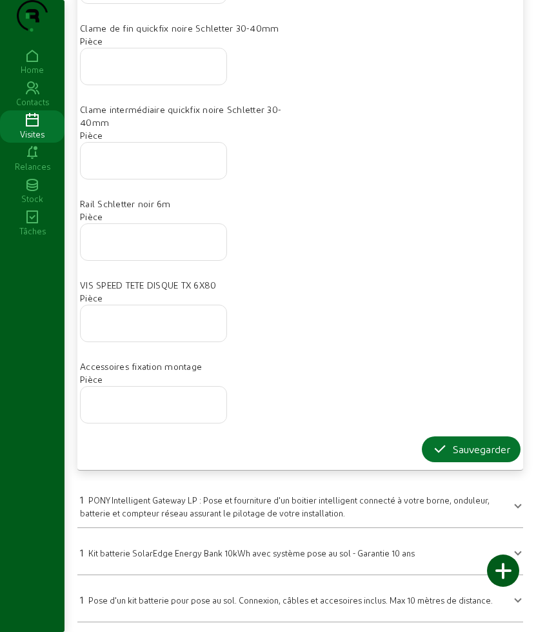
scroll to position [876, 0]
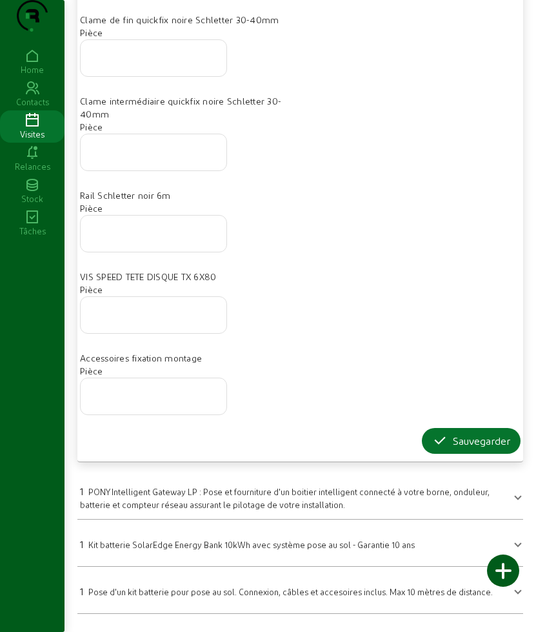
click at [442, 452] on form "Quantité 9 Matériel utilisé Crochet inox tuile double réglage Pièce Clame de fi…" at bounding box center [300, 94] width 441 height 719
click at [428, 454] on button "Sauvegarder" at bounding box center [471, 441] width 99 height 26
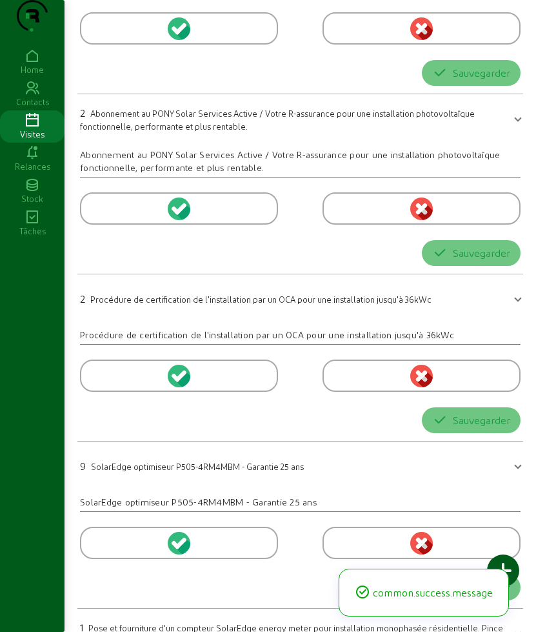
scroll to position [665, 0]
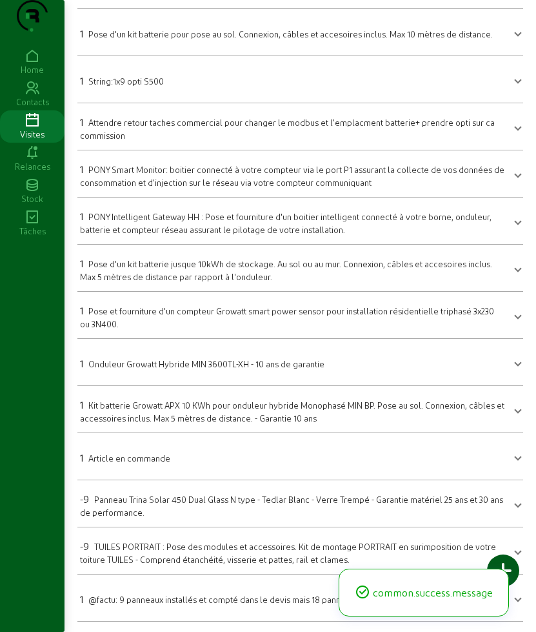
click at [154, 496] on span "Panneau Trina Solar 450 Dual Glass N type - Tedlar Blanc - Verre Trempé - Garan…" at bounding box center [291, 505] width 423 height 23
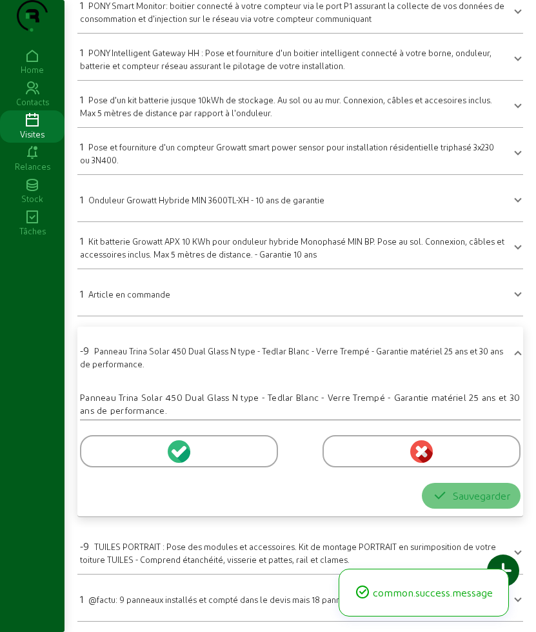
click at [130, 450] on div at bounding box center [179, 451] width 198 height 32
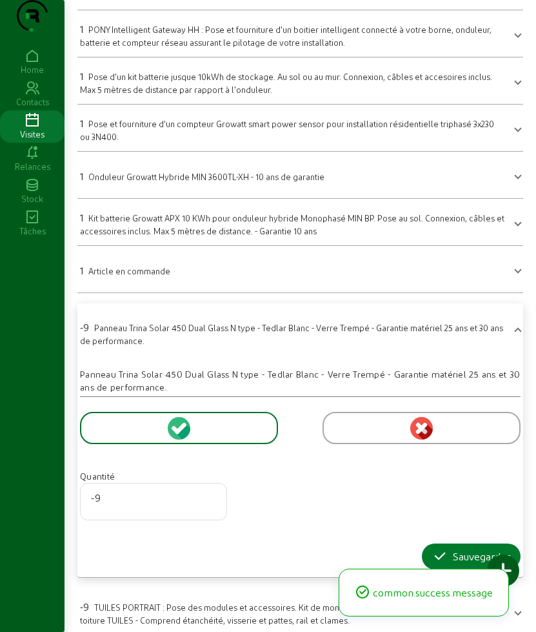
scroll to position [913, 0]
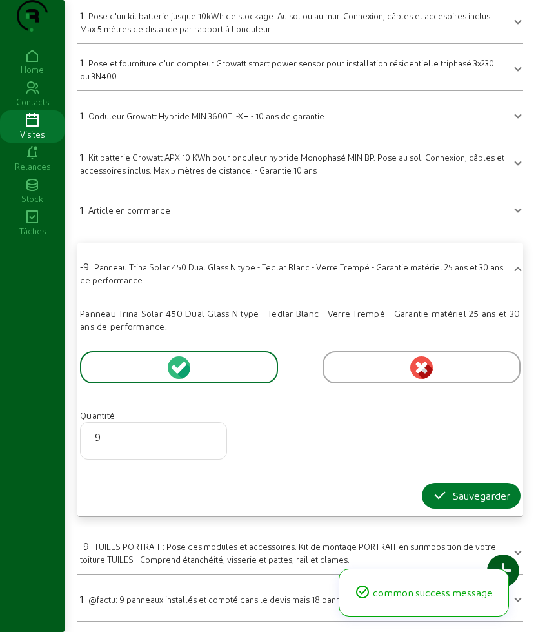
click at [442, 494] on icon "button" at bounding box center [440, 495] width 15 height 15
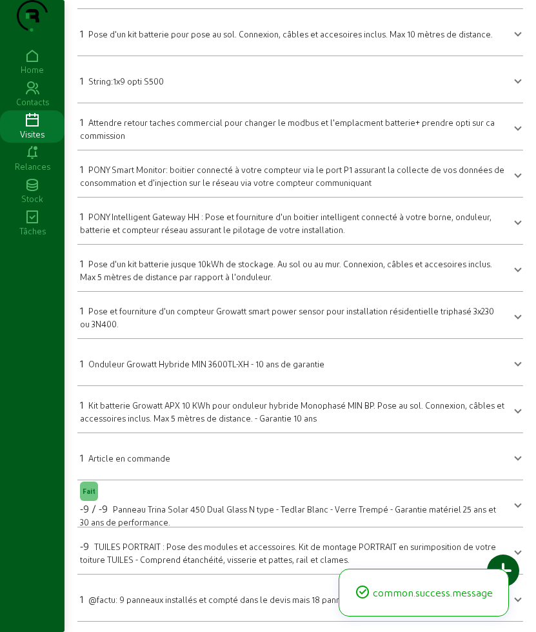
scroll to position [665, 0]
click at [139, 540] on div "-9 TUILES PORTRAIT : Pose des modules et accessoires. Kit de montage PORTRAIT e…" at bounding box center [292, 551] width 425 height 27
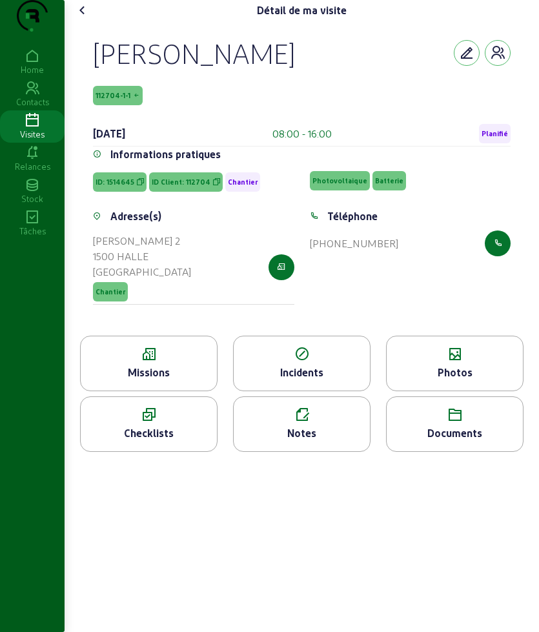
click at [462, 380] on div "Photos" at bounding box center [455, 372] width 136 height 15
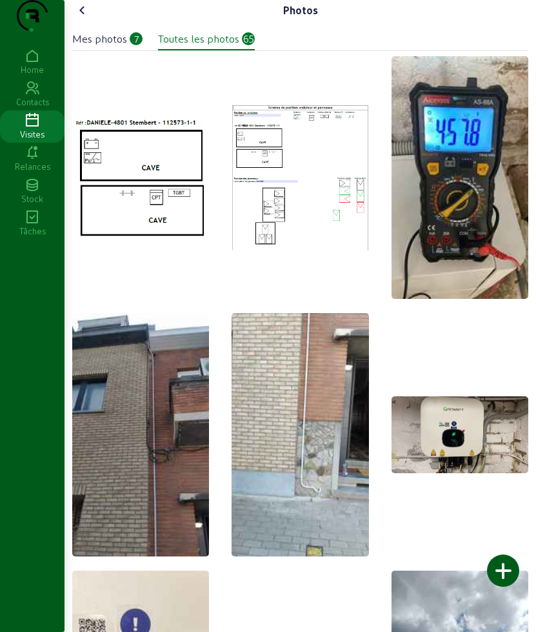
click at [127, 46] on div "Mes photos" at bounding box center [99, 38] width 55 height 15
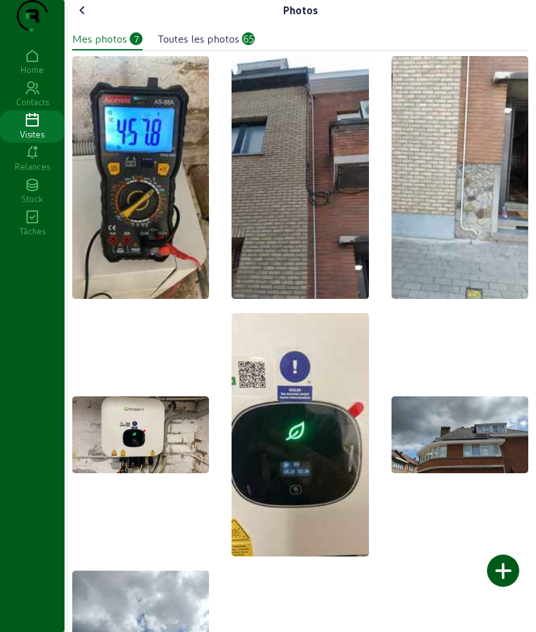
click at [81, 18] on icon at bounding box center [82, 10] width 15 height 15
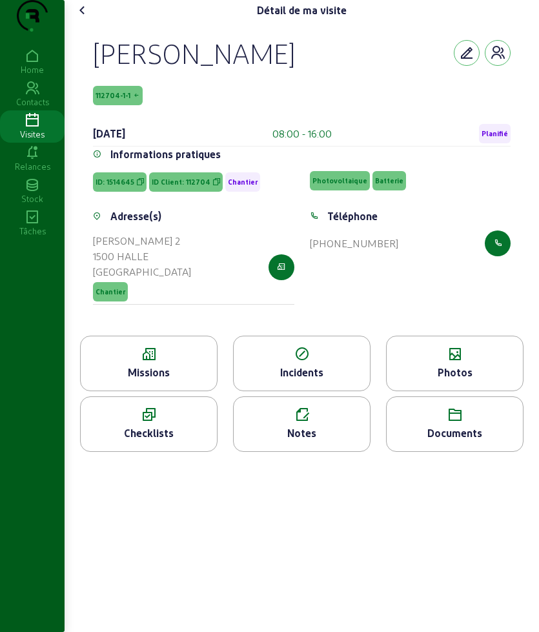
click at [81, 18] on icon at bounding box center [82, 10] width 15 height 15
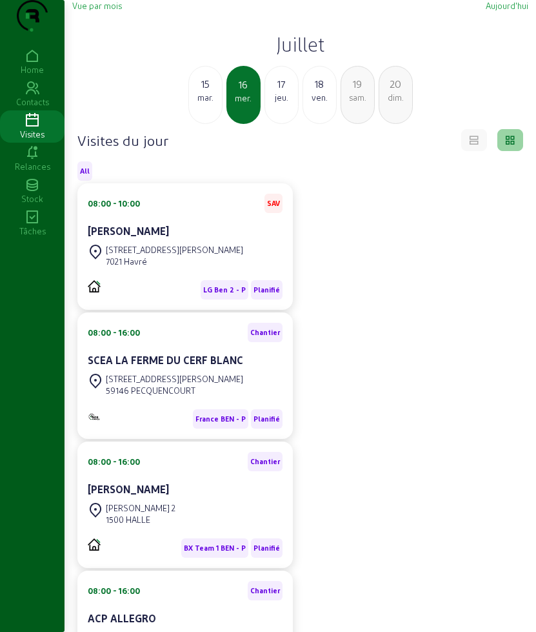
click at [287, 56] on h2 "Juillet" at bounding box center [300, 43] width 456 height 23
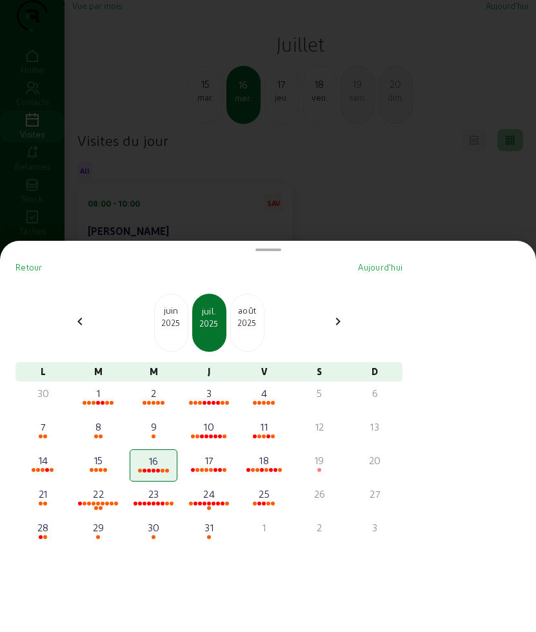
click at [241, 327] on div "2025" at bounding box center [247, 323] width 33 height 12
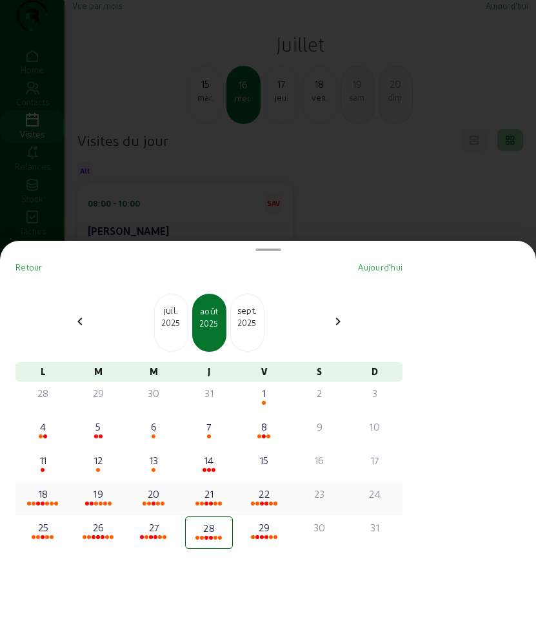
click at [48, 491] on div "18" at bounding box center [43, 493] width 45 height 15
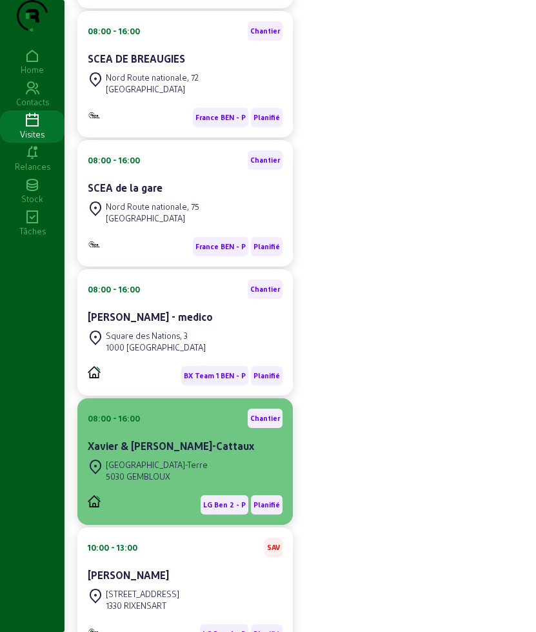
scroll to position [484, 0]
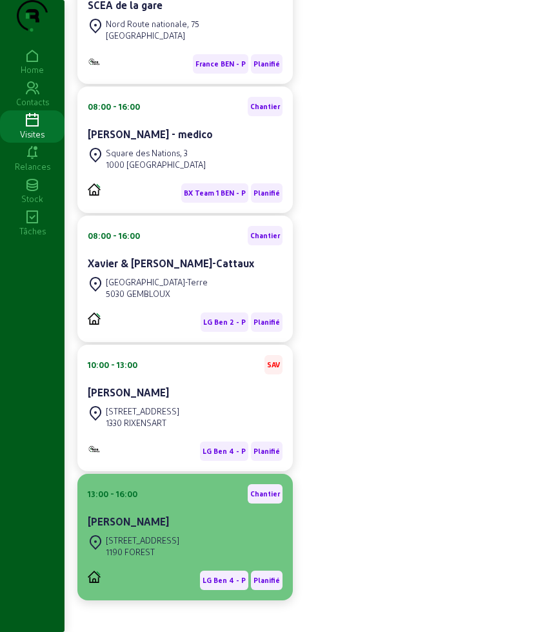
click at [159, 504] on div "13:00 - 16:00 Chantier" at bounding box center [185, 493] width 195 height 19
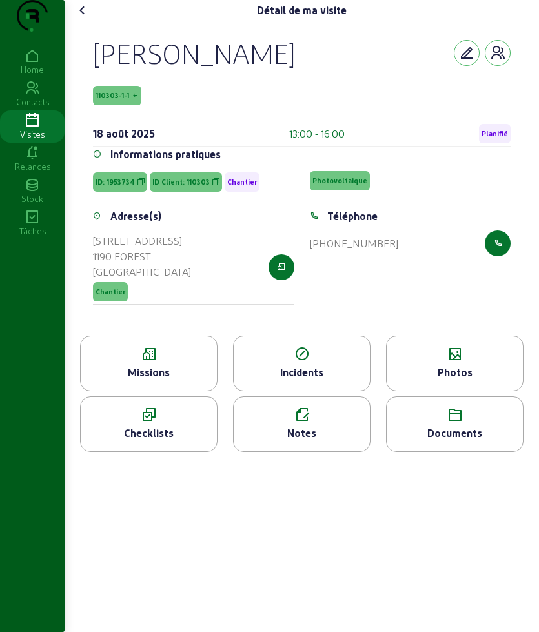
click at [174, 388] on div "Missions" at bounding box center [148, 364] width 137 height 56
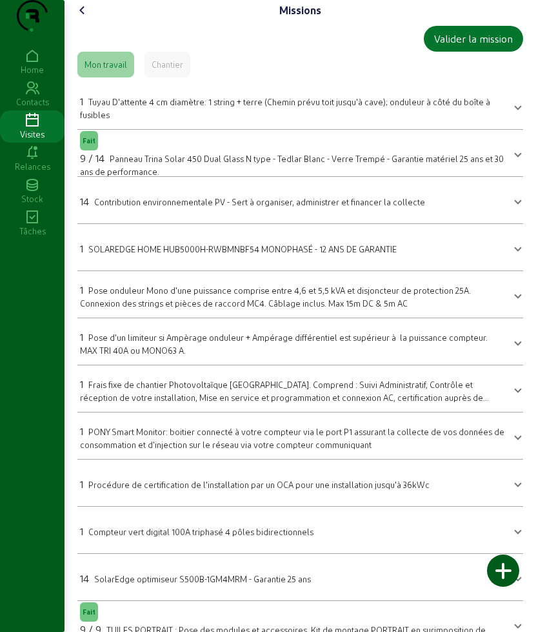
click at [81, 18] on icon at bounding box center [82, 10] width 15 height 15
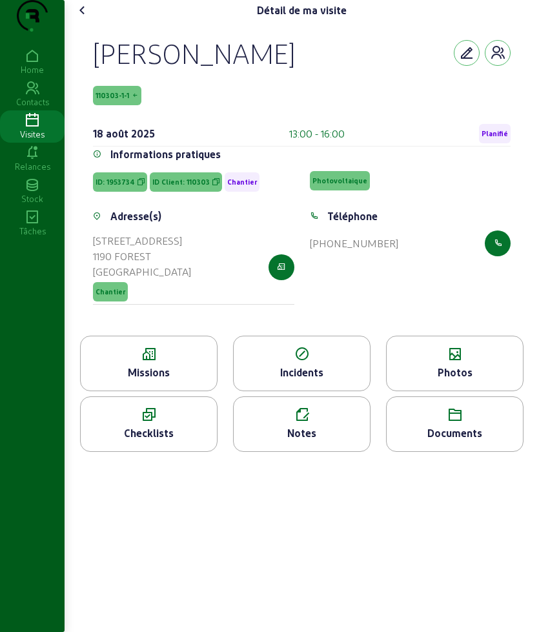
click at [436, 362] on icon at bounding box center [455, 354] width 136 height 15
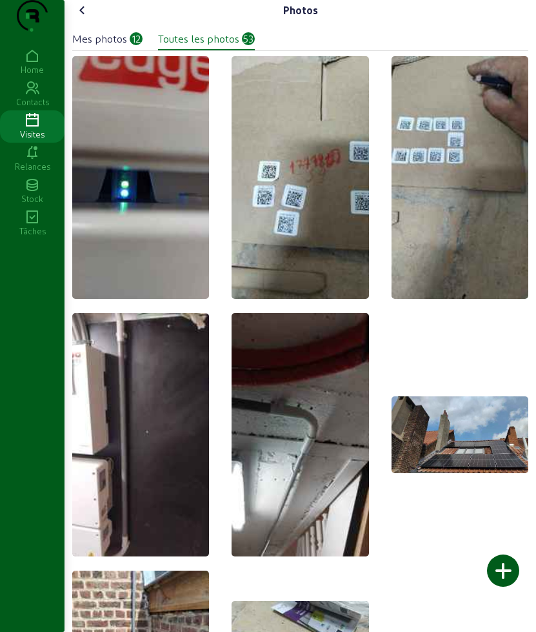
click at [132, 45] on div "12" at bounding box center [136, 38] width 13 height 13
click at [85, 18] on icon at bounding box center [82, 10] width 15 height 15
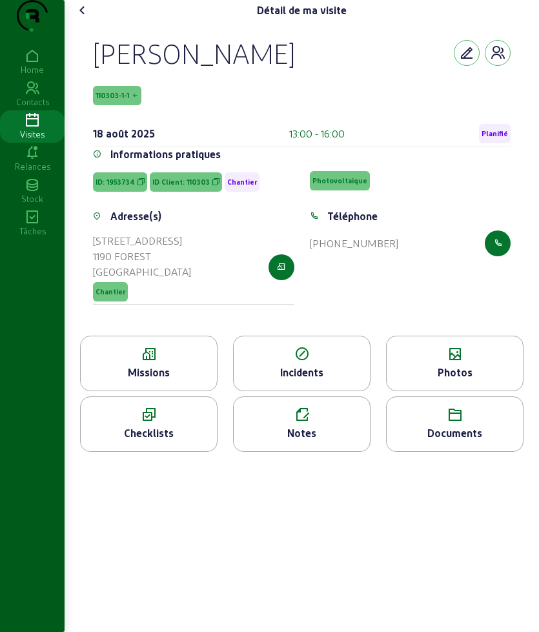
click at [178, 362] on icon at bounding box center [149, 354] width 136 height 15
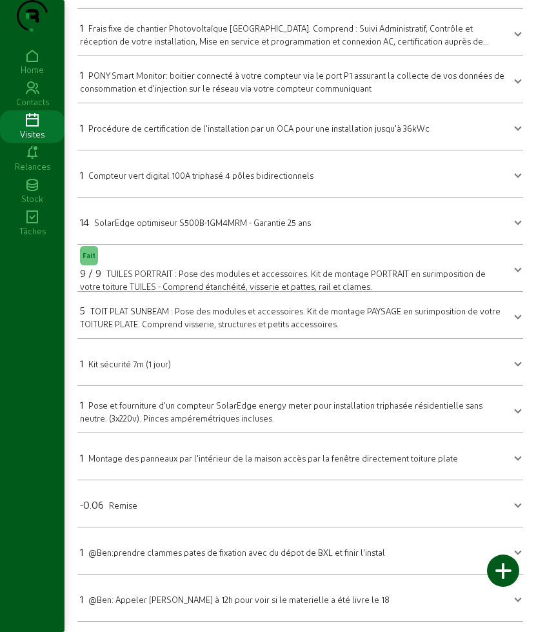
scroll to position [301, 0]
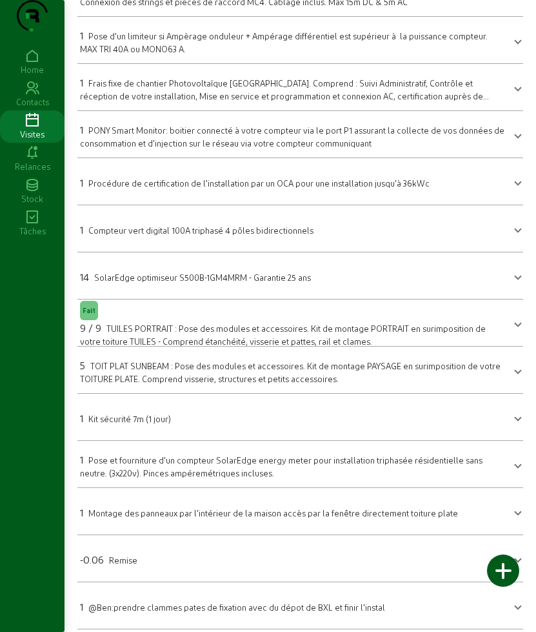
click at [144, 346] on span "TUILES PORTRAIT : Pose des modules et accessoires. Kit de montage PORTRAIT en s…" at bounding box center [283, 334] width 406 height 23
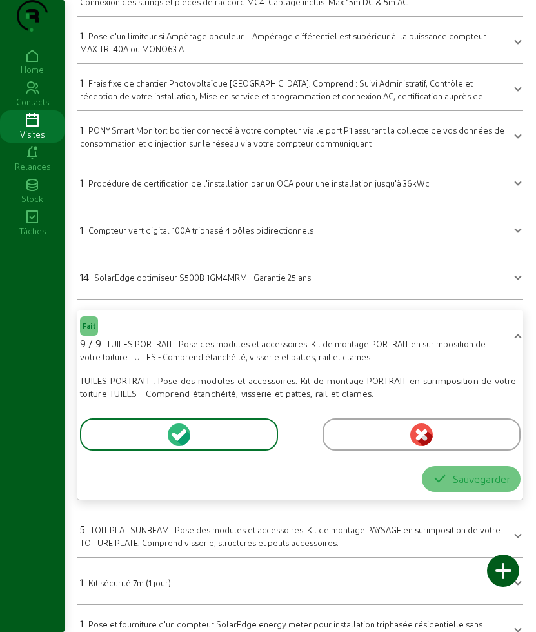
drag, startPoint x: 137, startPoint y: 556, endPoint x: 155, endPoint y: 545, distance: 20.6
click at [137, 547] on span "TOIT PLAT SUNBEAM : Pose des modules et accessoires. Kit de montage PAYSAGE en …" at bounding box center [290, 536] width 421 height 23
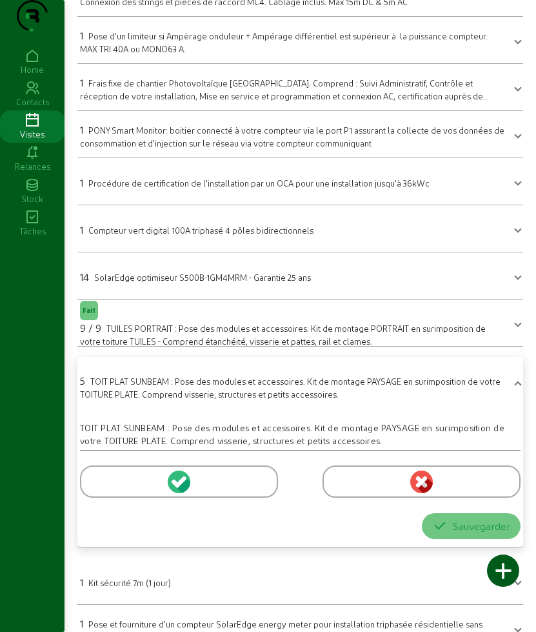
click at [114, 498] on div at bounding box center [179, 481] width 198 height 32
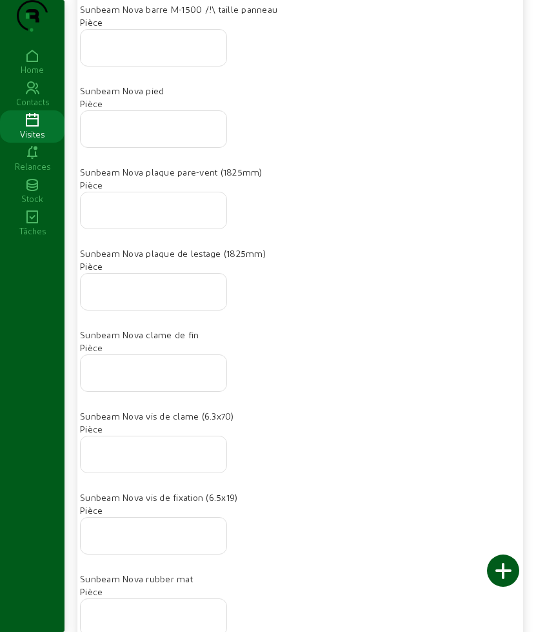
scroll to position [1350, 0]
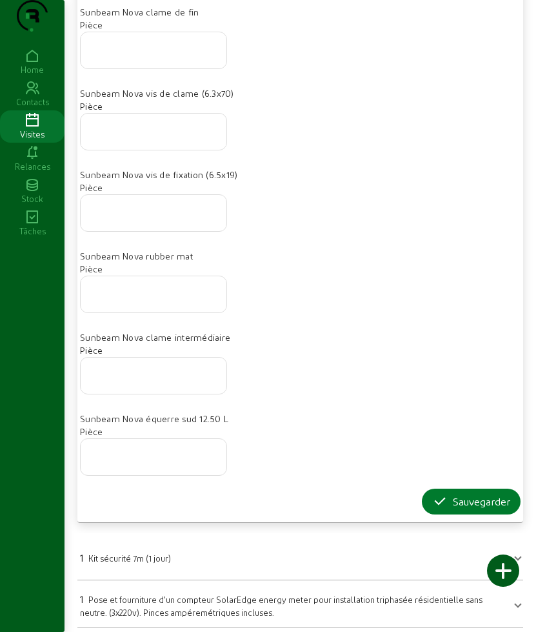
click at [442, 509] on icon "button" at bounding box center [440, 501] width 15 height 15
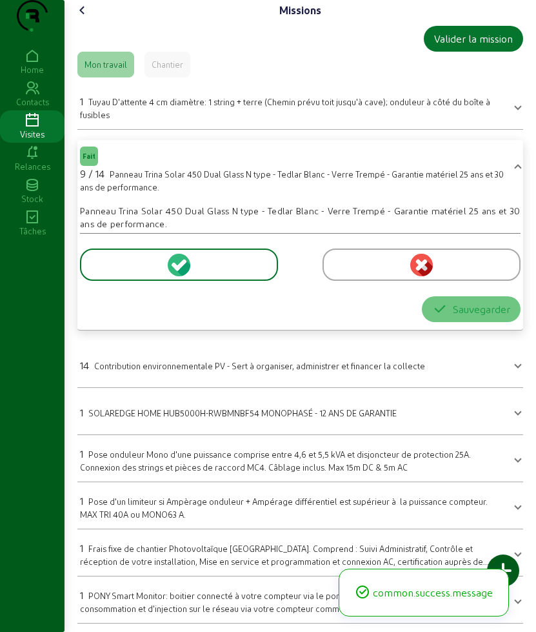
drag, startPoint x: 108, startPoint y: 293, endPoint x: 397, endPoint y: 292, distance: 288.6
click at [109, 281] on div at bounding box center [179, 265] width 198 height 32
drag, startPoint x: 397, startPoint y: 292, endPoint x: 375, endPoint y: 289, distance: 22.1
click at [396, 281] on div at bounding box center [422, 265] width 198 height 32
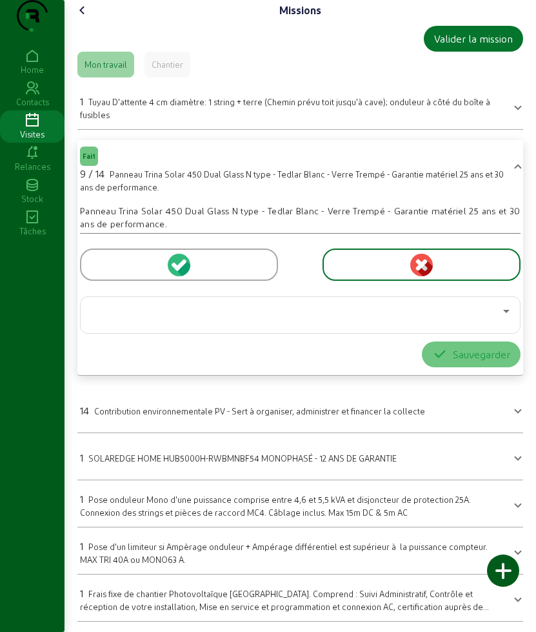
click at [230, 281] on div at bounding box center [179, 265] width 198 height 32
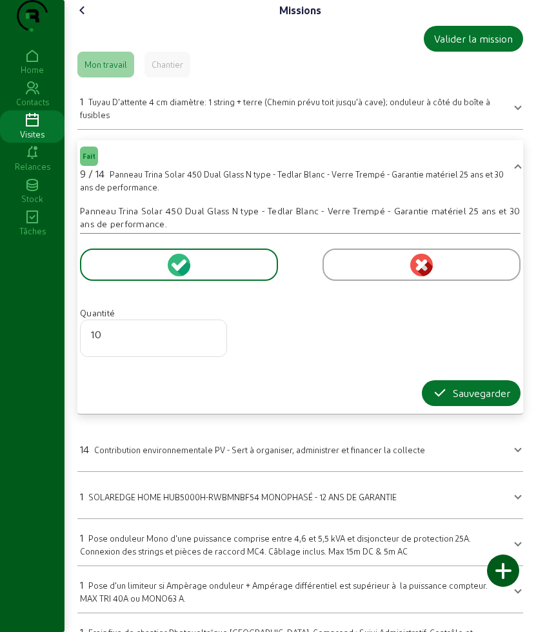
click at [210, 342] on input "10" at bounding box center [153, 334] width 125 height 15
click at [210, 342] on input "11" at bounding box center [153, 334] width 125 height 15
click at [210, 342] on input "12" at bounding box center [153, 334] width 125 height 15
click at [210, 342] on input "13" at bounding box center [153, 334] width 125 height 15
type input "14"
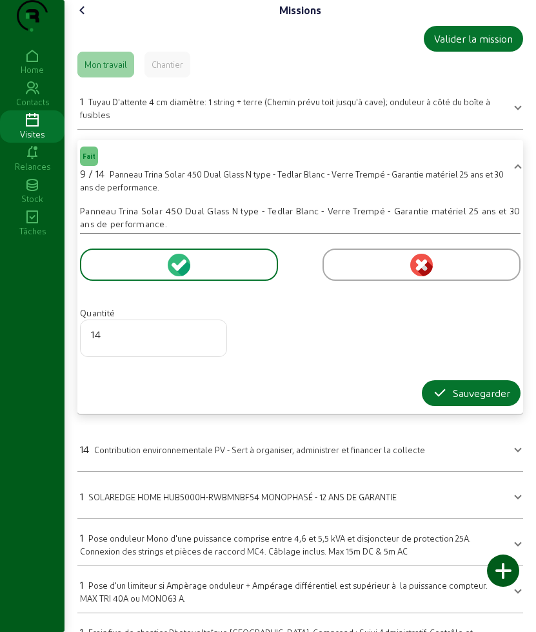
click at [210, 342] on input "14" at bounding box center [153, 334] width 125 height 15
drag, startPoint x: 451, startPoint y: 425, endPoint x: 425, endPoint y: 407, distance: 31.7
click at [451, 401] on div "Sauvegarder" at bounding box center [472, 392] width 78 height 15
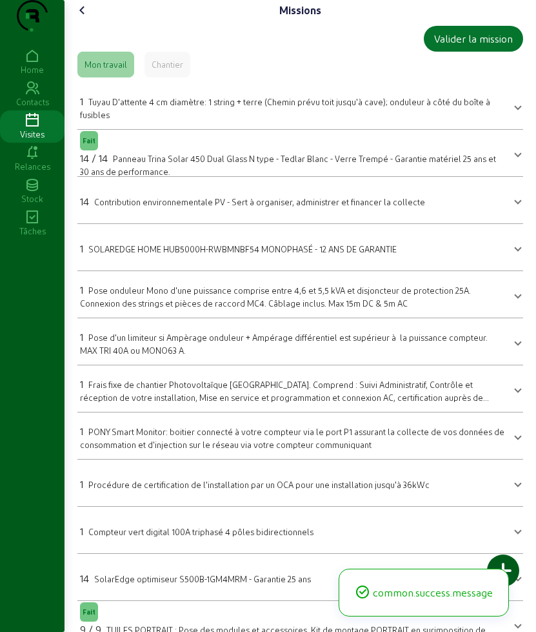
scroll to position [323, 0]
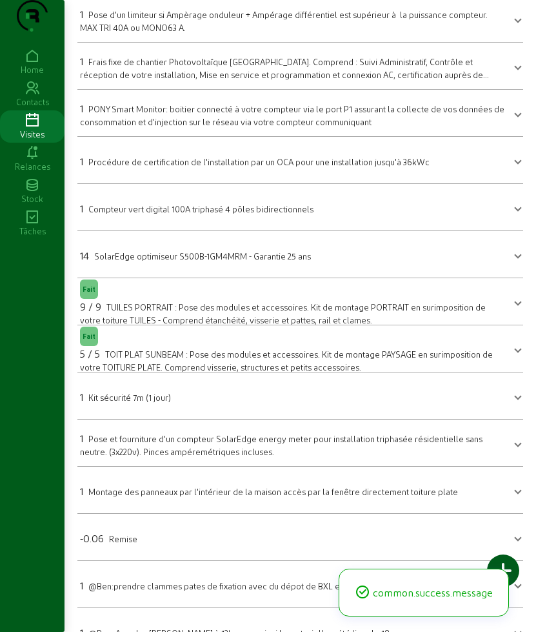
click at [146, 326] on div "9 / 9 TUILES PORTRAIT : Pose des modules et accessoires. Kit de montage PORTRAI…" at bounding box center [292, 312] width 425 height 27
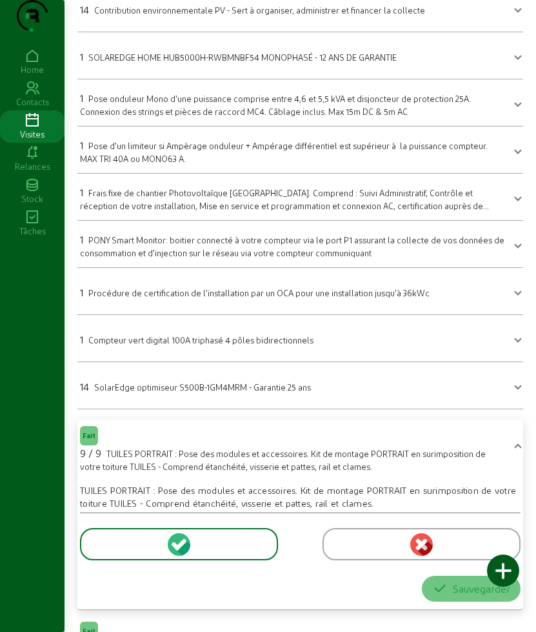
scroll to position [0, 0]
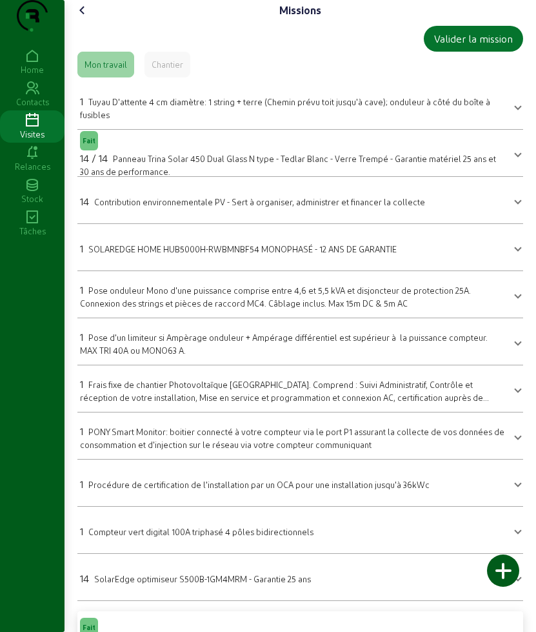
click at [80, 18] on icon at bounding box center [82, 10] width 15 height 15
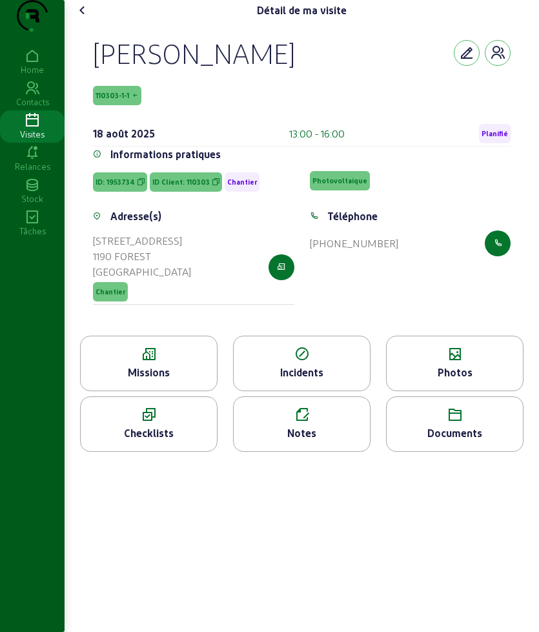
click at [460, 380] on div "Photos" at bounding box center [455, 372] width 136 height 15
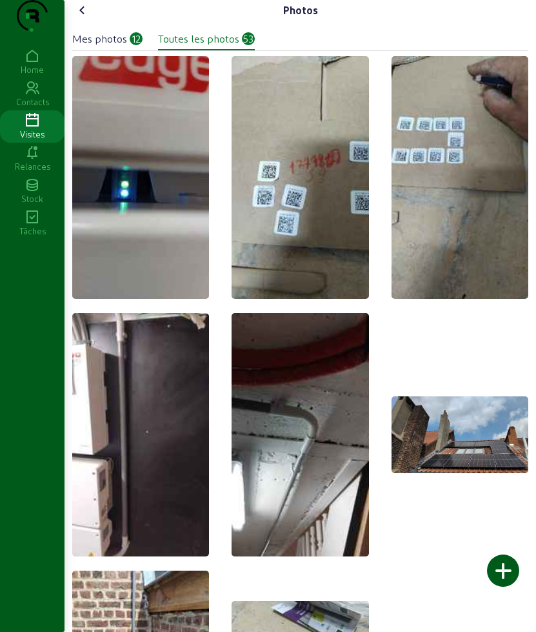
click at [508, 579] on div at bounding box center [503, 571] width 32 height 32
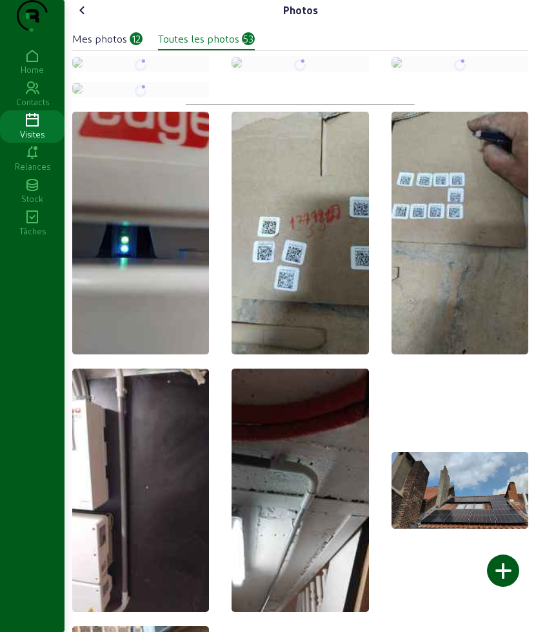
click at [88, 18] on icon at bounding box center [82, 10] width 15 height 15
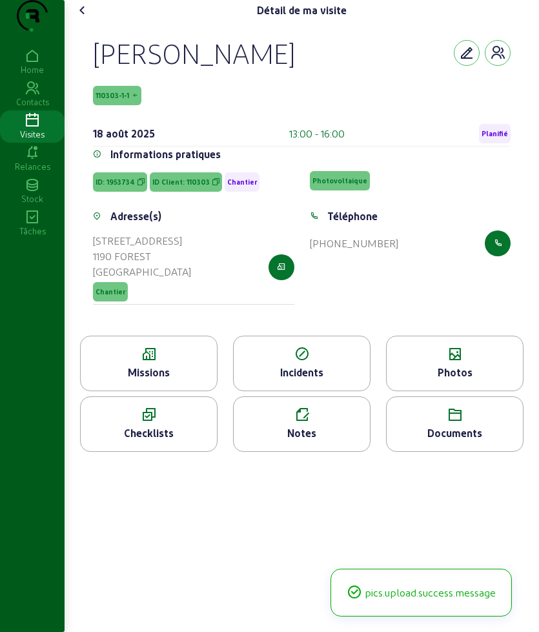
click at [88, 18] on icon at bounding box center [82, 10] width 15 height 15
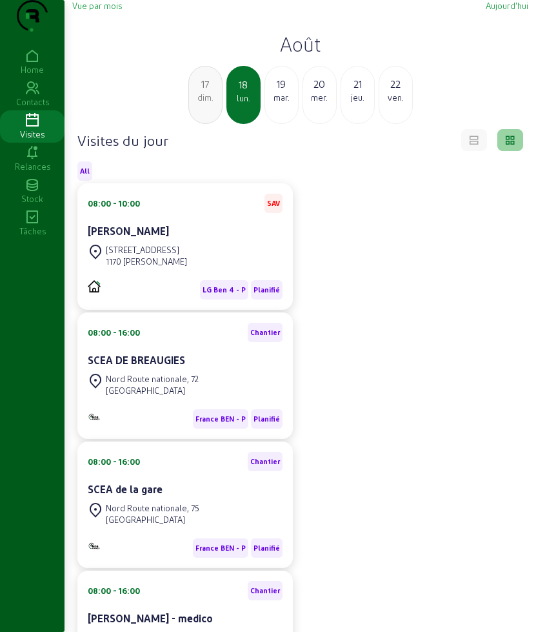
click at [205, 2] on div "Vue par mois Aujourd'hui Août 17 dim. 18 lun. 19 mar. 20 mer. 21 jeu. 22 ven. V…" at bounding box center [301, 566] width 472 height 1132
click at [293, 56] on h2 "Août" at bounding box center [300, 43] width 456 height 23
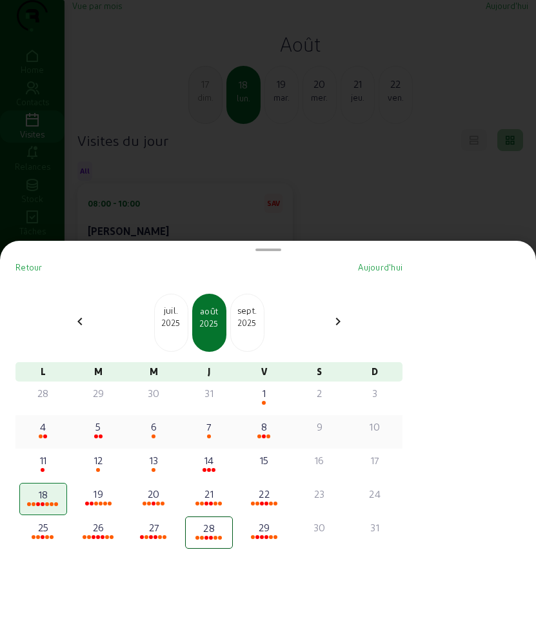
click at [227, 429] on div "7" at bounding box center [209, 426] width 45 height 15
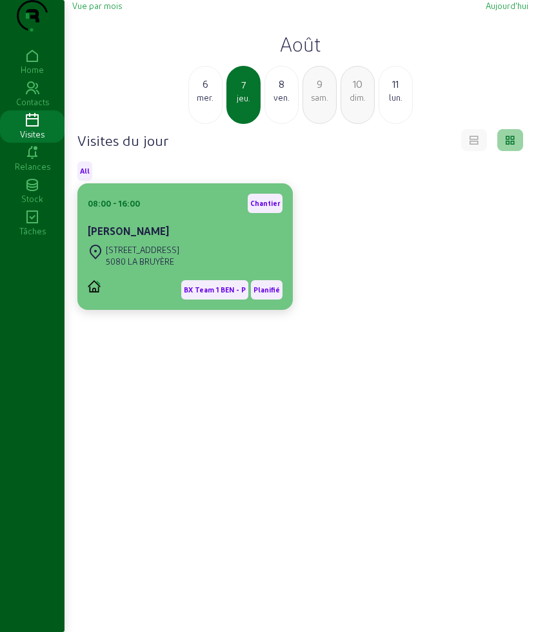
click at [169, 267] on div "5080 LA BRUYÈRE" at bounding box center [143, 262] width 74 height 12
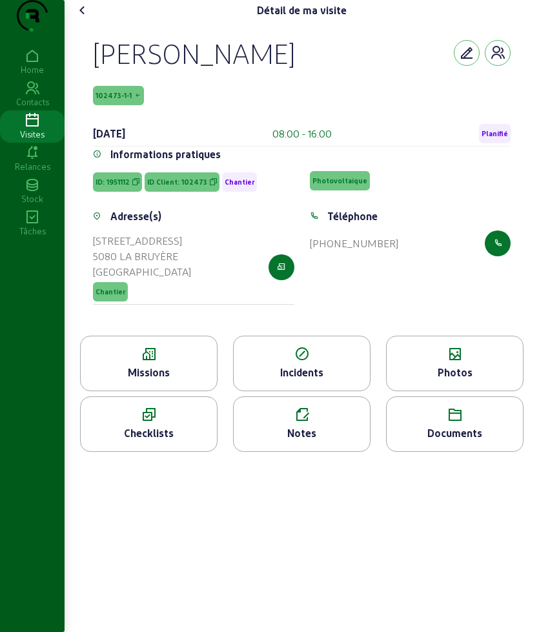
click at [150, 380] on div "Missions" at bounding box center [149, 372] width 136 height 15
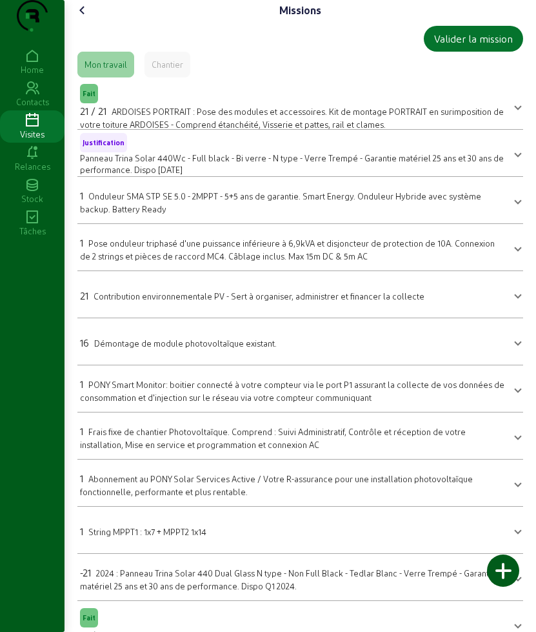
click at [87, 18] on icon at bounding box center [82, 10] width 15 height 15
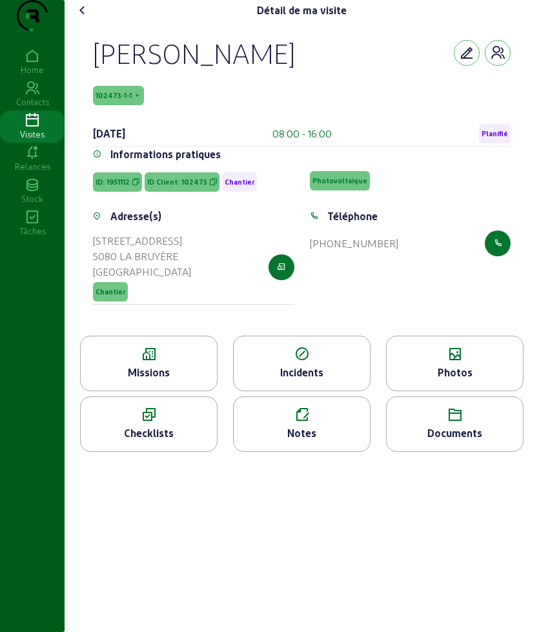
click at [134, 362] on icon at bounding box center [149, 354] width 136 height 15
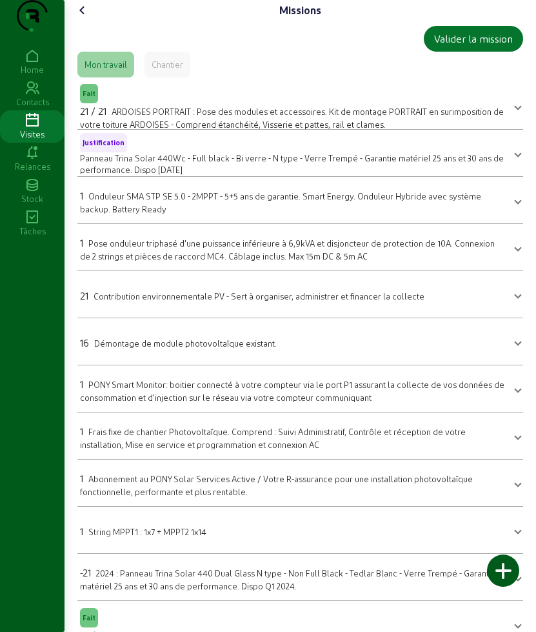
click at [159, 360] on mat-expansion-panel-header "16 Démontage de module photovoltaïque existant." at bounding box center [300, 341] width 446 height 36
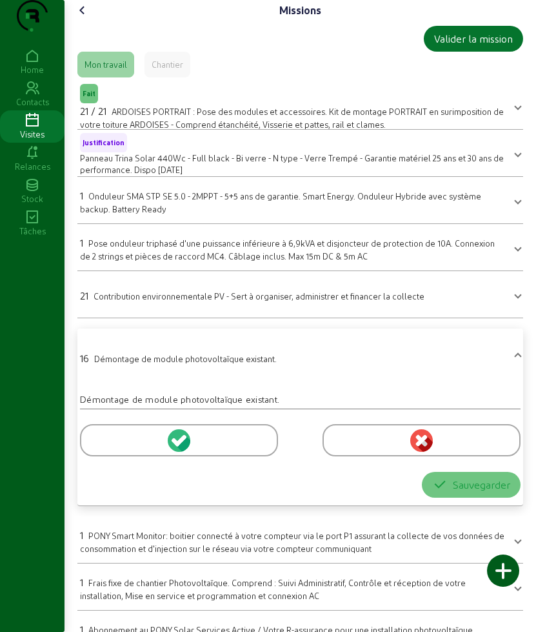
click at [124, 456] on div at bounding box center [179, 440] width 198 height 32
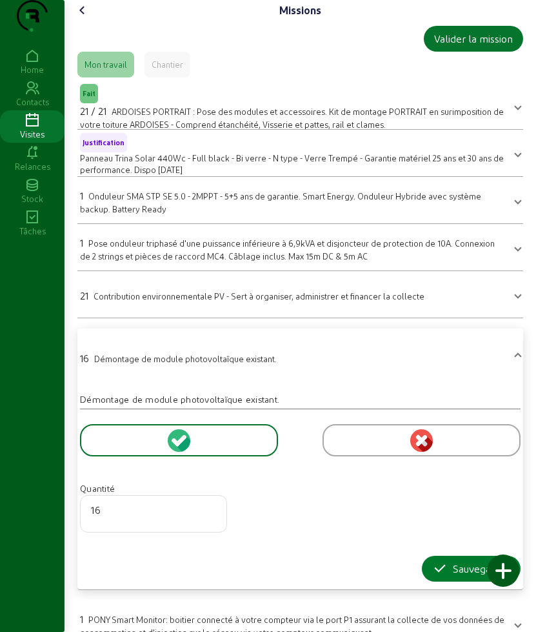
click at [435, 576] on icon "button" at bounding box center [440, 568] width 15 height 15
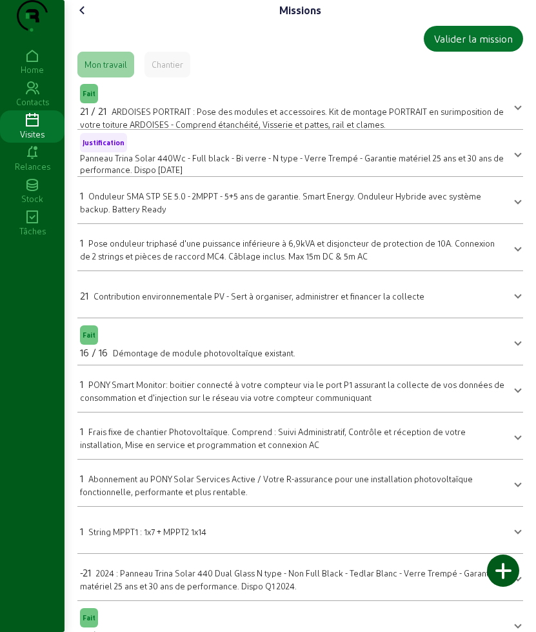
click at [88, 18] on icon at bounding box center [82, 10] width 15 height 15
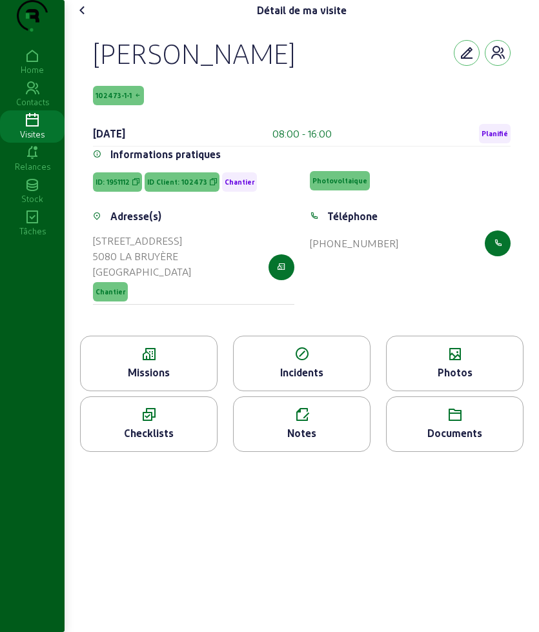
click at [426, 380] on div "Photos" at bounding box center [455, 372] width 136 height 15
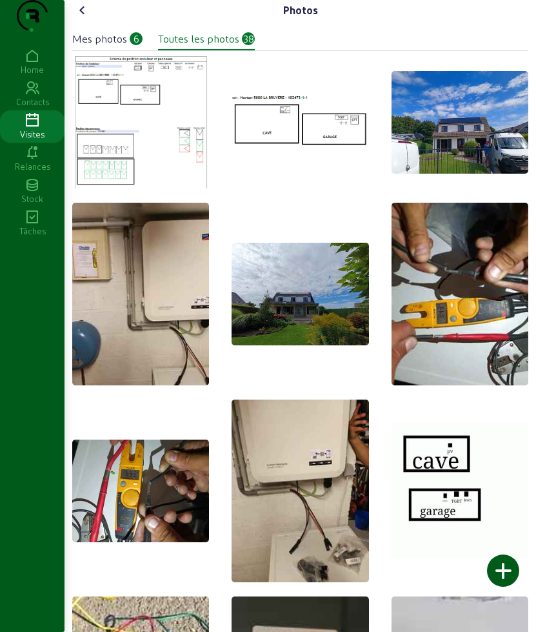
click at [125, 46] on div "Mes photos" at bounding box center [99, 38] width 55 height 15
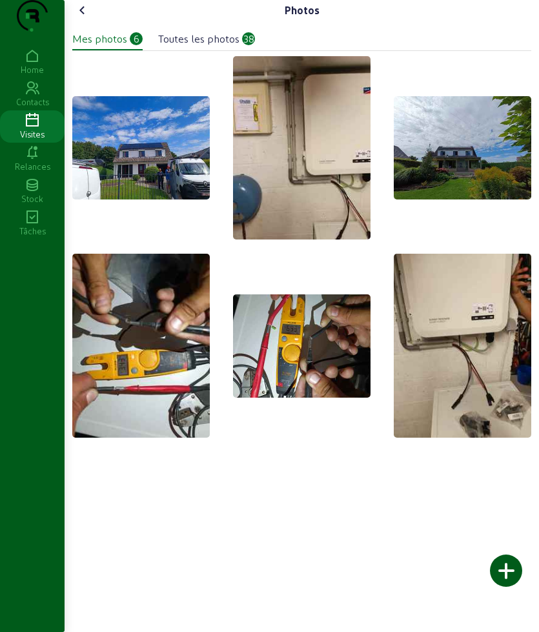
click at [152, 182] on img at bounding box center [140, 147] width 137 height 103
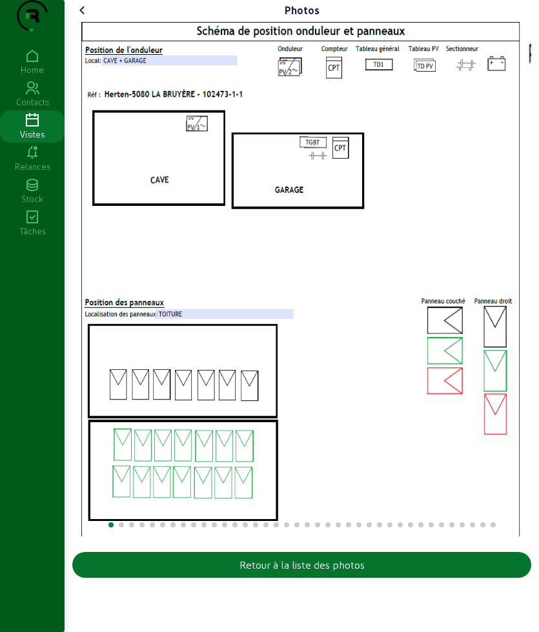
click at [536, 172] on div "Photos Retour à la liste des photos" at bounding box center [302, 291] width 474 height 583
click at [0, 175] on html "Photos Retour à la liste des photos Home Contacts Visites Relances Stock Tâches" at bounding box center [269, 316] width 539 height 632
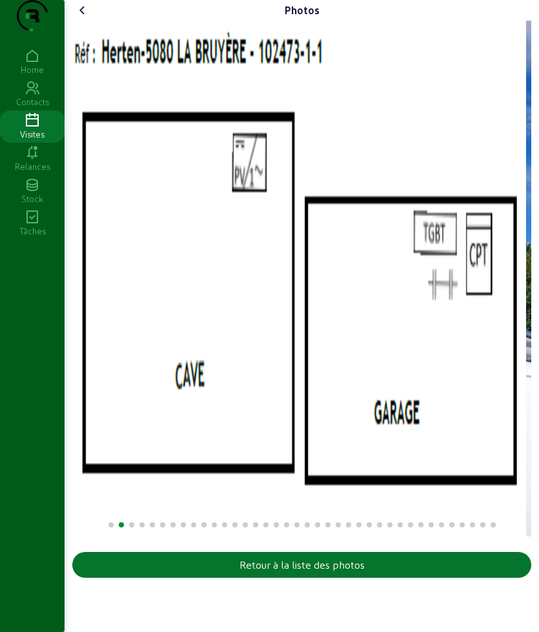
click at [88, 223] on img "2 / 38" at bounding box center [299, 279] width 454 height 516
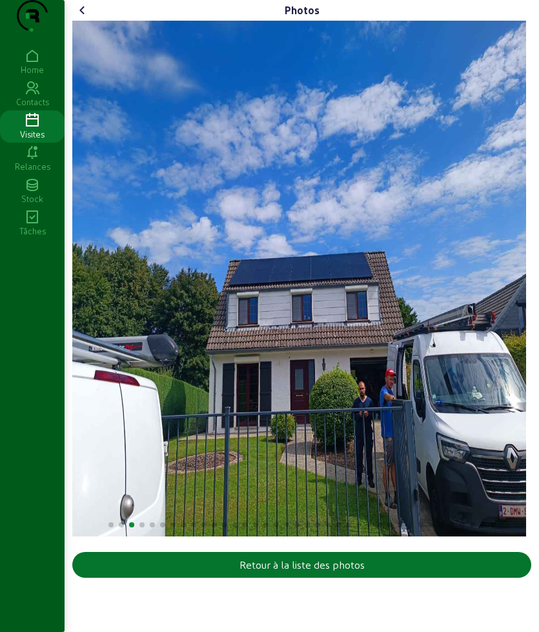
drag, startPoint x: 145, startPoint y: 227, endPoint x: 132, endPoint y: 230, distance: 13.3
click at [129, 230] on div "Photos Retour à la liste des photos" at bounding box center [302, 291] width 474 height 583
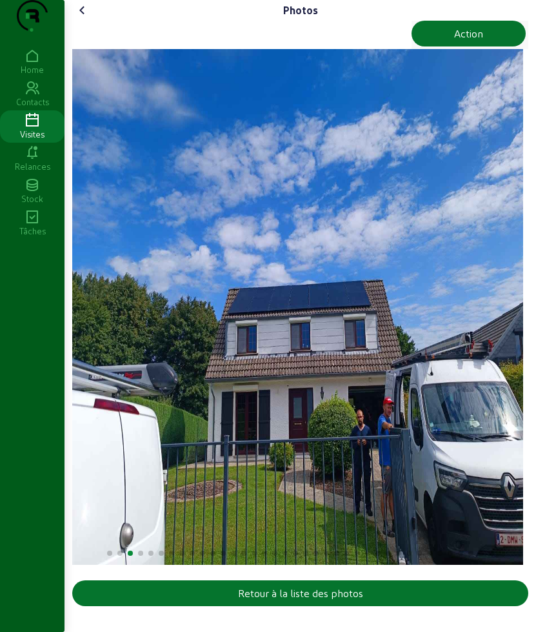
click at [86, 18] on icon at bounding box center [82, 10] width 15 height 15
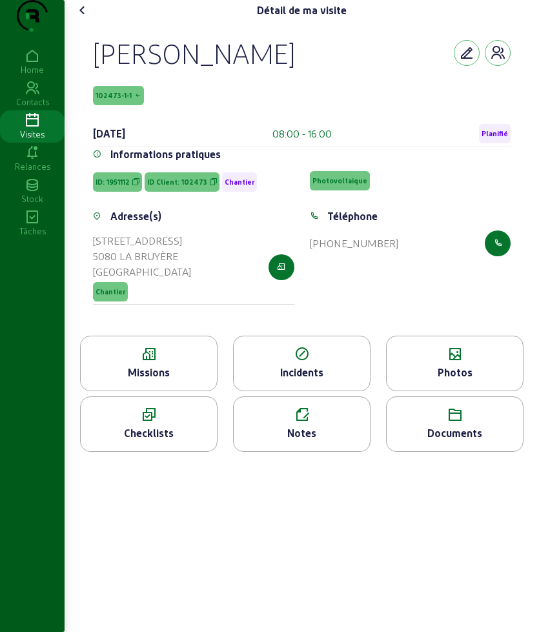
click at [86, 18] on icon at bounding box center [82, 10] width 15 height 15
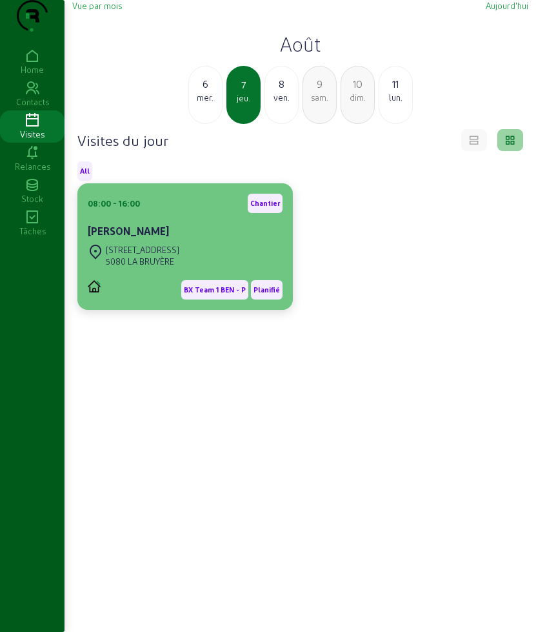
click at [160, 213] on div "08:00 - 16:00 Chantier" at bounding box center [185, 203] width 195 height 19
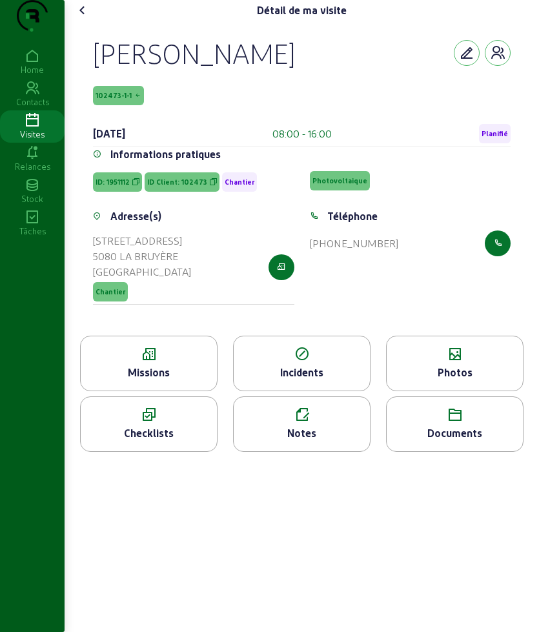
click at [515, 362] on icon at bounding box center [455, 354] width 136 height 15
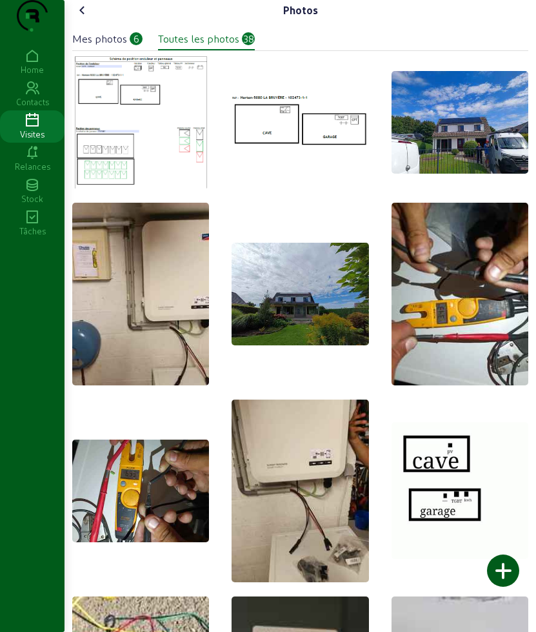
click at [489, 382] on img at bounding box center [460, 294] width 137 height 183
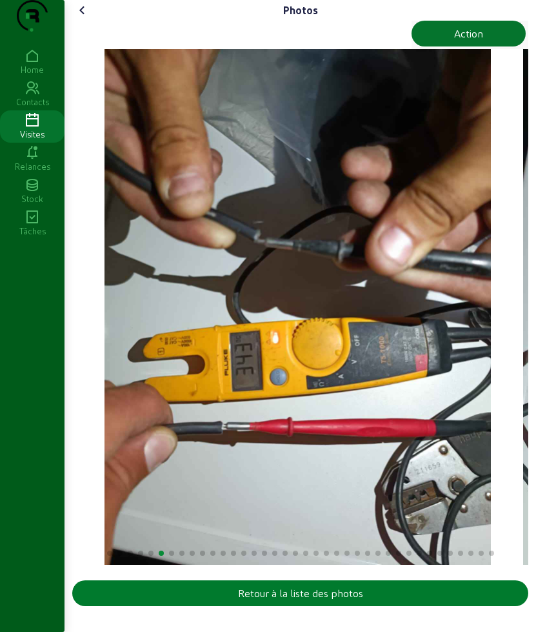
click at [271, 606] on button "Retour à la liste des photos" at bounding box center [300, 593] width 456 height 26
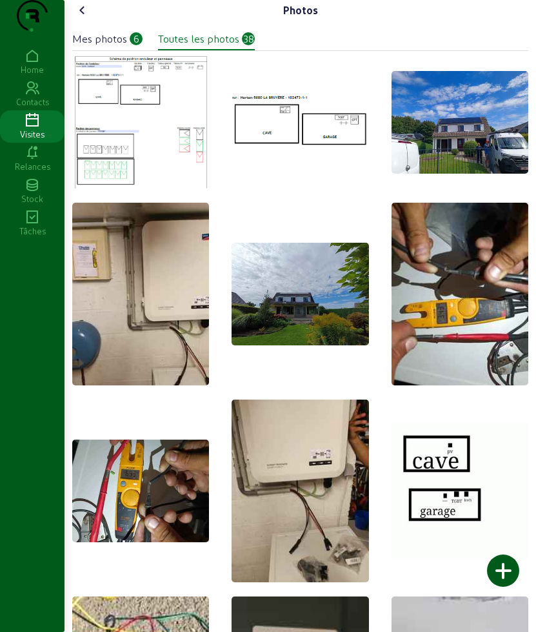
click at [104, 50] on div "Mes photos 6" at bounding box center [107, 40] width 70 height 19
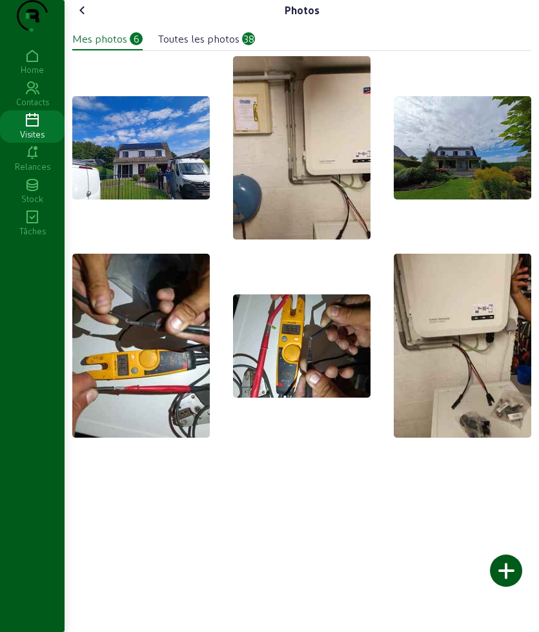
click at [84, 18] on icon at bounding box center [82, 10] width 15 height 15
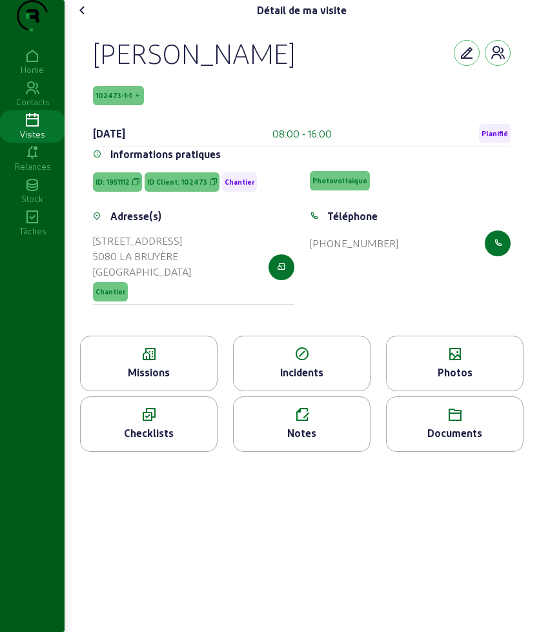
click at [84, 18] on icon at bounding box center [82, 10] width 15 height 15
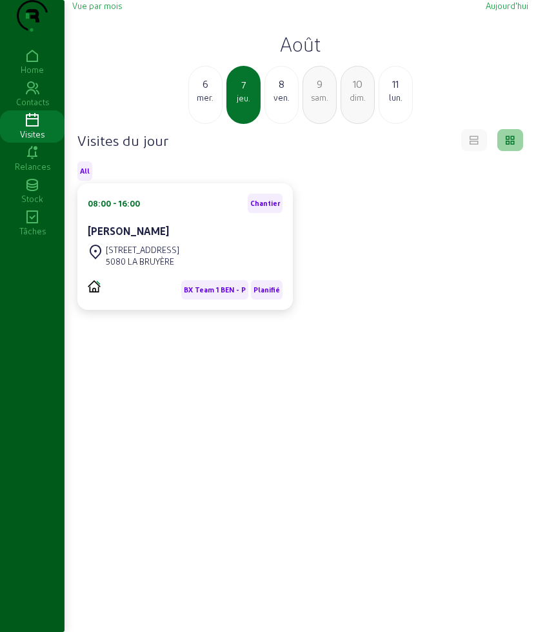
click at [281, 56] on h2 "Août" at bounding box center [300, 43] width 456 height 23
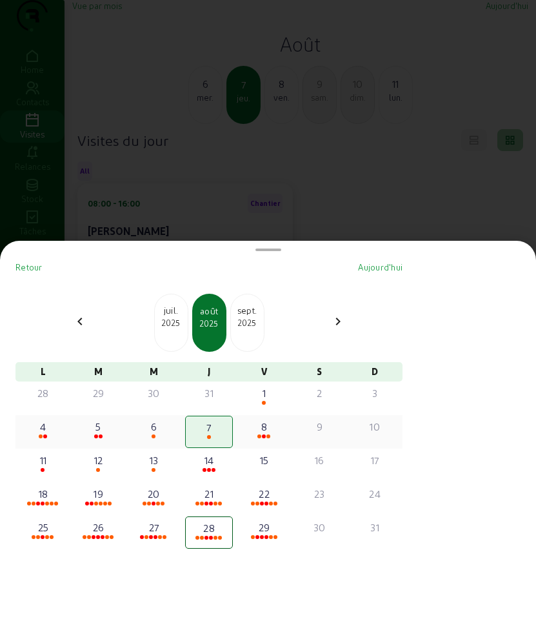
click at [276, 434] on div "8" at bounding box center [264, 426] width 45 height 15
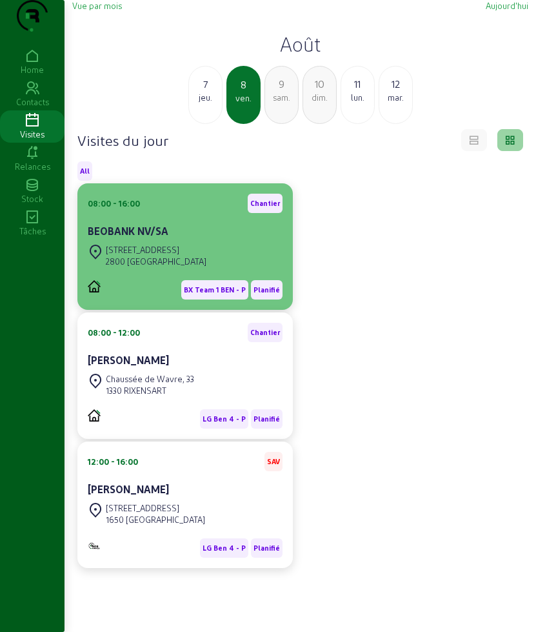
click at [145, 300] on div "BX Team 1 BEN - P Planifié" at bounding box center [185, 285] width 195 height 30
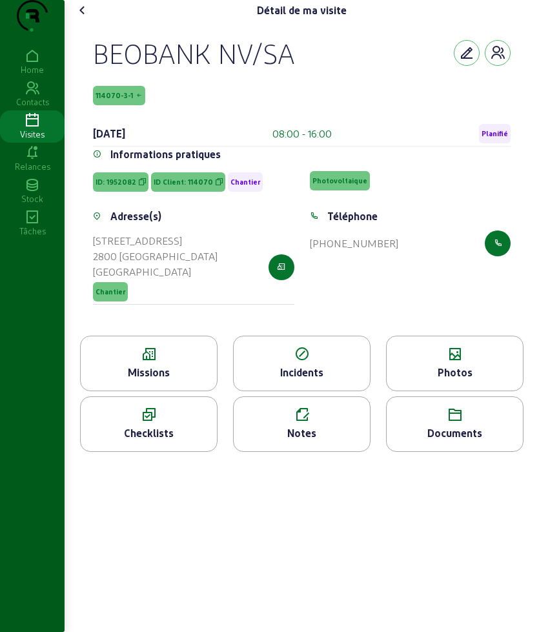
click at [155, 380] on div "Missions" at bounding box center [149, 372] width 136 height 15
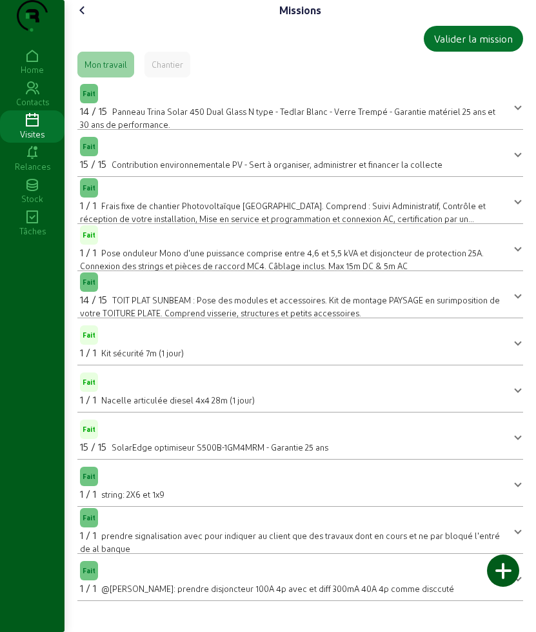
click at [82, 18] on icon at bounding box center [82, 10] width 15 height 15
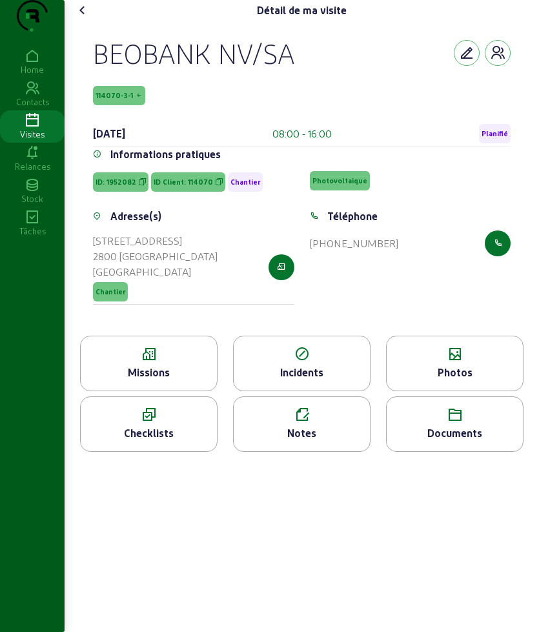
click at [423, 380] on div "Photos" at bounding box center [455, 372] width 136 height 15
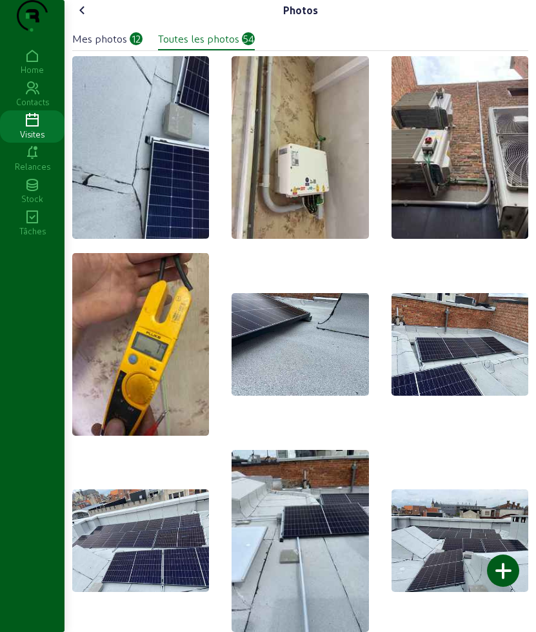
click at [78, 18] on icon at bounding box center [82, 10] width 15 height 15
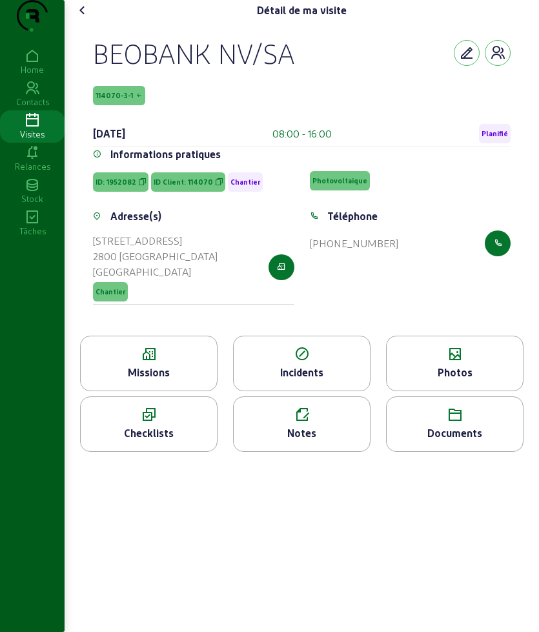
click at [90, 18] on icon at bounding box center [82, 10] width 15 height 15
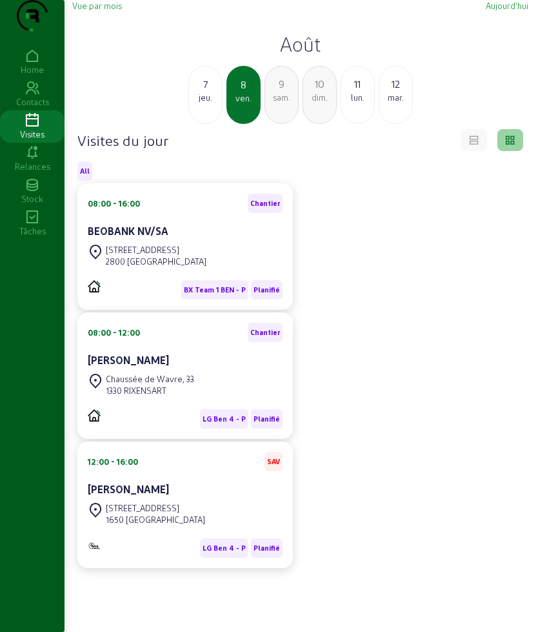
click at [400, 92] on div "12" at bounding box center [396, 83] width 33 height 15
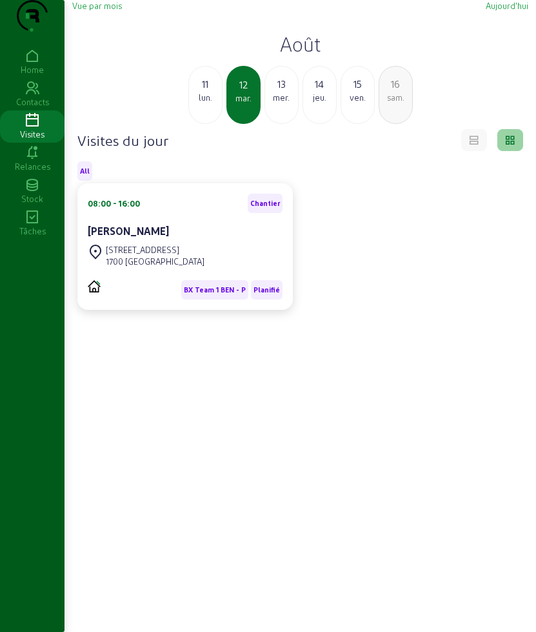
click at [328, 92] on div "14" at bounding box center [319, 83] width 33 height 15
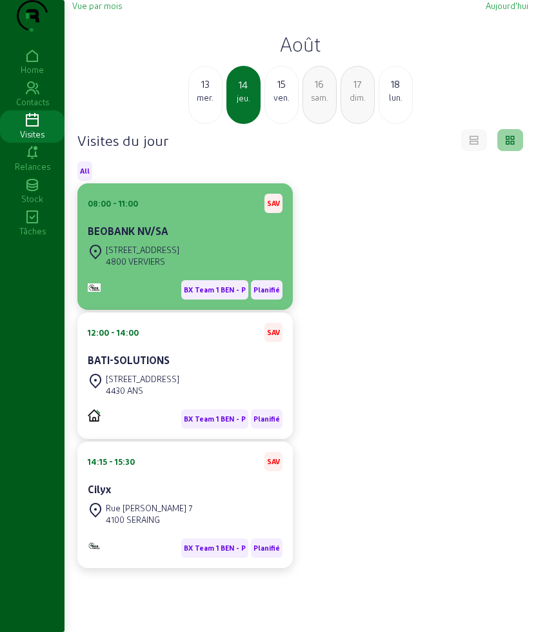
click at [174, 256] on div "Rue Peltzer de Clermont, 44" at bounding box center [143, 250] width 74 height 12
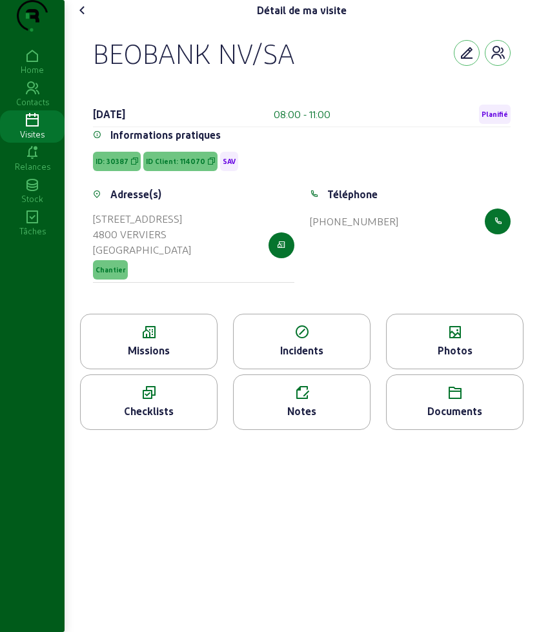
click at [388, 358] on div "Photos" at bounding box center [455, 350] width 136 height 15
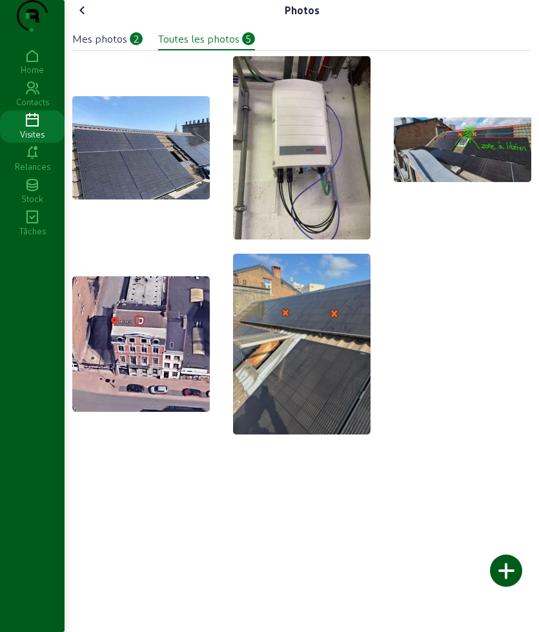
click at [86, 18] on icon at bounding box center [82, 10] width 15 height 15
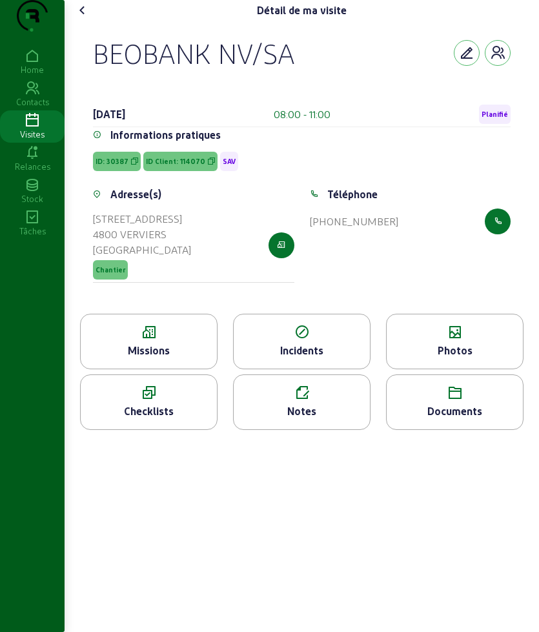
click at [86, 18] on icon at bounding box center [82, 10] width 15 height 15
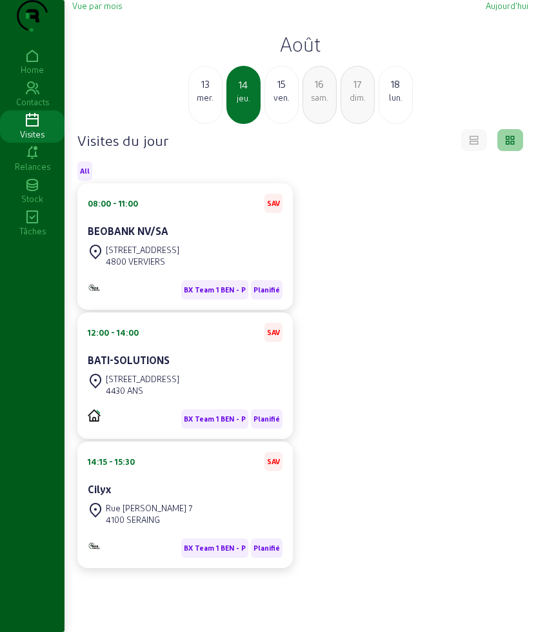
click at [301, 56] on h2 "Août" at bounding box center [300, 43] width 456 height 23
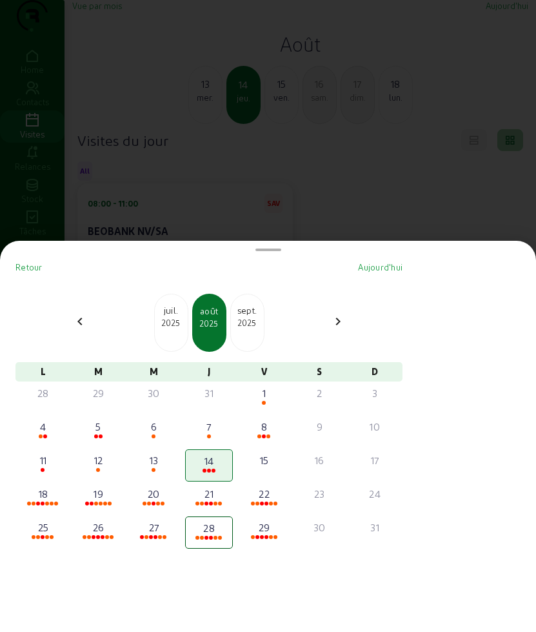
click at [239, 82] on div at bounding box center [268, 316] width 536 height 632
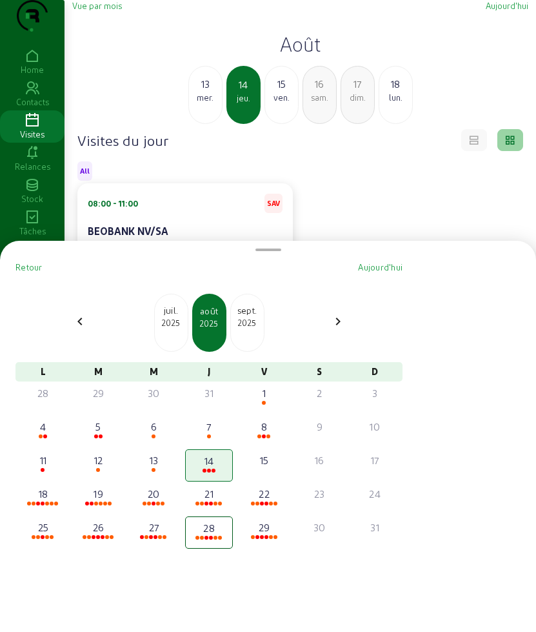
click at [209, 92] on div "13" at bounding box center [205, 83] width 33 height 15
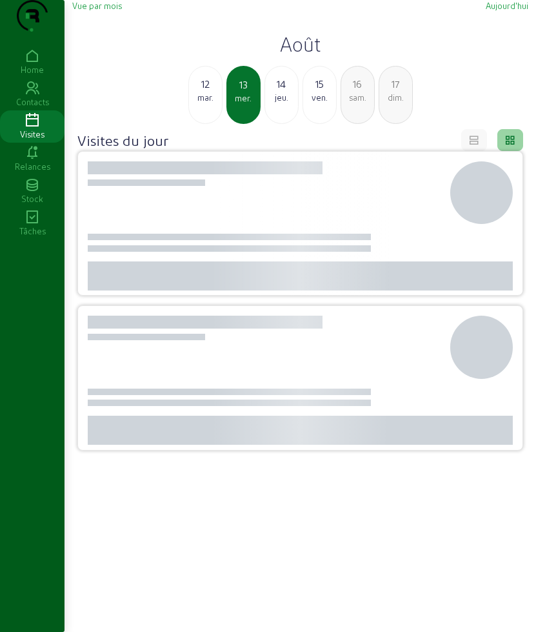
click at [209, 92] on div "12" at bounding box center [205, 83] width 33 height 15
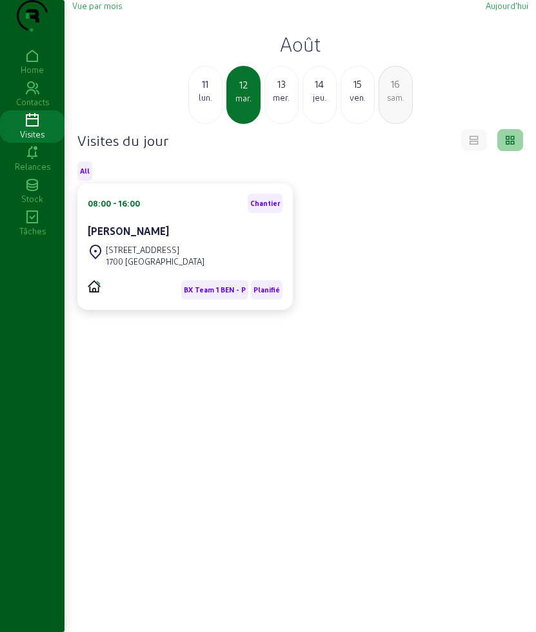
click at [178, 270] on div "Suikerbergstraat 7 1700 DILBEEK" at bounding box center [185, 255] width 195 height 28
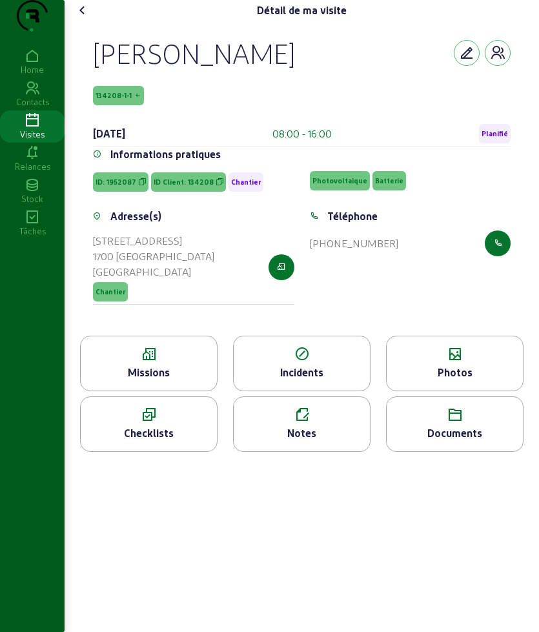
click at [165, 380] on div "Missions" at bounding box center [149, 372] width 136 height 15
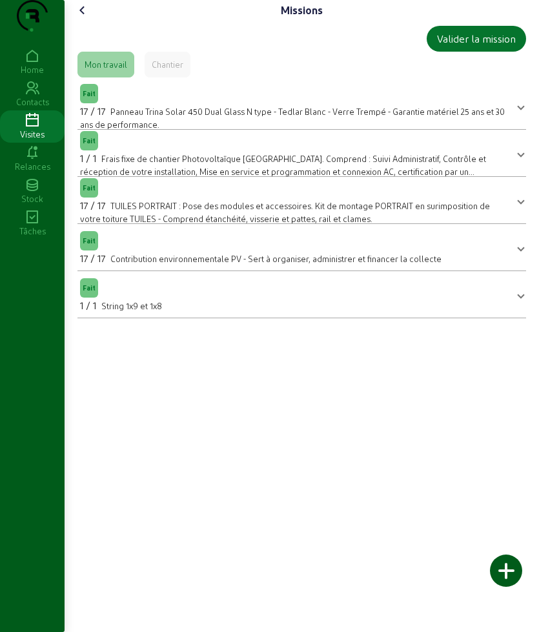
click at [88, 21] on cam-font-icon at bounding box center [82, 10] width 21 height 21
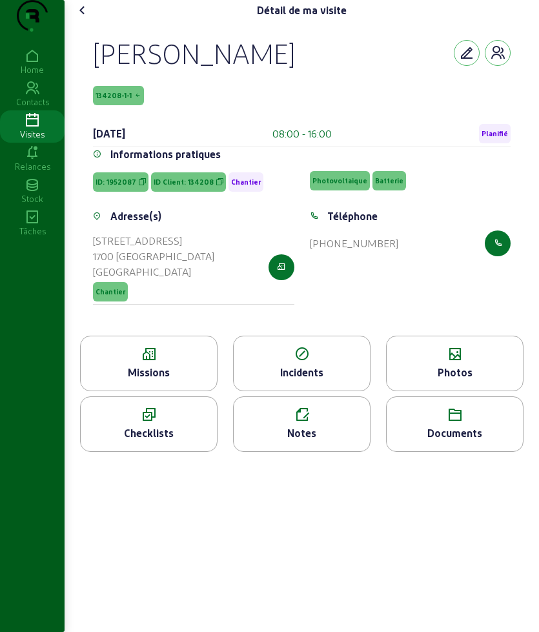
click at [460, 380] on div "Photos" at bounding box center [455, 372] width 136 height 15
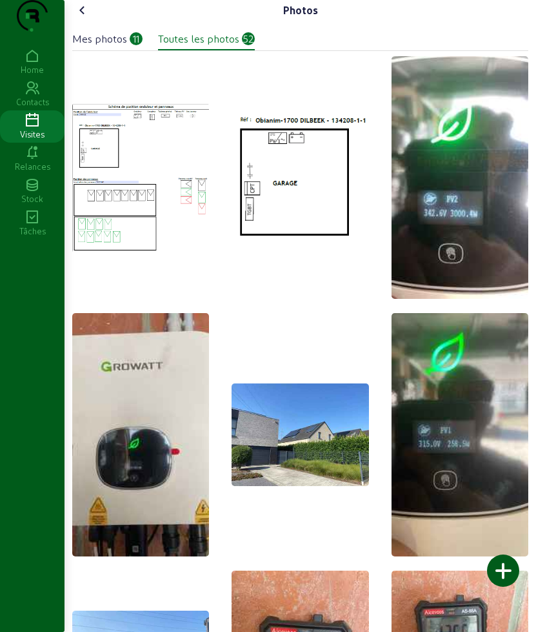
click at [116, 46] on div "Mes photos" at bounding box center [99, 38] width 55 height 15
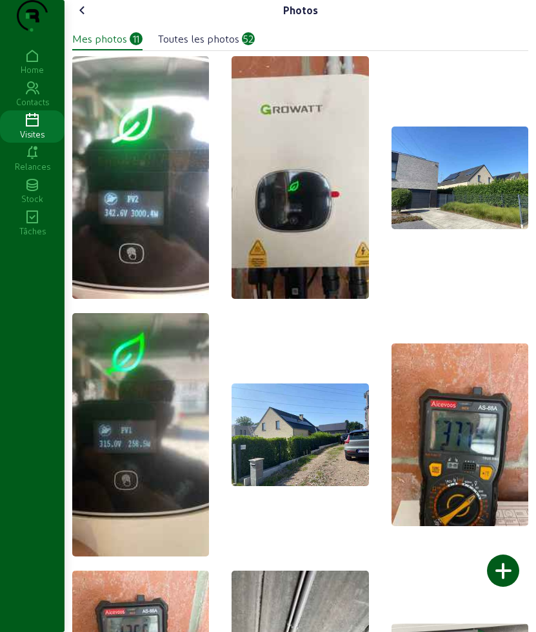
click at [89, 21] on cam-font-icon at bounding box center [82, 10] width 21 height 21
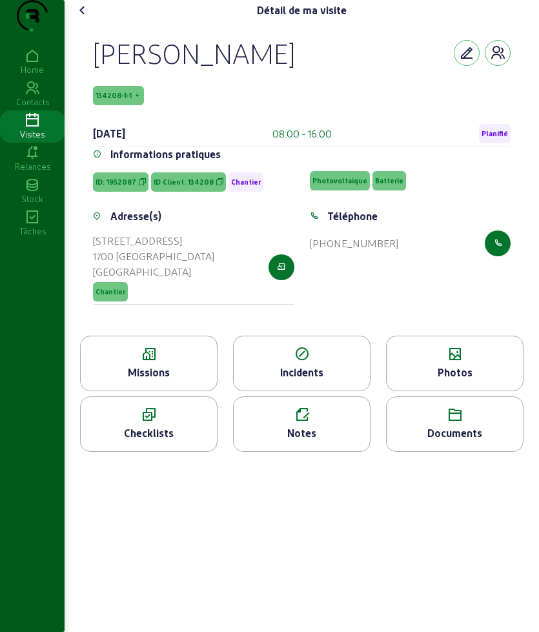
click at [89, 21] on cam-font-icon at bounding box center [82, 10] width 21 height 21
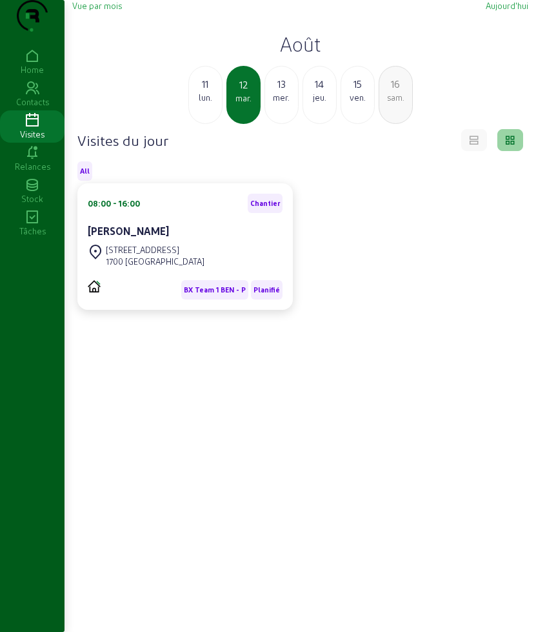
click at [139, 8] on div "Vue par mois Aujourd'hui Août 11 lun. 12 mar. 13 mer. 14 jeu. 15 ven. 16 sam. V…" at bounding box center [301, 348] width 472 height 697
click at [279, 92] on div "13" at bounding box center [281, 83] width 33 height 15
click at [112, 16] on div "Vue par mois Aujourd'hui Août 12 mar. 13 mer. 14 jeu. 15 ven. 16 sam. 17 dim. V…" at bounding box center [301, 348] width 472 height 697
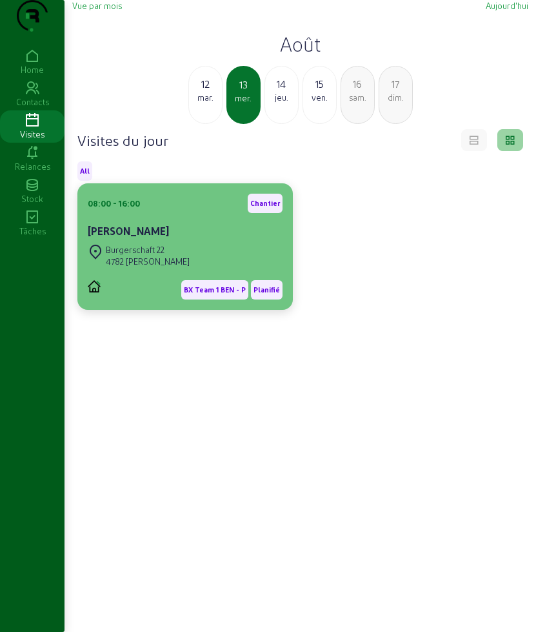
click at [173, 239] on div "Tom Mostmans" at bounding box center [185, 230] width 195 height 15
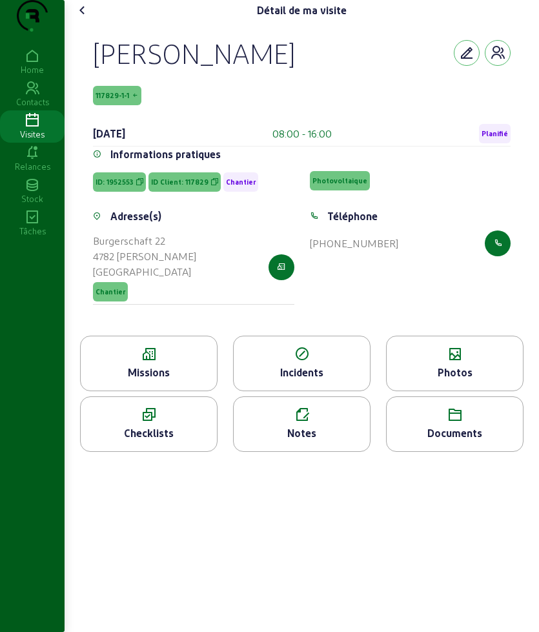
click at [427, 371] on div "Photos" at bounding box center [454, 364] width 137 height 56
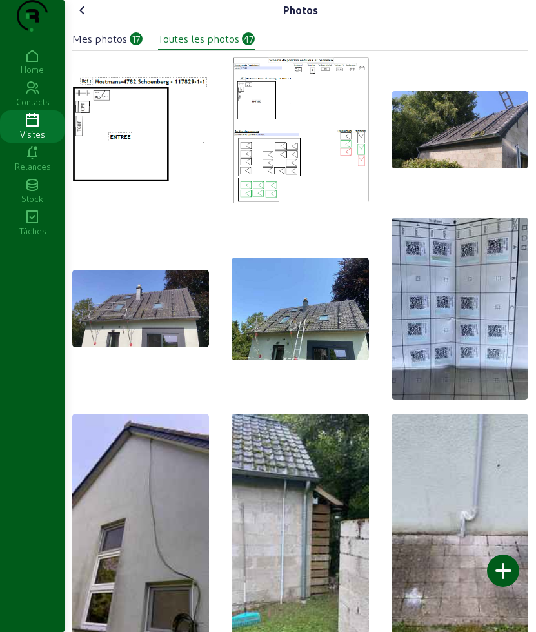
click at [120, 46] on div "Mes photos" at bounding box center [99, 38] width 55 height 15
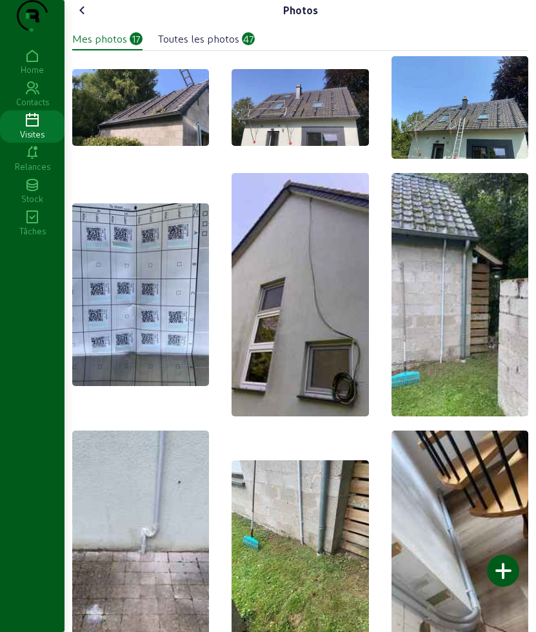
click at [87, 18] on icon at bounding box center [82, 10] width 15 height 15
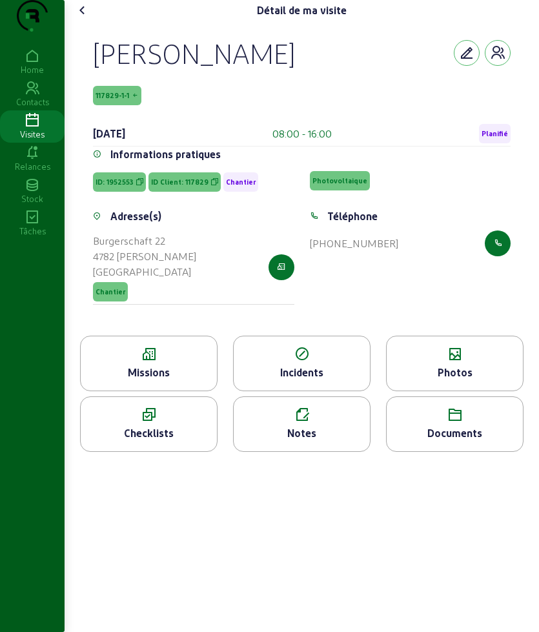
click at [440, 380] on div "Photos" at bounding box center [455, 372] width 136 height 15
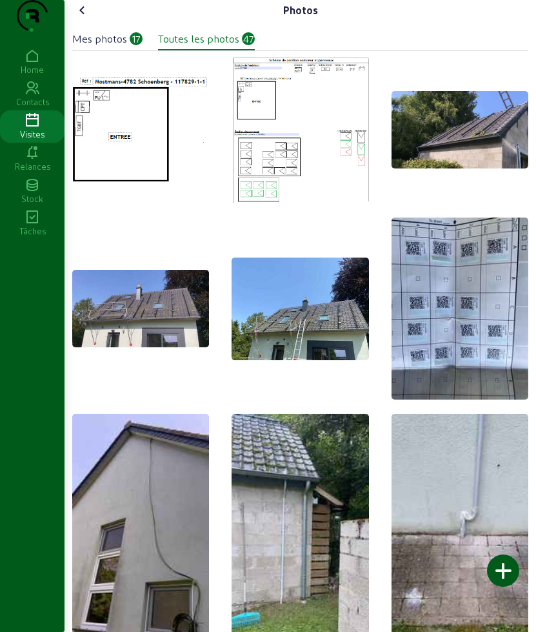
click at [78, 18] on icon at bounding box center [82, 10] width 15 height 15
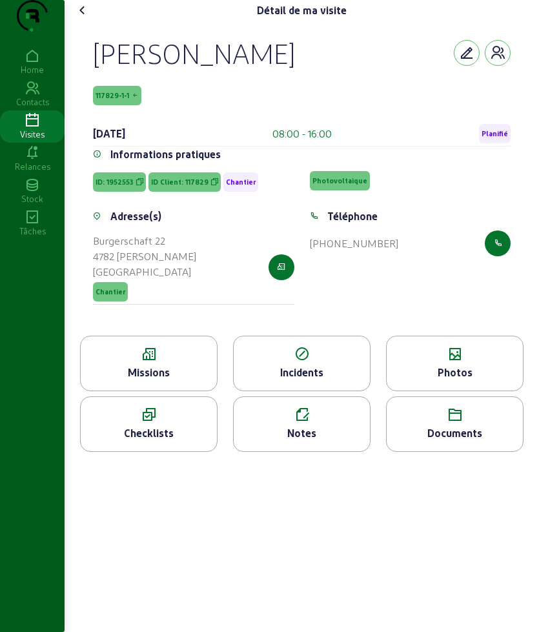
click at [79, 18] on icon at bounding box center [82, 10] width 15 height 15
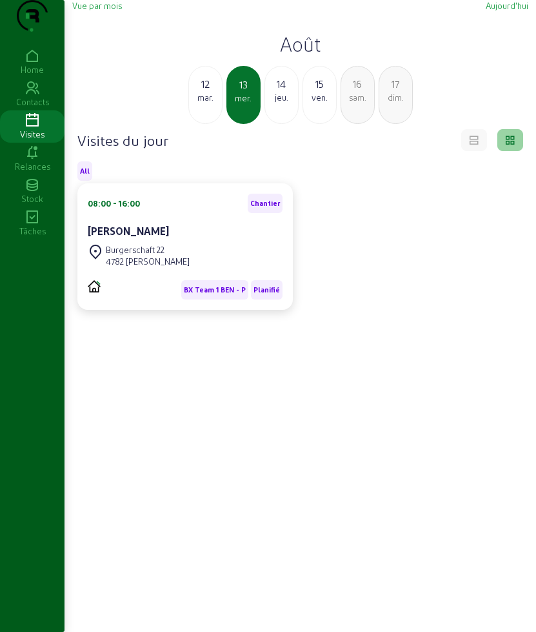
click at [28, 128] on icon at bounding box center [32, 120] width 65 height 15
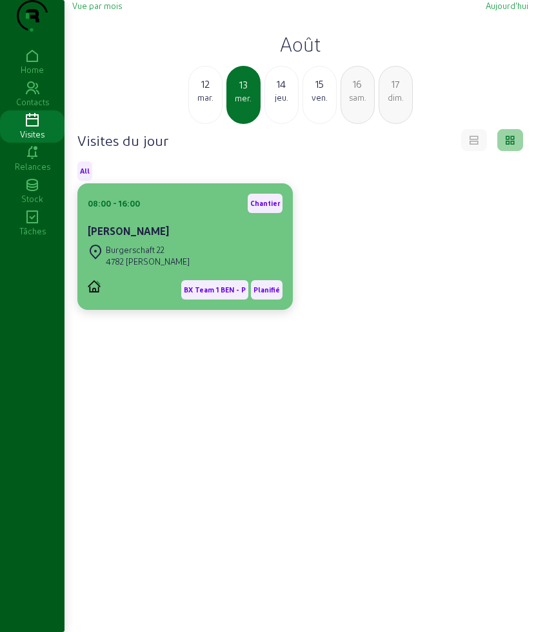
click at [181, 241] on div "08:00 - 16:00 Chantier Tom Mostmans" at bounding box center [185, 218] width 195 height 48
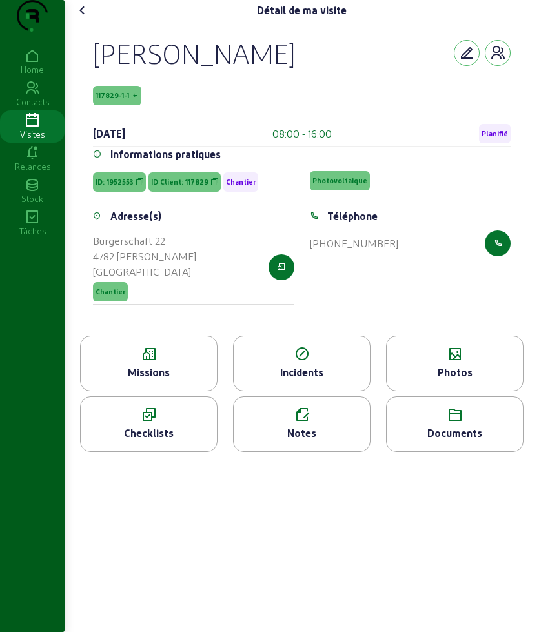
click at [35, 128] on icon at bounding box center [32, 120] width 65 height 15
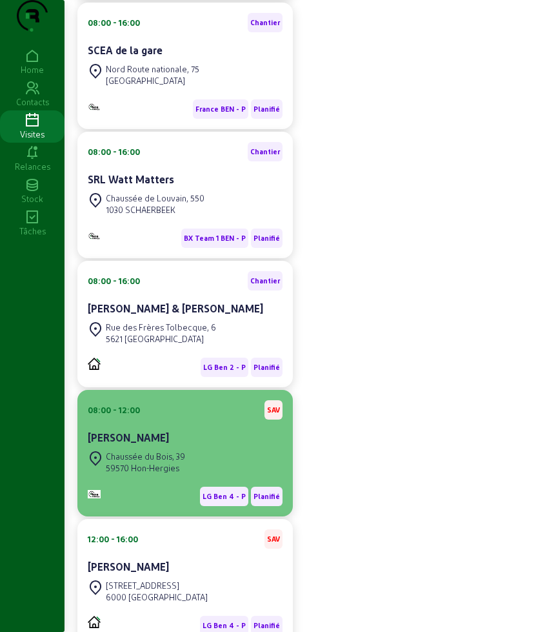
scroll to position [403, 0]
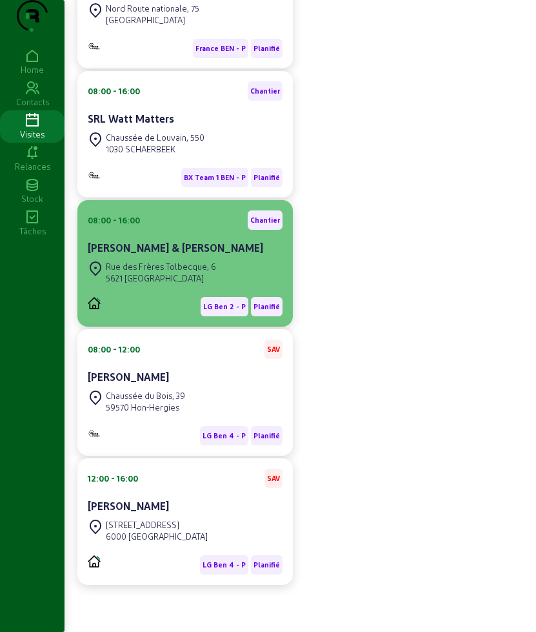
click at [182, 250] on div "[PERSON_NAME] & [PERSON_NAME]" at bounding box center [185, 247] width 195 height 15
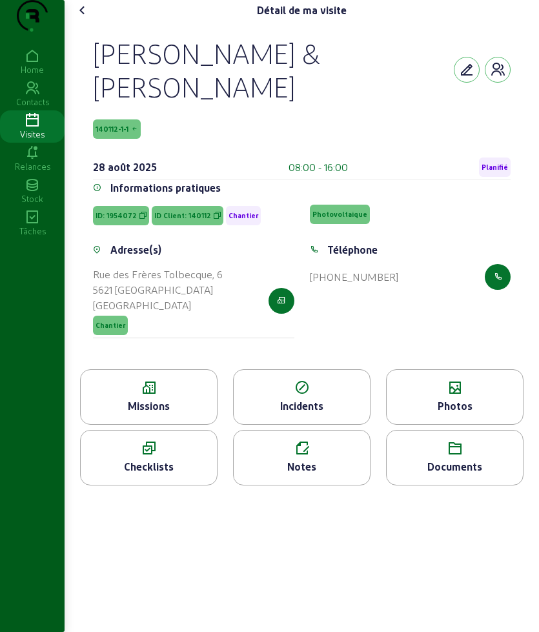
drag, startPoint x: 93, startPoint y: 77, endPoint x: 333, endPoint y: 134, distance: 246.6
click at [333, 134] on div "Démosthène & Samantha Anagnostou-Charles 140112-1-1 28 août 2025 08:00 - 16:00 …" at bounding box center [301, 195] width 449 height 349
copy div "Démosthène & Samantha Anagnostou-Charles 140112-1-1"
click at [177, 414] on div "Missions" at bounding box center [149, 405] width 136 height 15
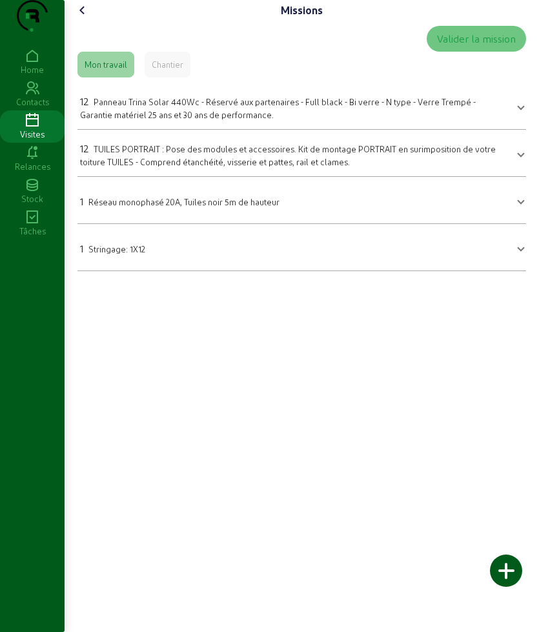
click at [203, 119] on span "Panneau Trina Solar 440Wc - Réservé aux partenaires - Full black - Bi verre - N…" at bounding box center [278, 108] width 396 height 23
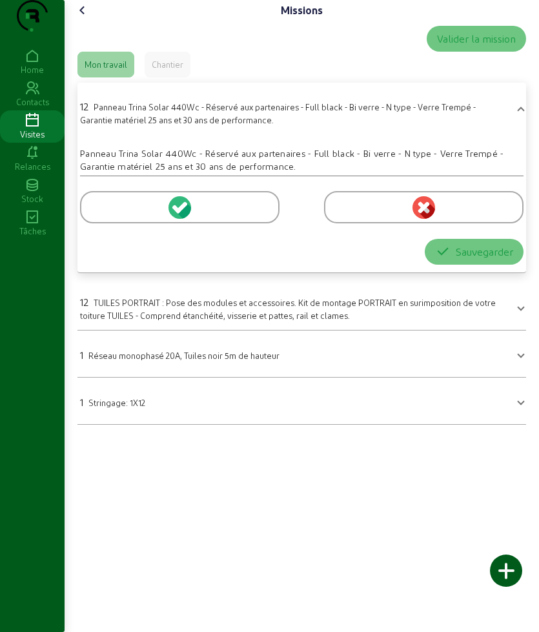
click at [111, 223] on div at bounding box center [179, 207] width 199 height 32
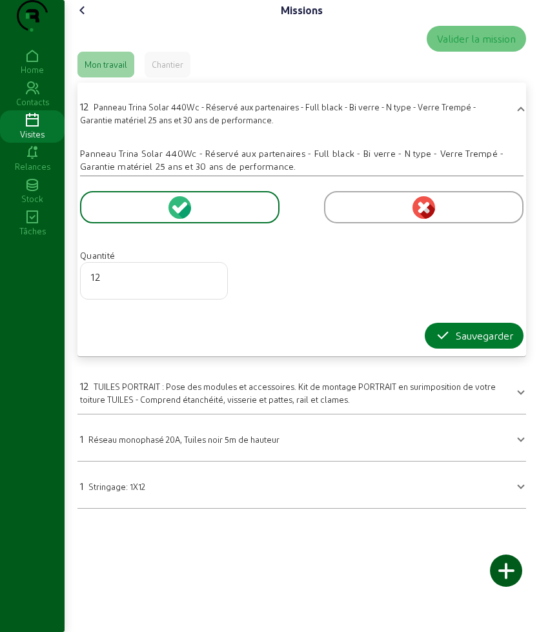
click at [436, 343] on icon "button" at bounding box center [442, 335] width 15 height 15
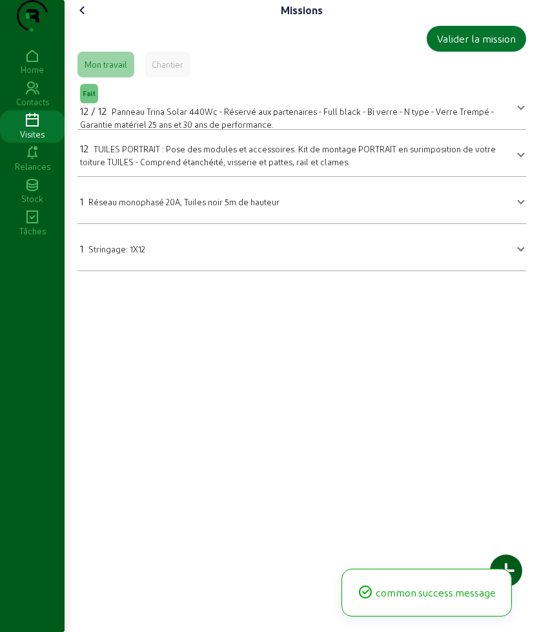
click at [128, 254] on span "Stringage: 1X12" at bounding box center [116, 249] width 57 height 10
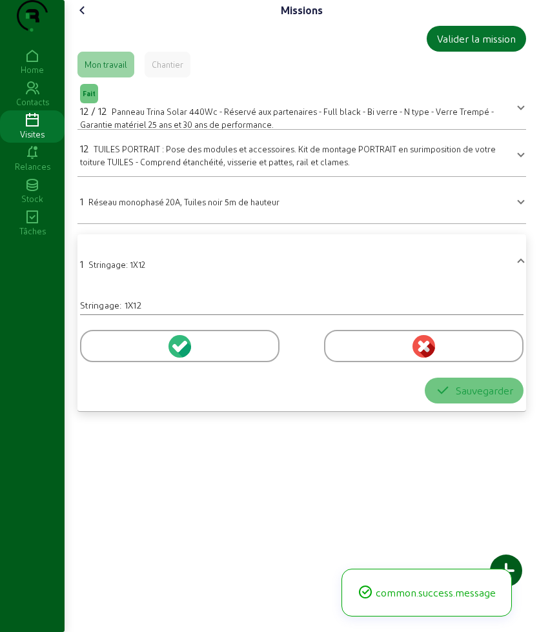
click at [425, 403] on button "Sauvegarder" at bounding box center [474, 391] width 99 height 26
drag, startPoint x: 177, startPoint y: 358, endPoint x: 279, endPoint y: 388, distance: 106.4
click at [178, 357] on div at bounding box center [179, 346] width 199 height 32
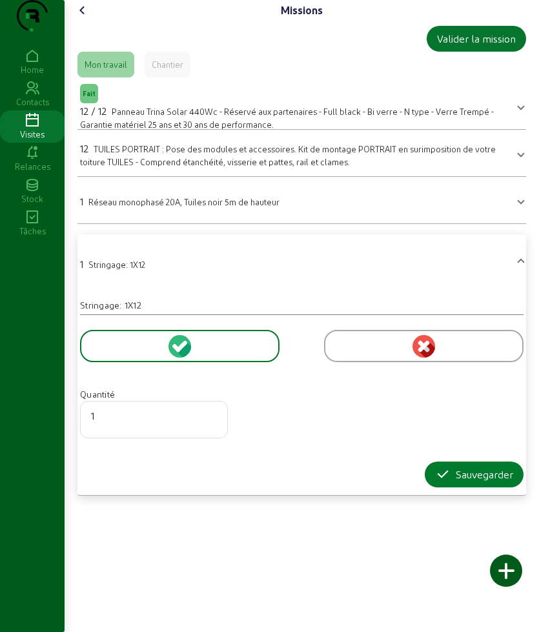
click at [437, 482] on icon "button" at bounding box center [442, 474] width 15 height 15
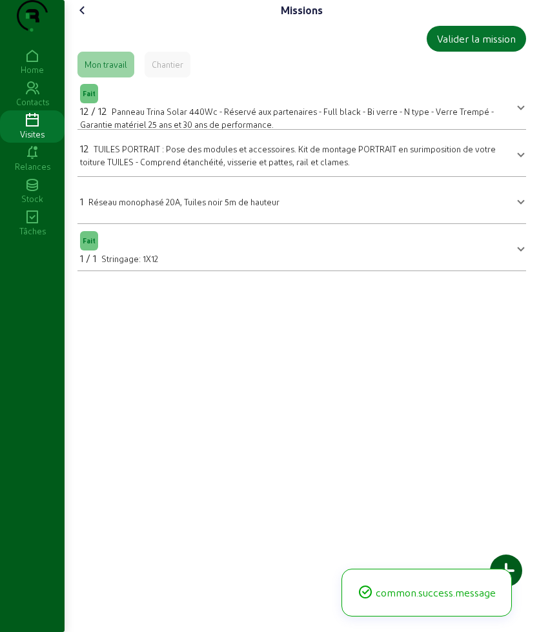
click at [165, 209] on div "1 Réseau monophasé 20A, Tuiles noir 5m de hauteur" at bounding box center [179, 201] width 199 height 15
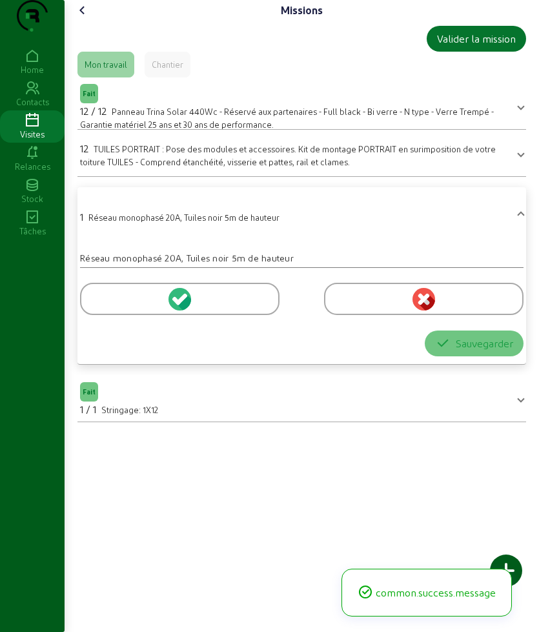
click at [155, 171] on mat-expansion-panel-header "12 TUILES PORTRAIT : Pose des modules et accessoires. Kit de montage PORTRAIT e…" at bounding box center [301, 153] width 449 height 36
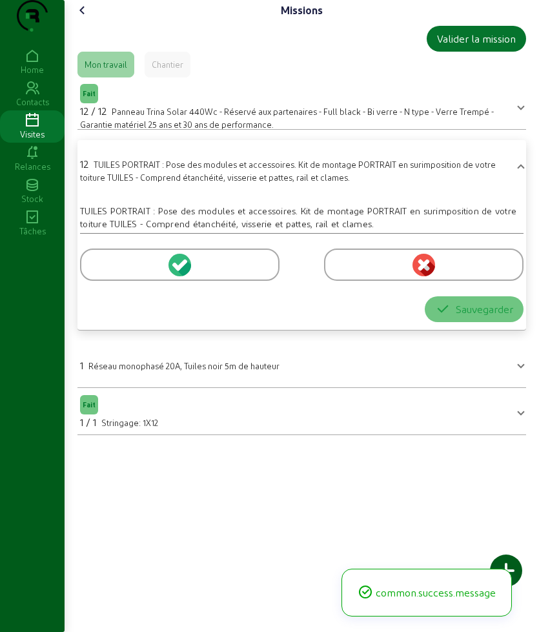
drag, startPoint x: 126, startPoint y: 278, endPoint x: 186, endPoint y: 323, distance: 75.1
click at [126, 278] on div at bounding box center [179, 265] width 199 height 32
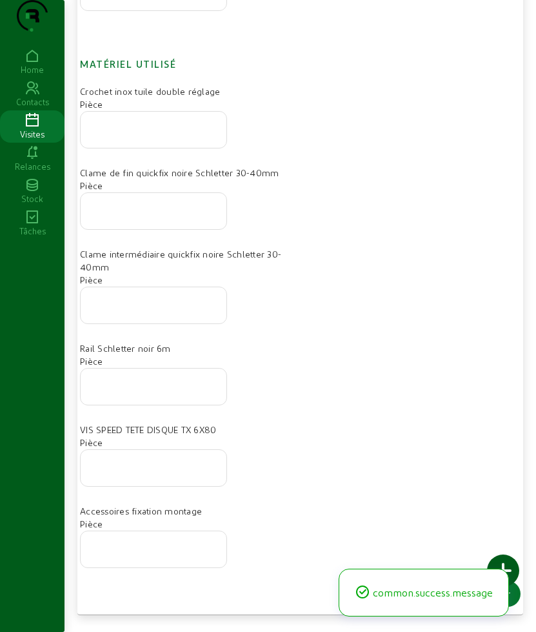
scroll to position [470, 0]
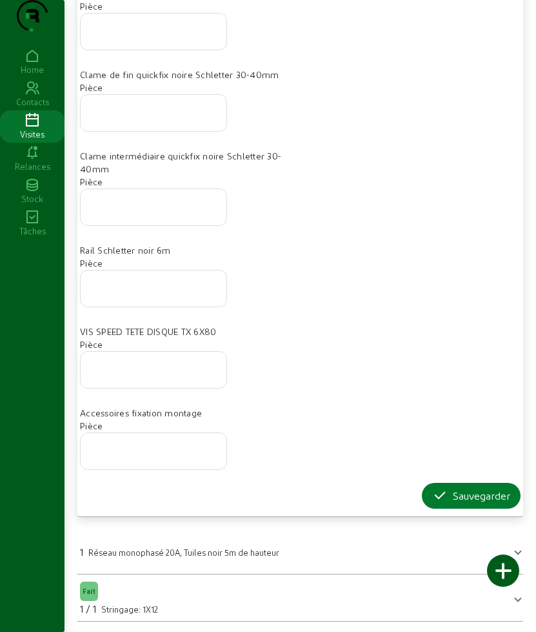
click at [434, 488] on icon "button" at bounding box center [440, 495] width 15 height 15
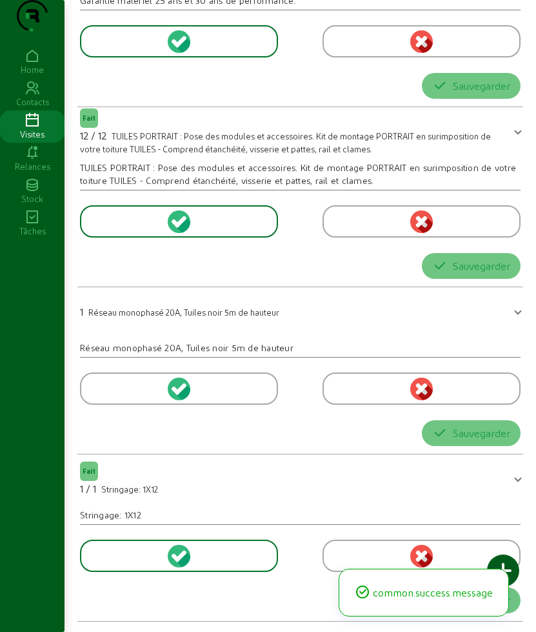
scroll to position [0, 0]
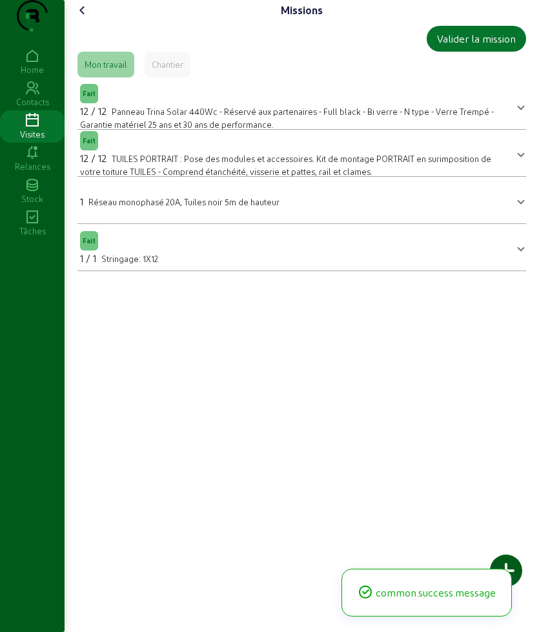
click at [81, 18] on icon at bounding box center [82, 10] width 15 height 15
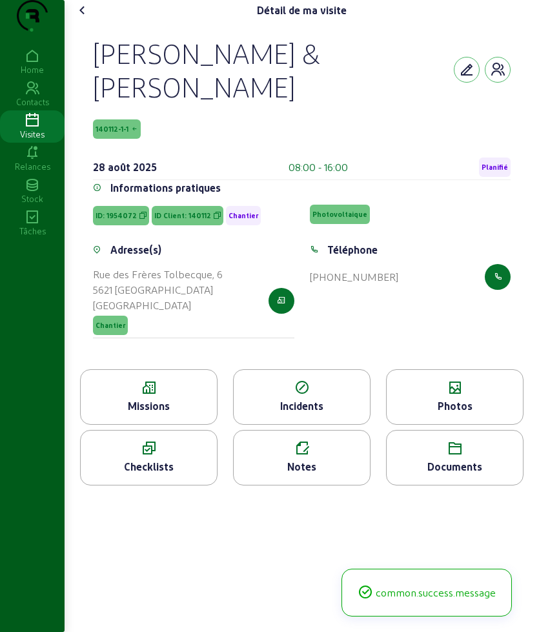
click at [470, 414] on div "Photos" at bounding box center [455, 405] width 136 height 15
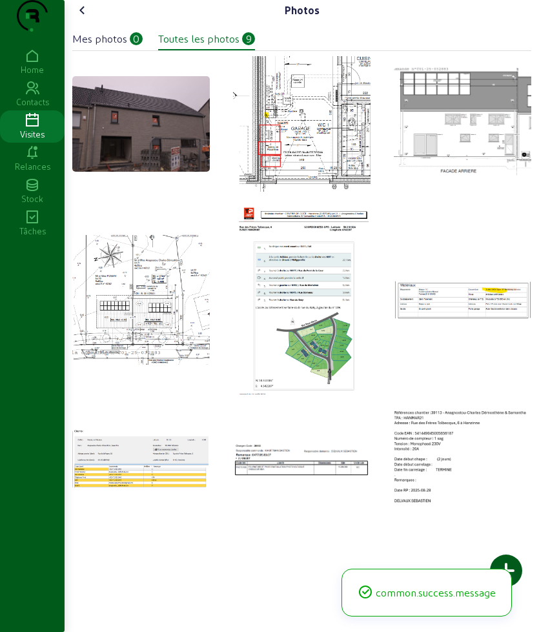
click at [511, 562] on div at bounding box center [506, 571] width 32 height 32
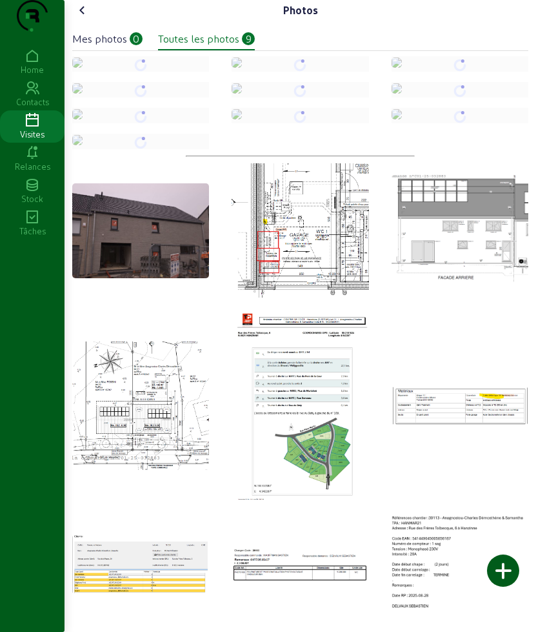
click at [82, 18] on icon at bounding box center [82, 10] width 15 height 15
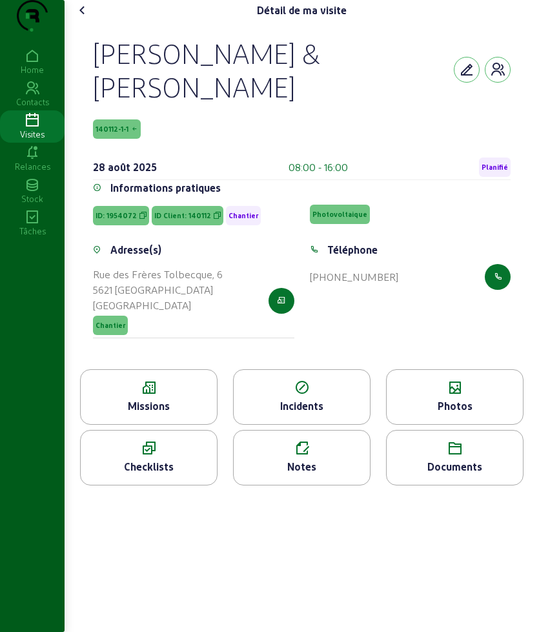
click at [82, 18] on icon at bounding box center [82, 10] width 15 height 15
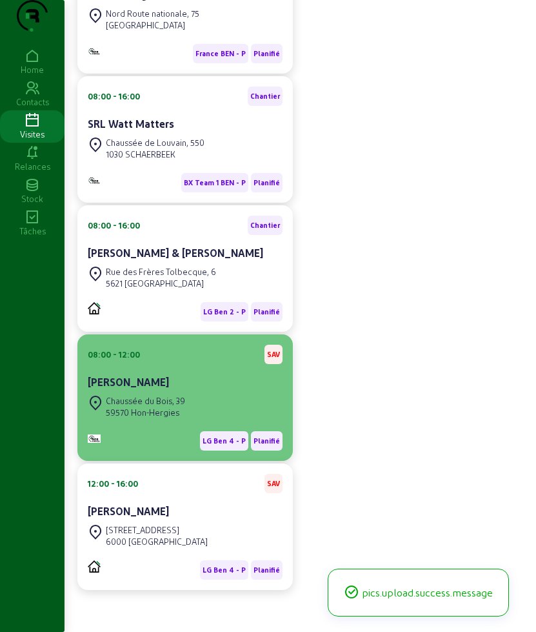
scroll to position [403, 0]
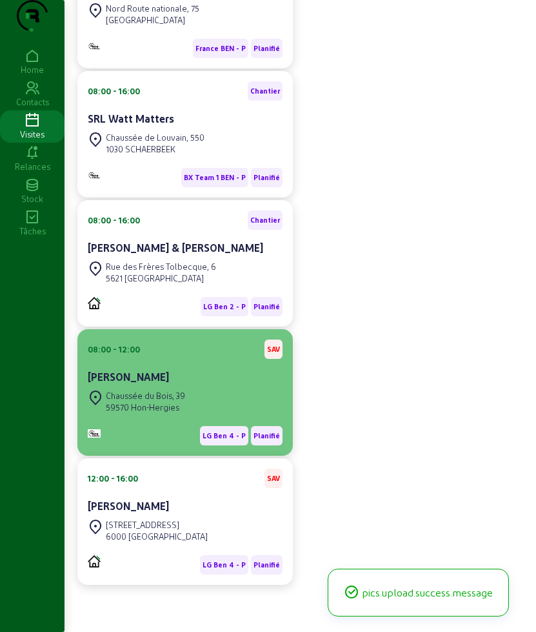
click at [179, 398] on div "Chaussée du Bois, 39" at bounding box center [145, 396] width 79 height 12
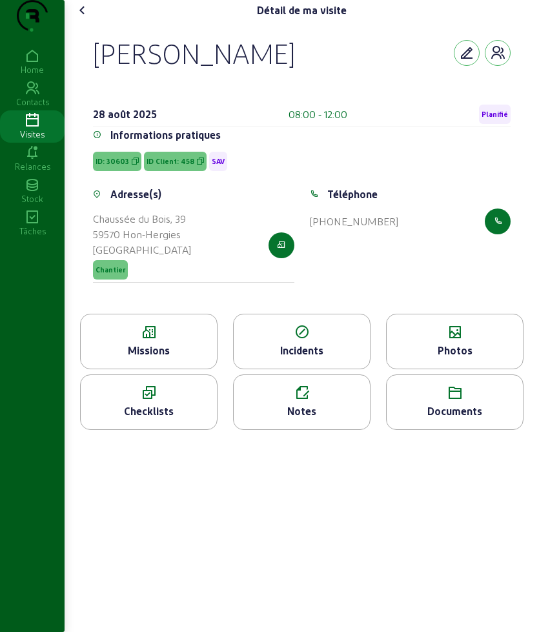
drag, startPoint x: 96, startPoint y: 77, endPoint x: 305, endPoint y: 89, distance: 210.1
click at [305, 70] on div "[PERSON_NAME]" at bounding box center [302, 53] width 418 height 34
copy div "[PERSON_NAME]"
click at [164, 358] on div "Missions" at bounding box center [149, 350] width 136 height 15
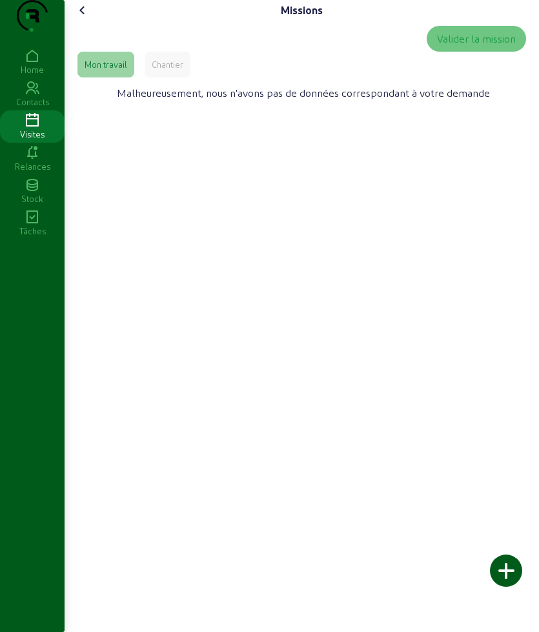
click at [176, 70] on div "Chantier" at bounding box center [168, 65] width 32 height 12
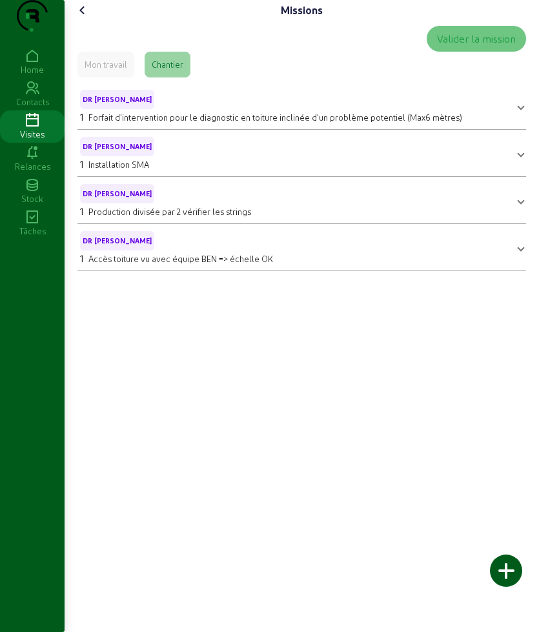
click at [77, 24] on div "Missions Valider la mission Mon travail Chantier DR DARIUS - P 1 Forfait d'inte…" at bounding box center [302, 140] width 474 height 281
click at [79, 18] on icon at bounding box center [82, 10] width 15 height 15
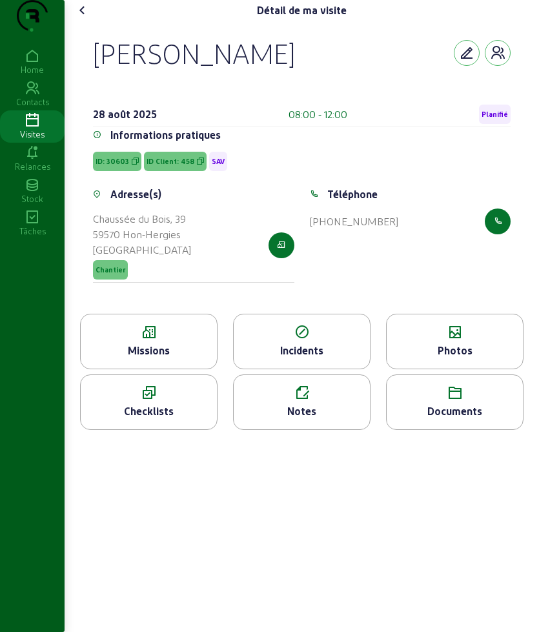
click at [420, 344] on div "Photos" at bounding box center [454, 342] width 137 height 56
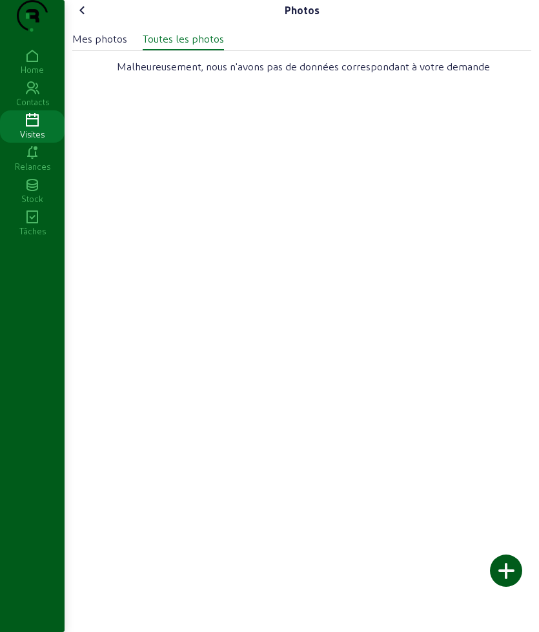
click at [508, 564] on div at bounding box center [506, 571] width 32 height 32
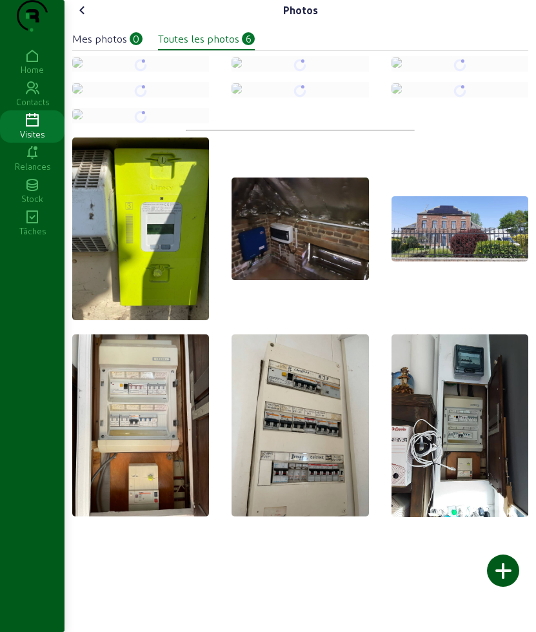
click at [87, 18] on icon at bounding box center [82, 10] width 15 height 15
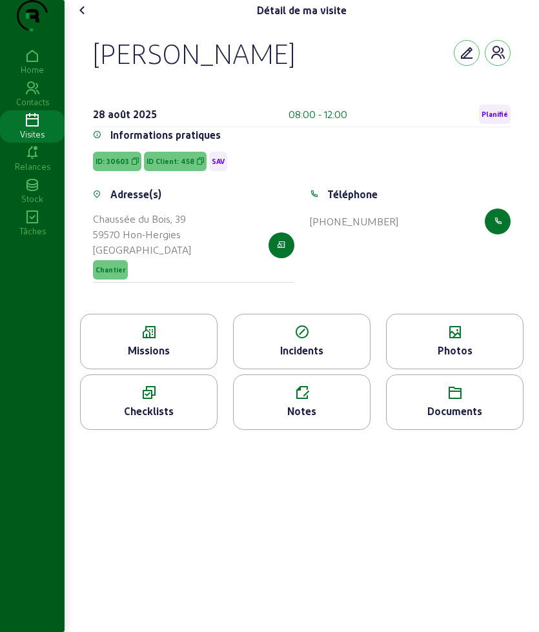
click at [87, 18] on icon at bounding box center [82, 10] width 15 height 15
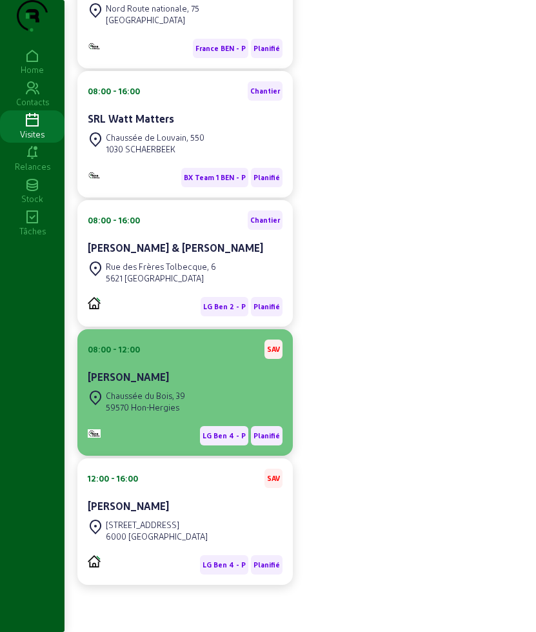
scroll to position [403, 0]
click at [170, 378] on div "[PERSON_NAME]" at bounding box center [185, 376] width 195 height 15
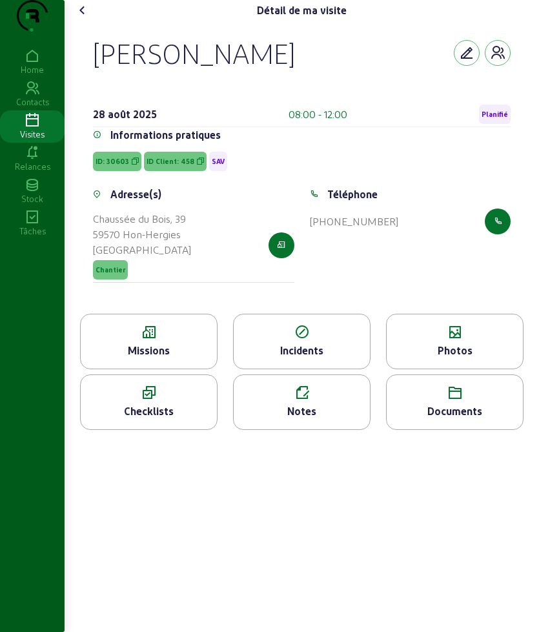
click at [298, 401] on icon at bounding box center [302, 392] width 136 height 15
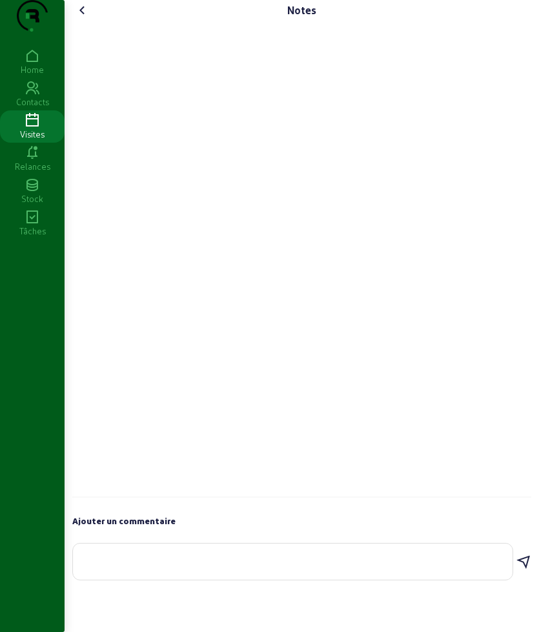
click at [221, 567] on textarea at bounding box center [292, 558] width 419 height 15
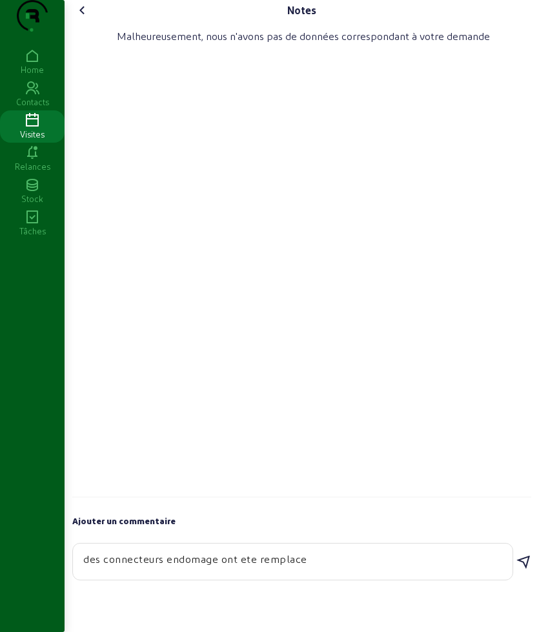
type textarea "des connecteurs endomage ont ete remplace"
click at [522, 570] on icon at bounding box center [523, 562] width 15 height 15
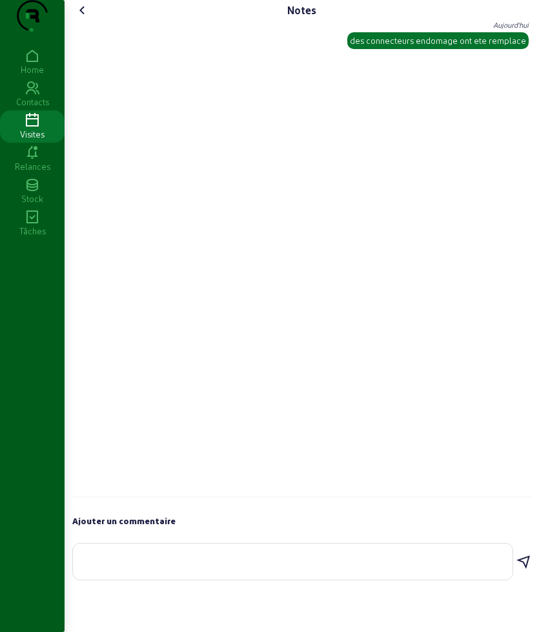
drag, startPoint x: 87, startPoint y: 19, endPoint x: 94, endPoint y: 37, distance: 19.7
click at [87, 20] on div "Notes Ben Aujourd'hui des connecteurs endomage ont ete remplace Ajouter un comm…" at bounding box center [302, 293] width 474 height 587
click at [93, 21] on cam-font-icon at bounding box center [82, 10] width 21 height 21
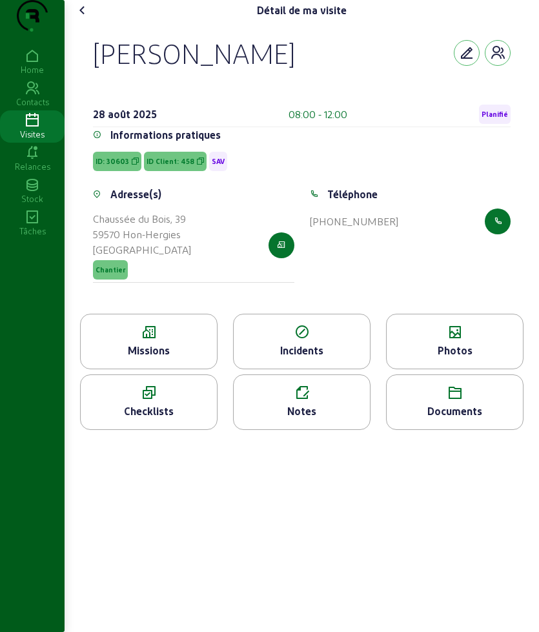
click at [87, 18] on icon at bounding box center [82, 10] width 15 height 15
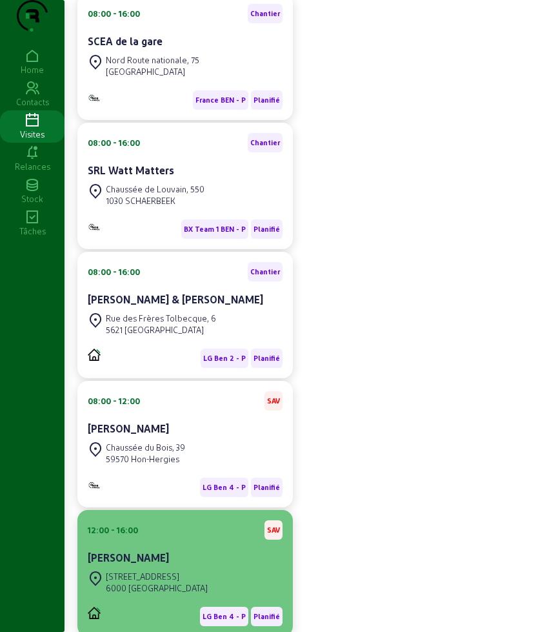
scroll to position [358, 0]
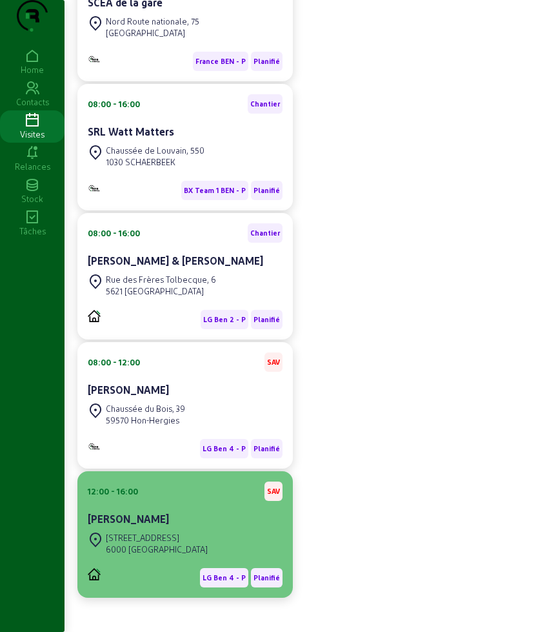
click at [168, 527] on div "[PERSON_NAME]" at bounding box center [185, 518] width 195 height 15
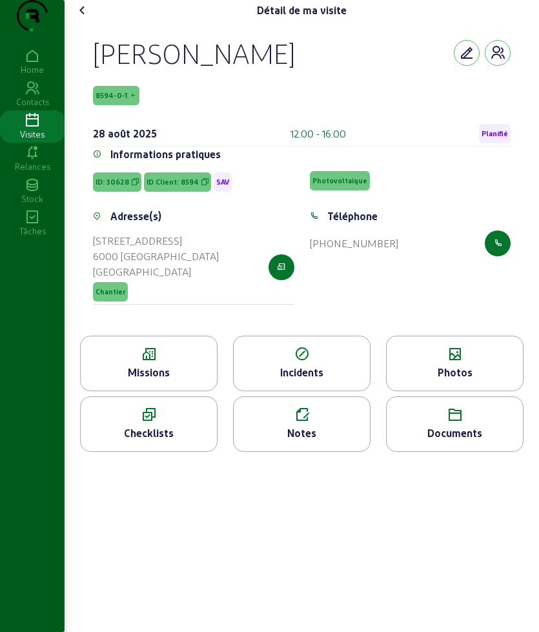
drag, startPoint x: 102, startPoint y: 73, endPoint x: 276, endPoint y: 88, distance: 174.3
click at [276, 70] on div "[PERSON_NAME]" at bounding box center [302, 53] width 418 height 34
click at [243, 70] on div "[PERSON_NAME]" at bounding box center [194, 53] width 202 height 34
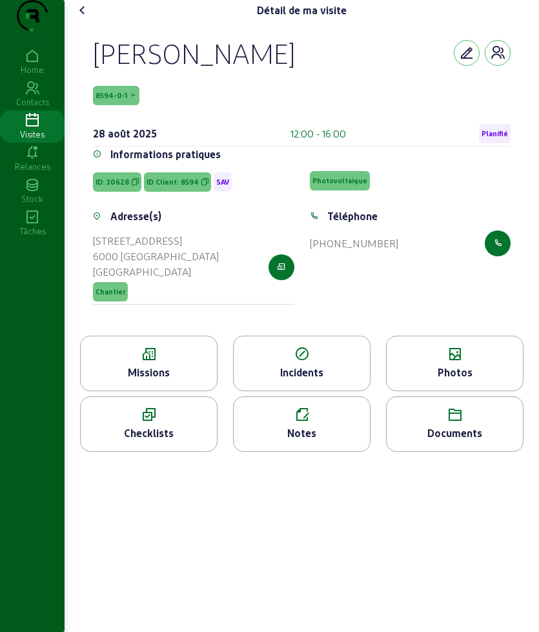
click at [110, 362] on icon at bounding box center [149, 354] width 136 height 15
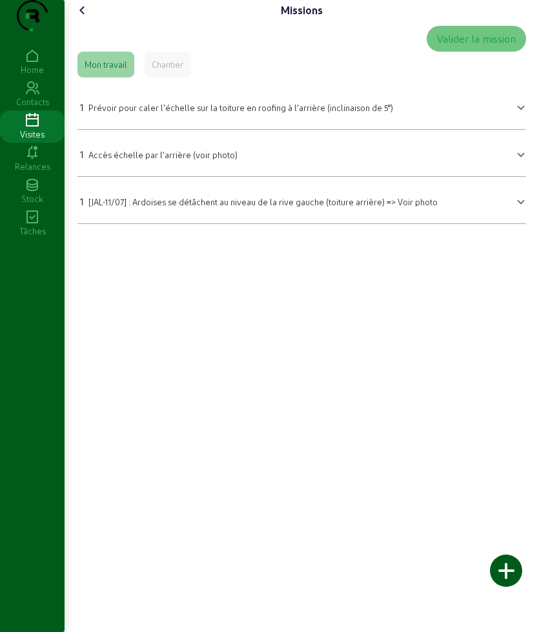
click at [135, 214] on mat-expansion-panel-header "1 [JAL-11/07] : Ardoises se détâchent au niveau de la rive gauche (toiture arri…" at bounding box center [301, 200] width 449 height 36
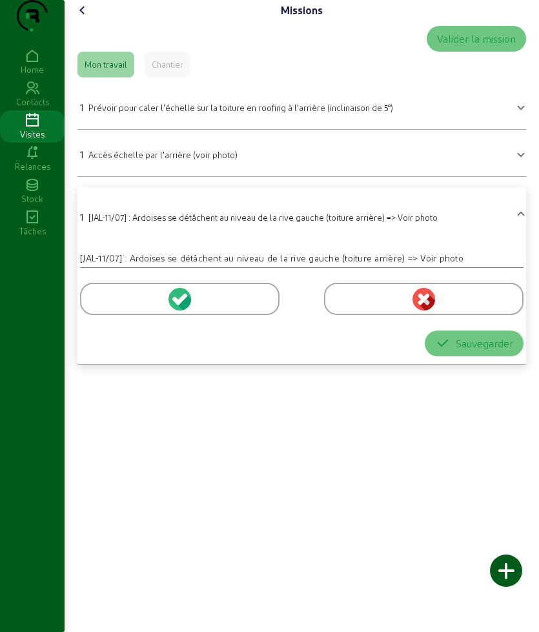
click at [129, 315] on div at bounding box center [179, 299] width 199 height 32
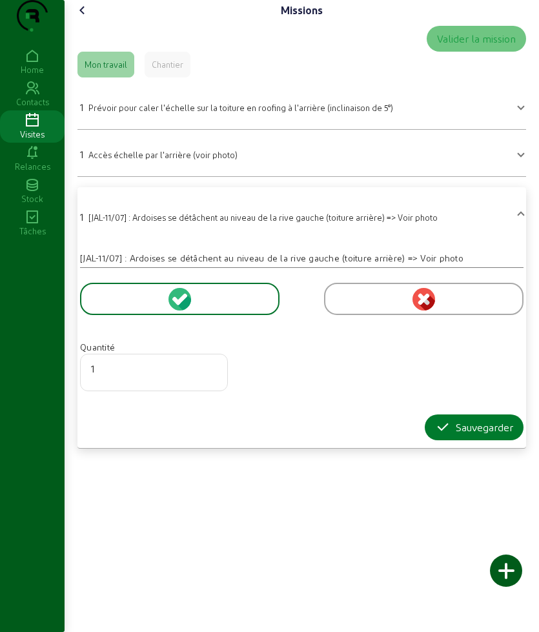
click at [453, 435] on div "Sauvegarder" at bounding box center [474, 427] width 78 height 15
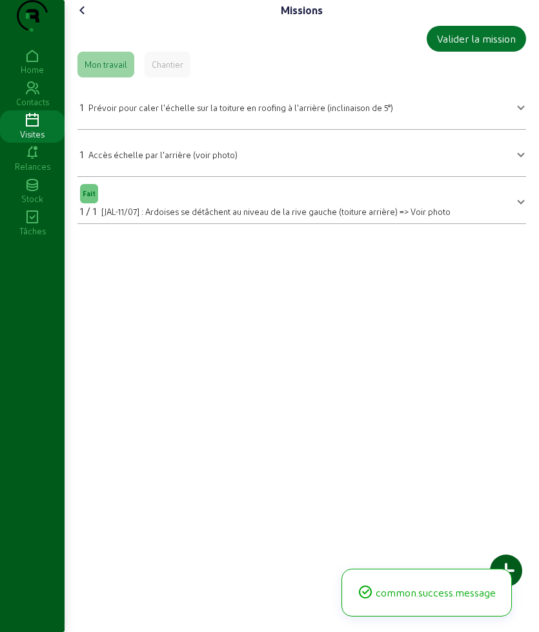
click at [87, 18] on icon at bounding box center [82, 10] width 15 height 15
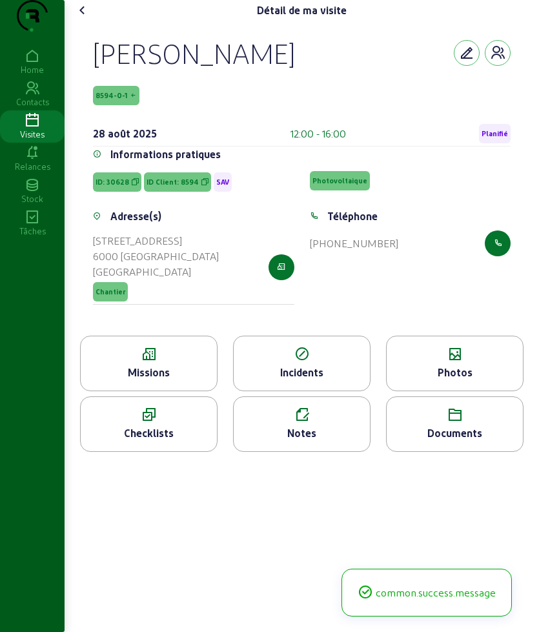
click at [445, 380] on div "Photos" at bounding box center [455, 372] width 136 height 15
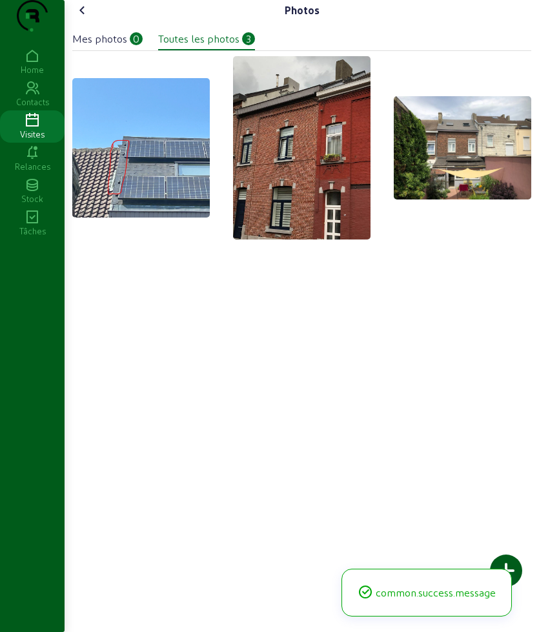
click at [516, 575] on div at bounding box center [506, 571] width 32 height 32
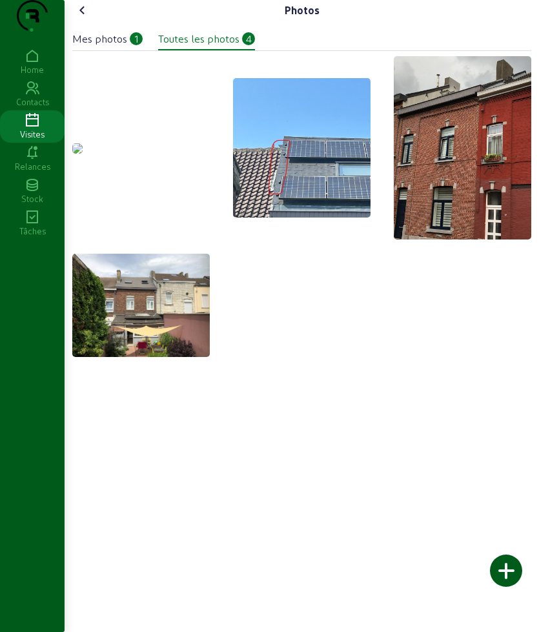
click at [85, 18] on icon at bounding box center [82, 10] width 15 height 15
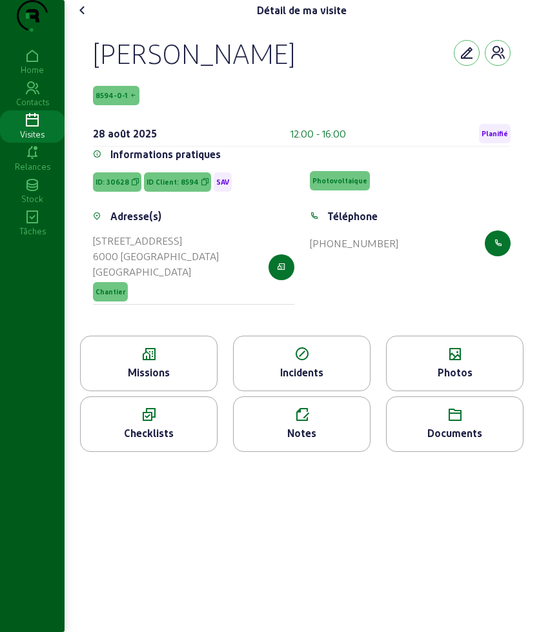
click at [427, 362] on icon at bounding box center [455, 354] width 136 height 15
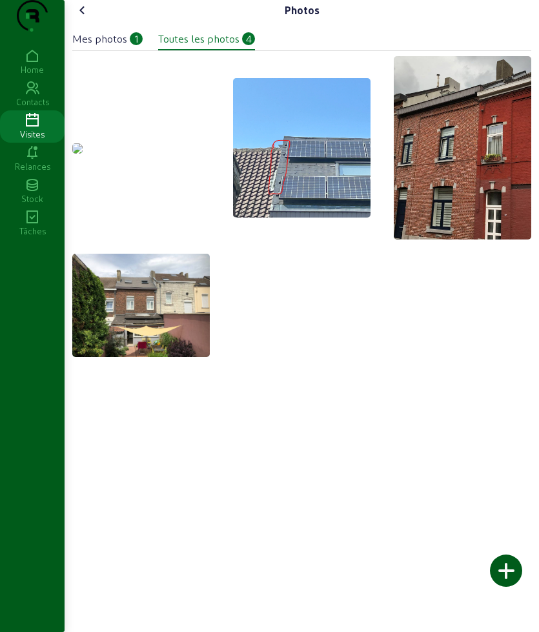
click at [507, 561] on div at bounding box center [506, 571] width 32 height 32
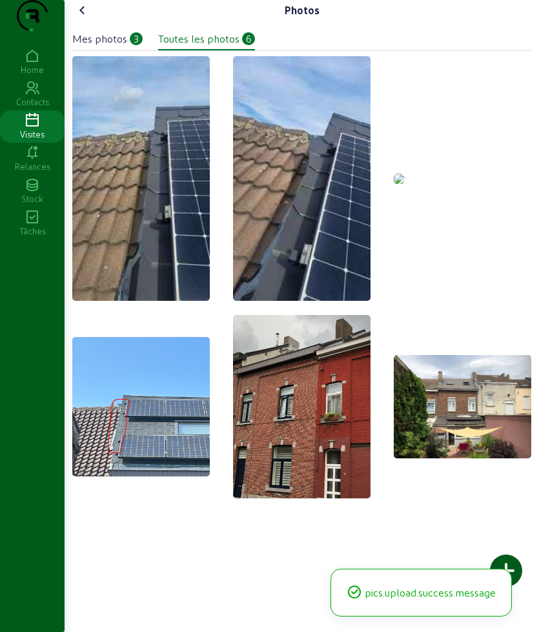
click at [404, 176] on img at bounding box center [399, 179] width 10 height 10
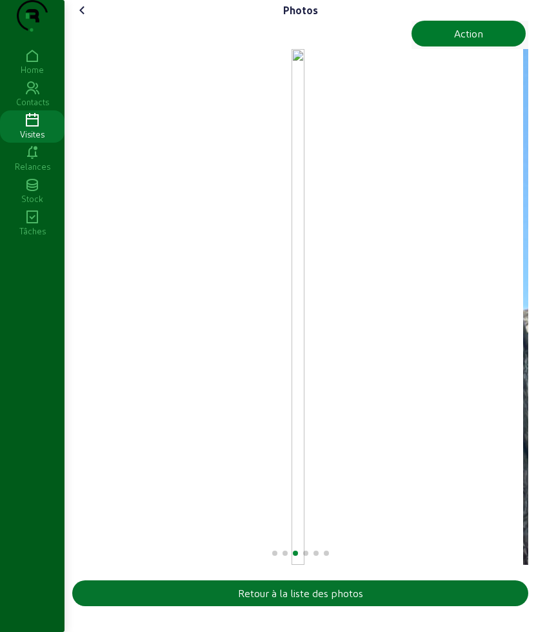
click at [436, 46] on button "Action" at bounding box center [469, 34] width 114 height 26
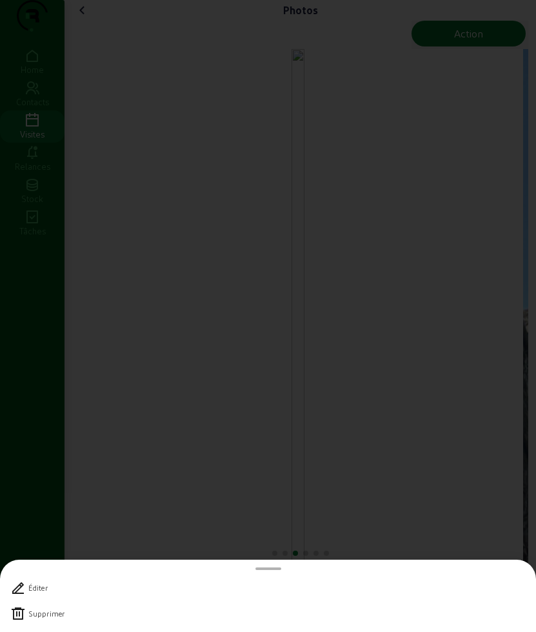
click at [41, 612] on div "Supprimer" at bounding box center [46, 613] width 36 height 9
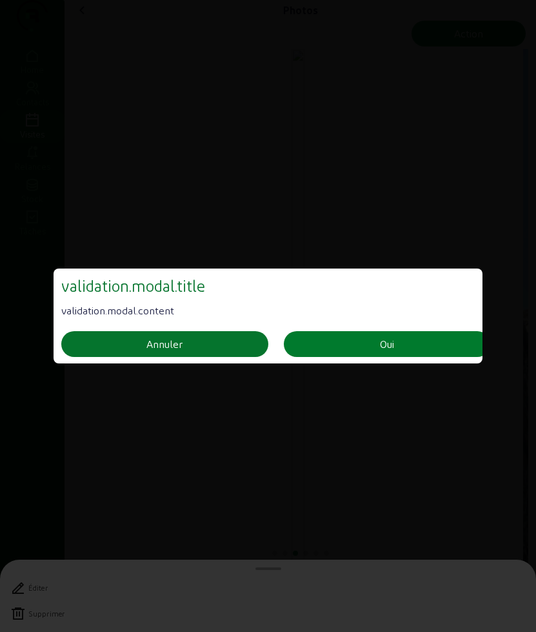
click at [378, 334] on button "Oui" at bounding box center [387, 344] width 207 height 26
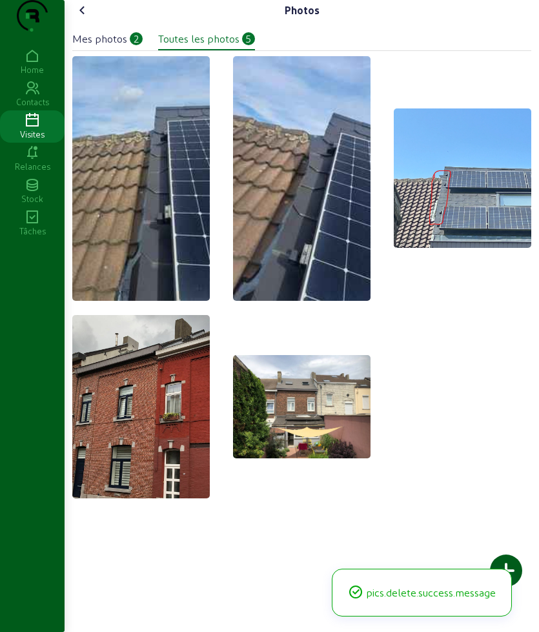
click at [81, 18] on icon at bounding box center [82, 10] width 15 height 15
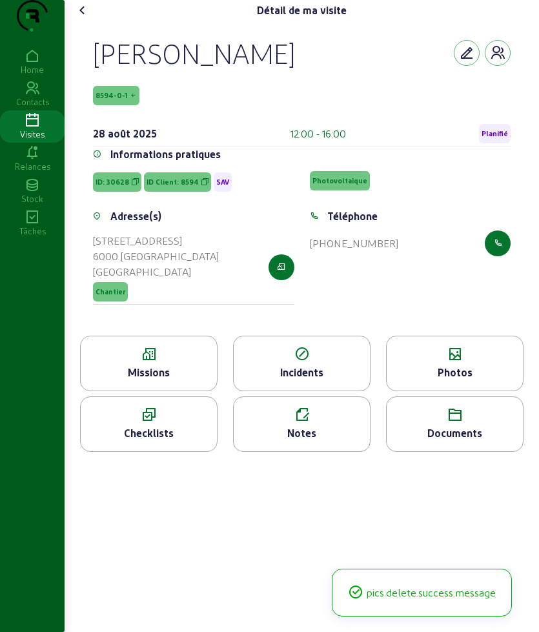
click at [295, 452] on div "Notes" at bounding box center [301, 424] width 137 height 56
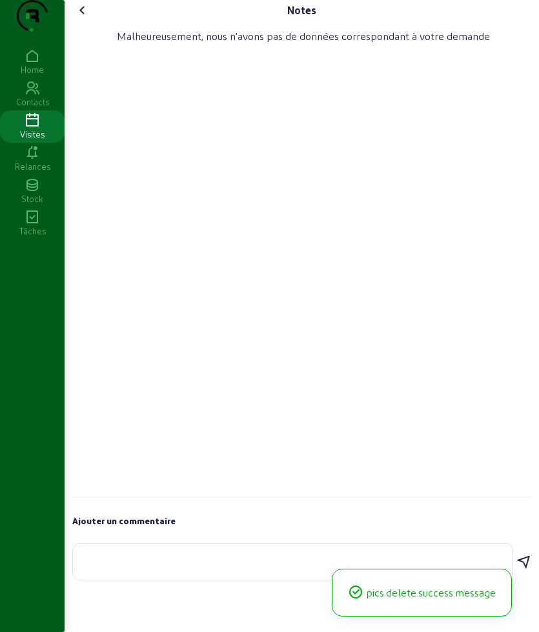
click at [207, 567] on textarea at bounding box center [292, 558] width 419 height 15
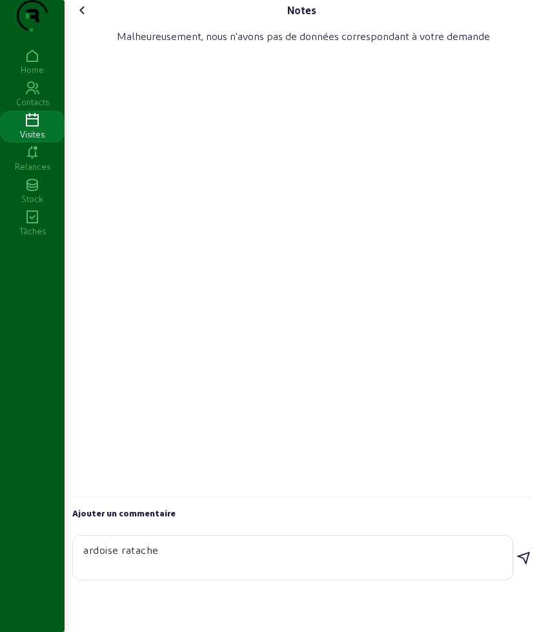
type textarea "ardoise ratache"
click at [525, 566] on icon at bounding box center [523, 558] width 15 height 15
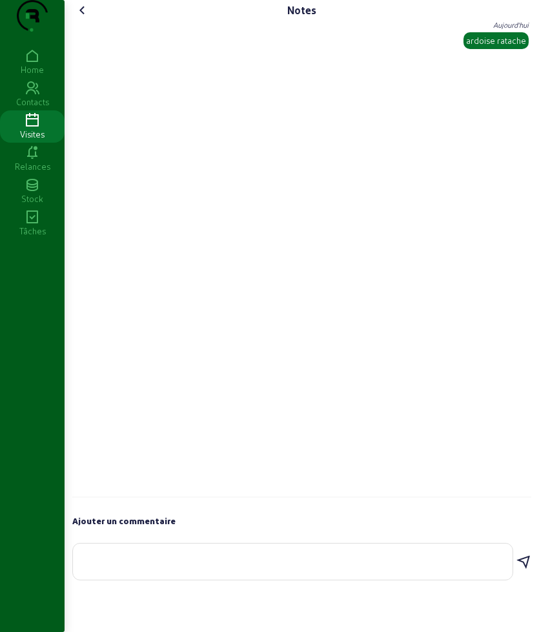
click at [81, 18] on icon at bounding box center [82, 10] width 15 height 15
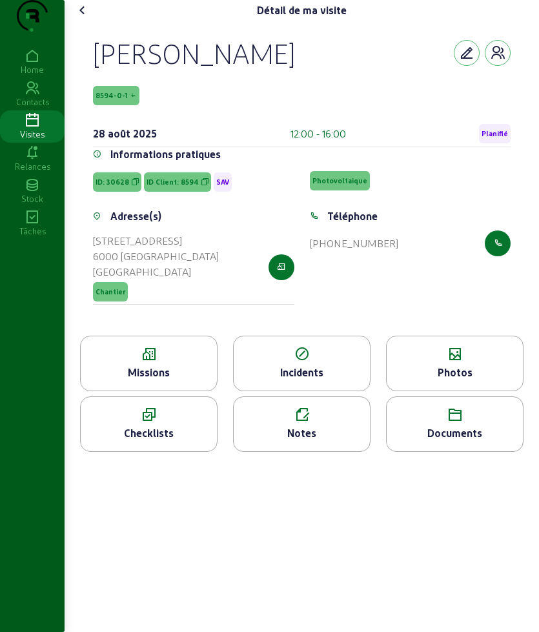
click at [84, 18] on icon at bounding box center [82, 10] width 15 height 15
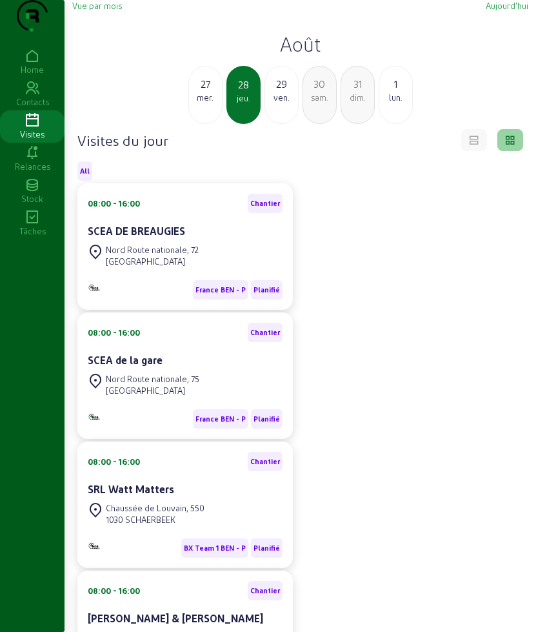
click at [287, 92] on div "29" at bounding box center [281, 83] width 33 height 15
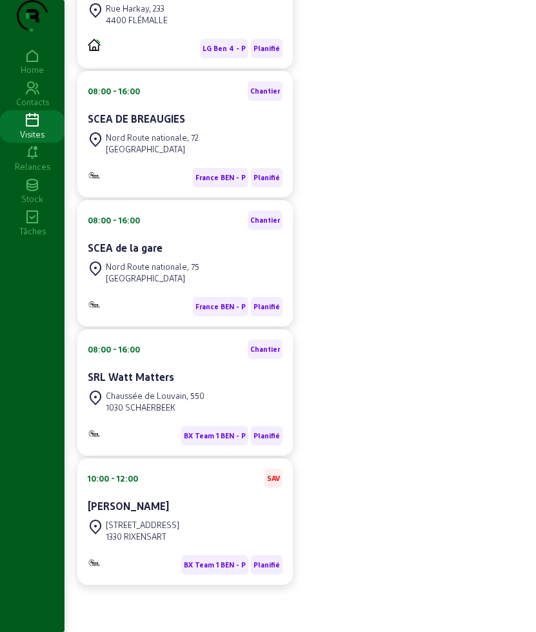
scroll to position [235, 0]
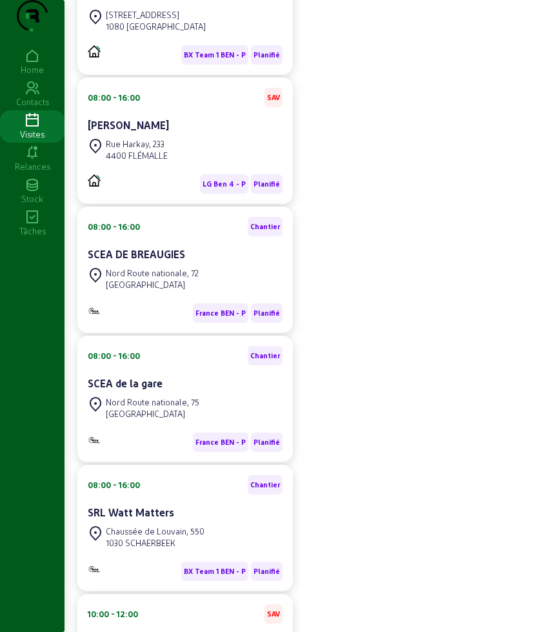
click at [374, 118] on div "08:00 - 10:00 SAV SA T.G.F. Rue du Chien Vert, 8 1080 MOLENBEEK-SAINT-JEAN BX T…" at bounding box center [301, 334] width 462 height 772
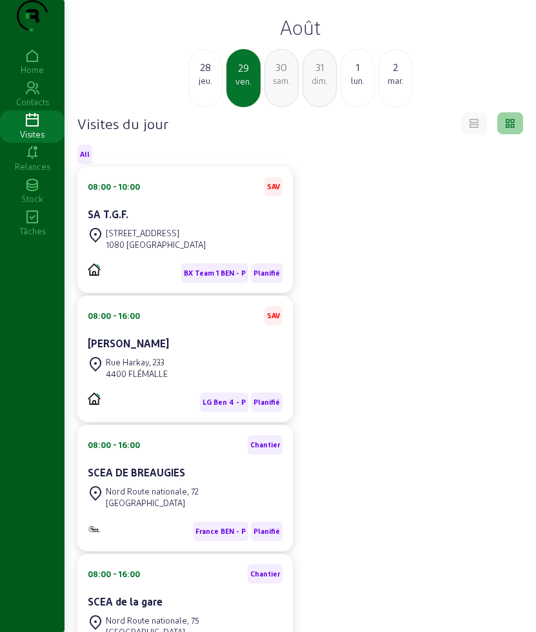
scroll to position [0, 0]
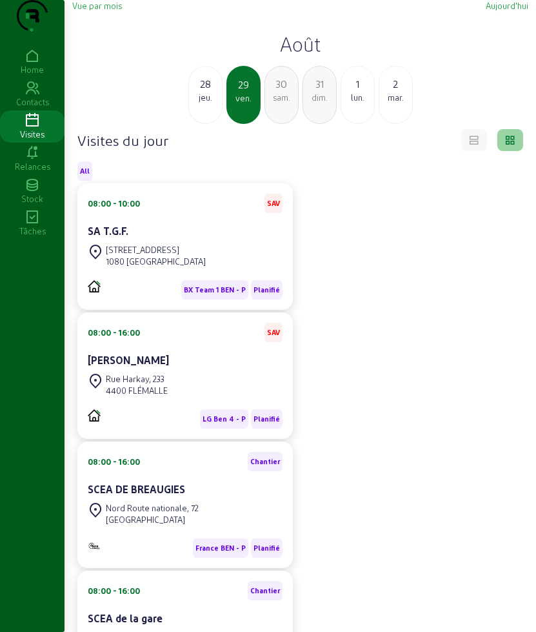
click at [281, 92] on div "30" at bounding box center [281, 83] width 33 height 15
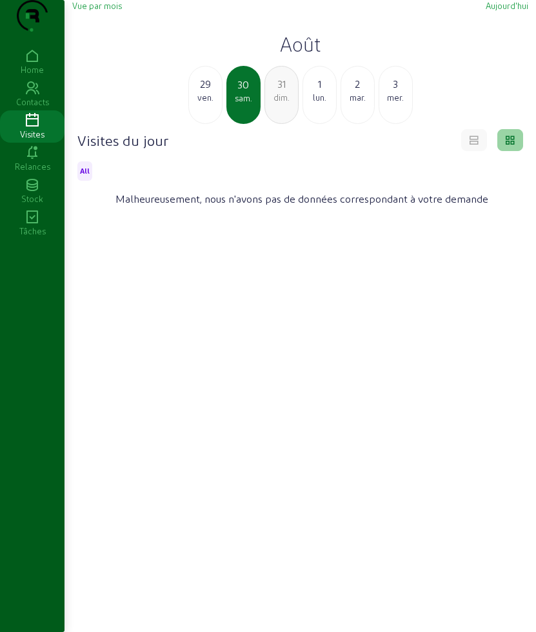
click at [310, 103] on div "lun." at bounding box center [319, 98] width 33 height 12
